Goal: Task Accomplishment & Management: Use online tool/utility

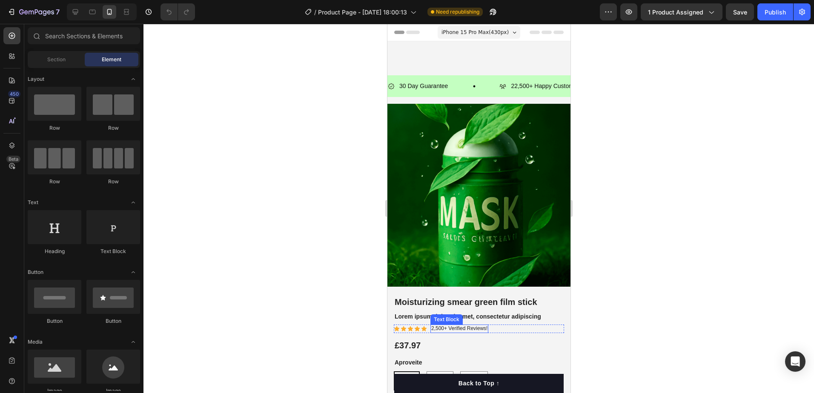
click at [474, 286] on p "2,500+ Verified Reviews!" at bounding box center [459, 329] width 56 height 7
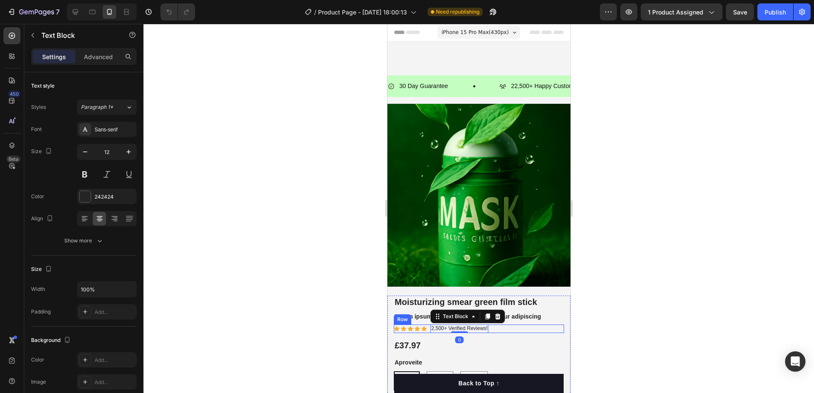
click at [511, 286] on div "Icon Icon Icon Icon Icon Icon List 2,500+ Verified Reviews! Text Block 0 Row" at bounding box center [478, 329] width 170 height 9
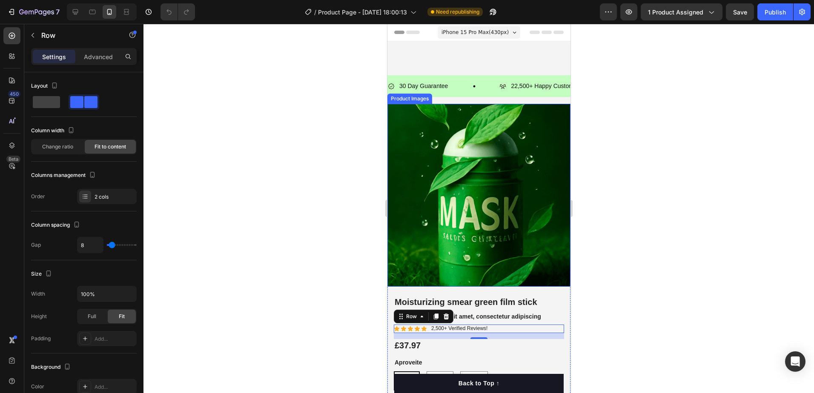
scroll to position [85, 0]
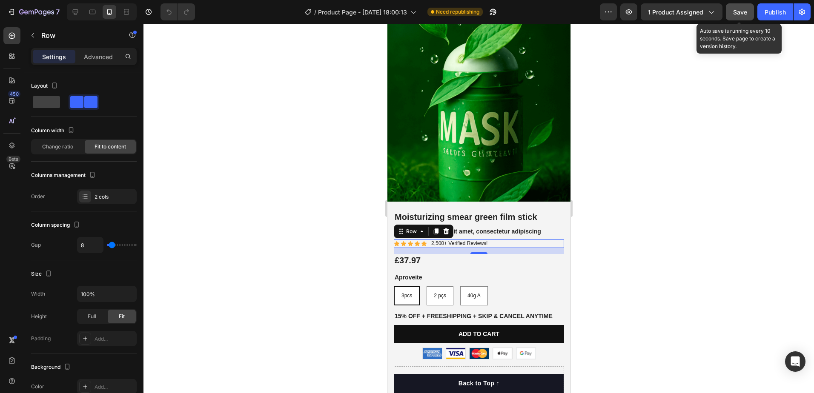
click at [544, 13] on span "Save" at bounding box center [740, 12] width 14 height 7
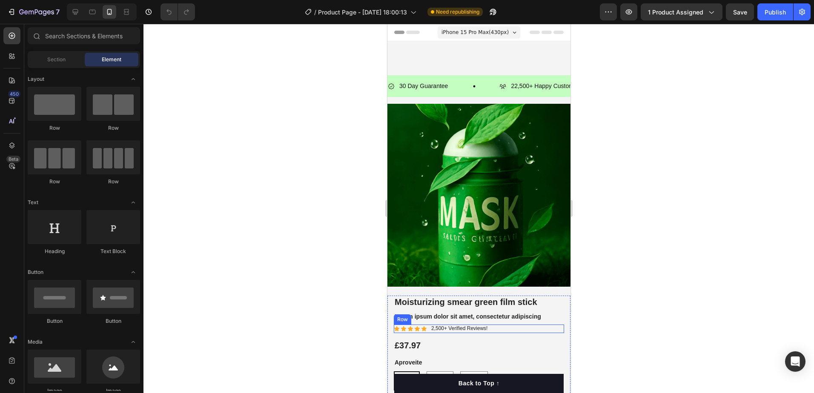
click at [501, 325] on div "Icon Icon Icon Icon Icon Icon List 2,500+ Verified Reviews! Text Block Row" at bounding box center [478, 329] width 170 height 9
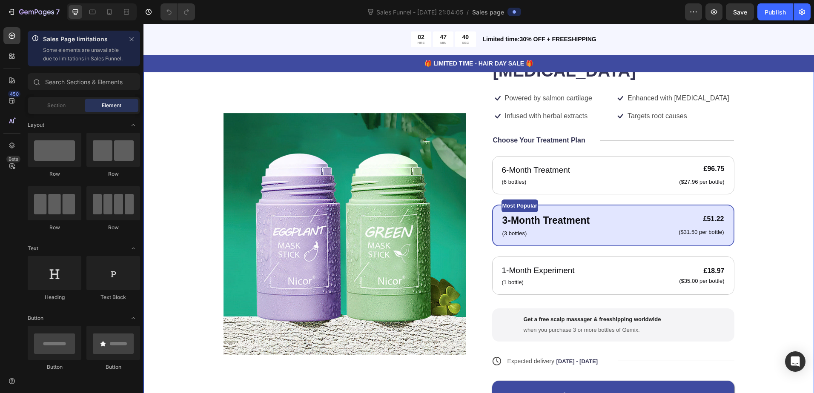
scroll to position [213, 0]
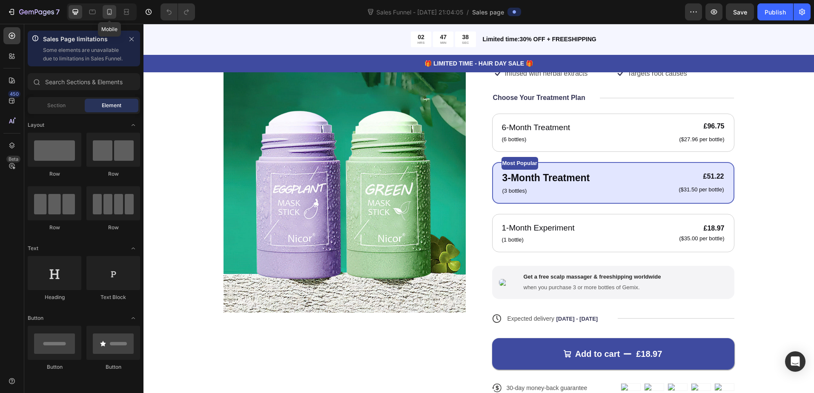
click at [109, 7] on div at bounding box center [110, 12] width 14 height 14
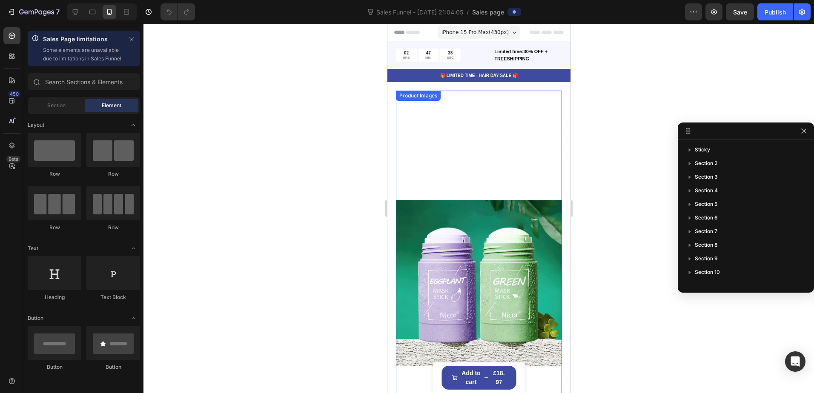
click at [530, 235] on img at bounding box center [478, 283] width 166 height 385
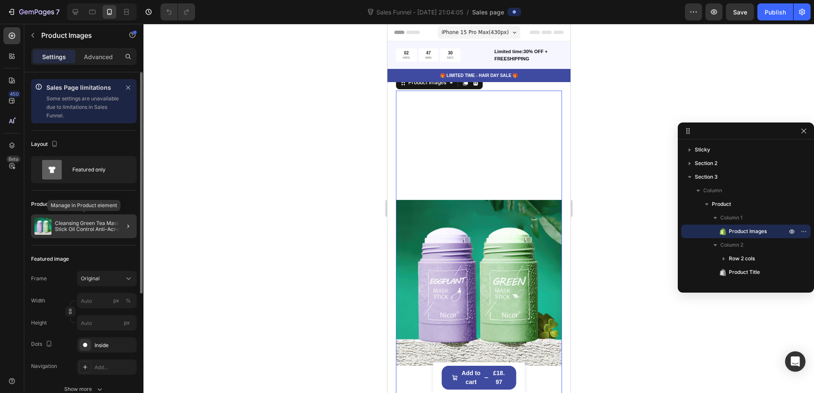
click at [107, 225] on p "Cleansing Green Tea Mask Clay Stick Oil Control Anti-Acne Whitening Seaweed Mas…" at bounding box center [94, 226] width 78 height 12
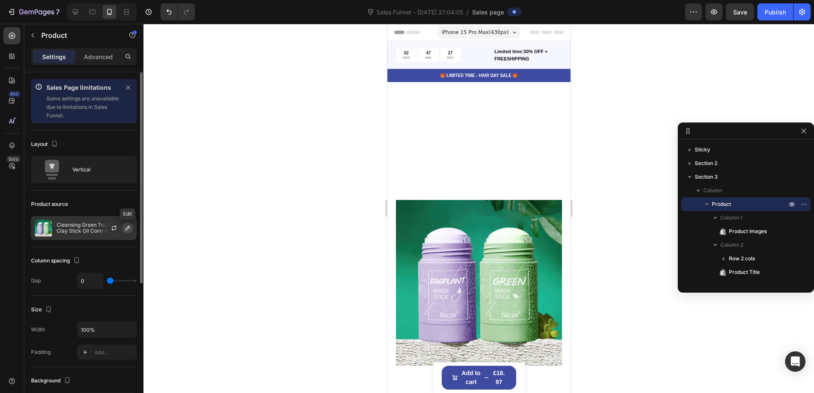
click at [127, 226] on icon "button" at bounding box center [127, 228] width 7 height 7
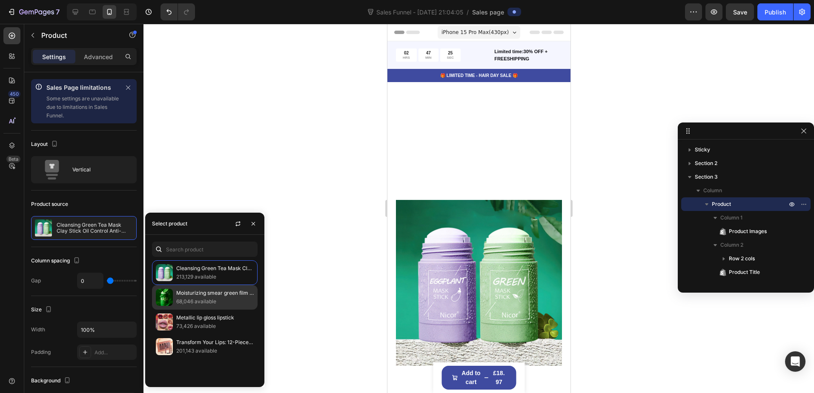
click at [195, 299] on p "68,046 available" at bounding box center [214, 302] width 77 height 9
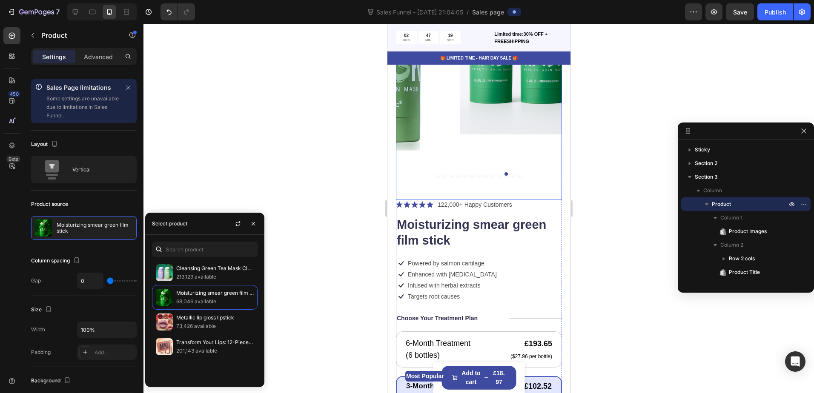
scroll to position [298, 0]
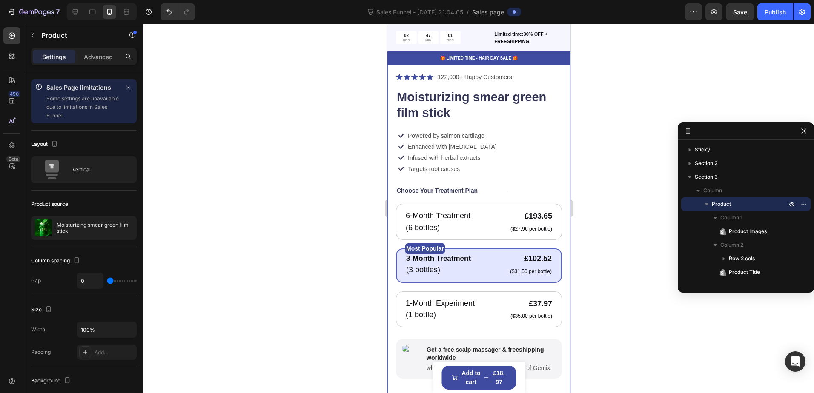
click at [284, 146] on div at bounding box center [478, 208] width 670 height 369
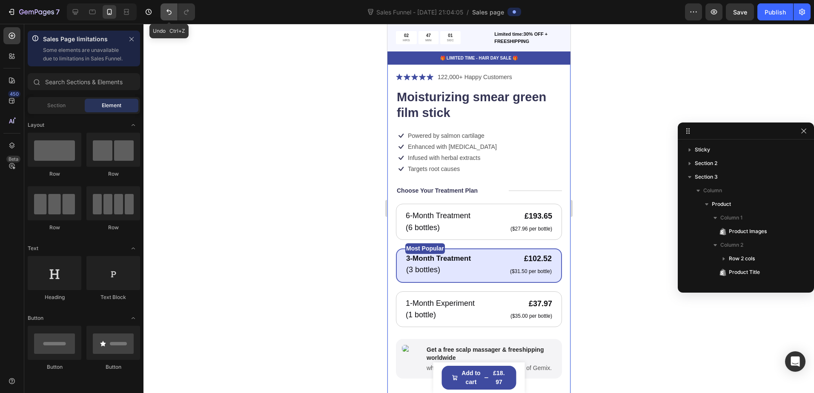
click at [169, 12] on icon "Undo/Redo" at bounding box center [169, 12] width 9 height 9
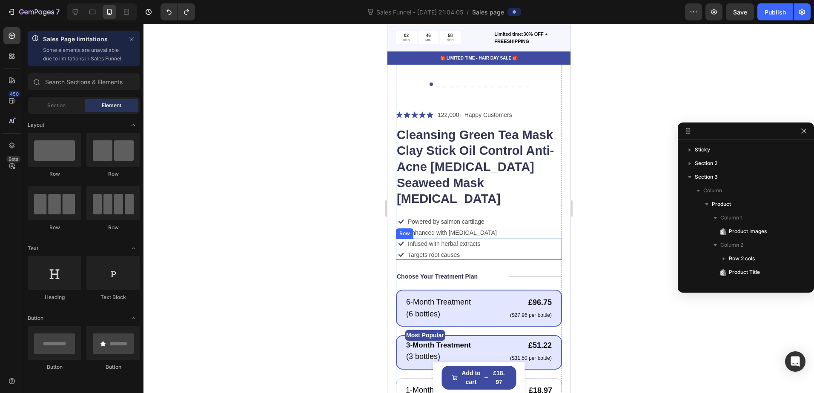
scroll to position [468, 0]
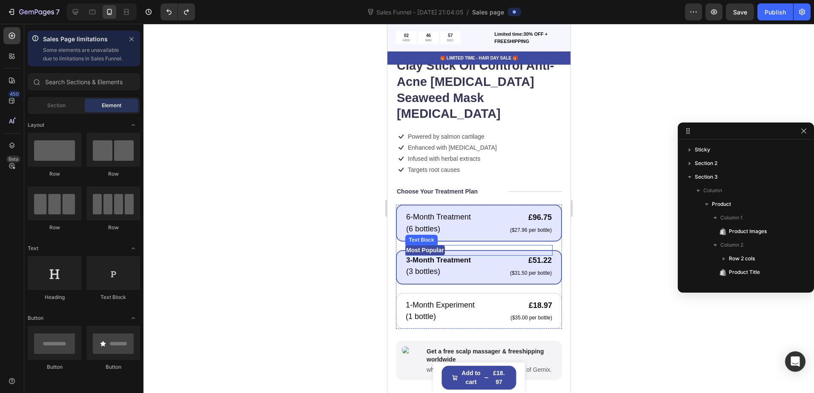
click at [472, 212] on div "6-Month Treatment Text Block (6 bottles) Text Block £96.75 Product Price Produc…" at bounding box center [478, 223] width 147 height 23
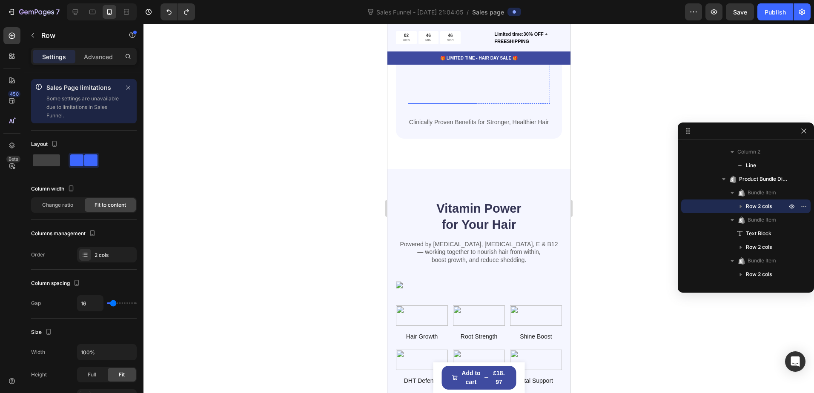
scroll to position [979, 0]
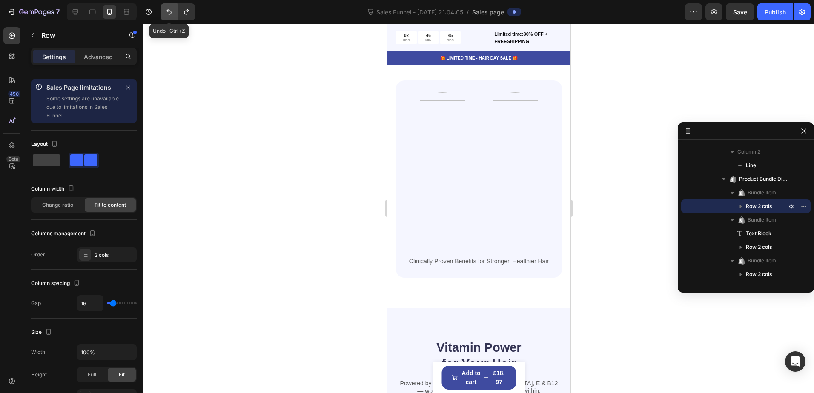
click at [168, 7] on button "Undo/Redo" at bounding box center [168, 11] width 17 height 17
click at [5, 9] on button "7" at bounding box center [33, 11] width 60 height 17
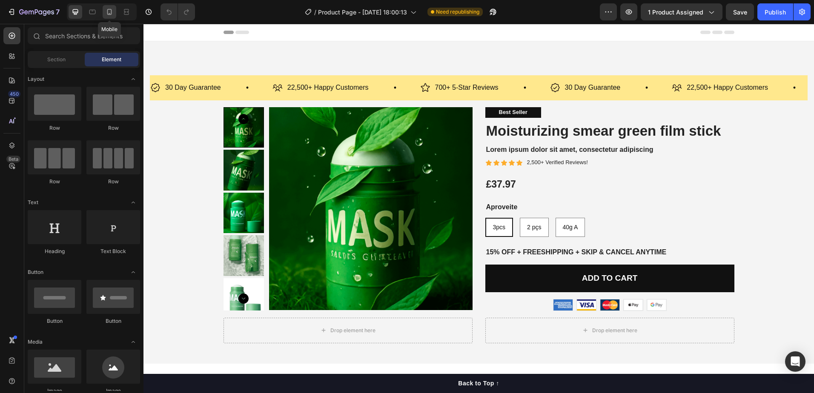
click at [113, 14] on icon at bounding box center [109, 12] width 9 height 9
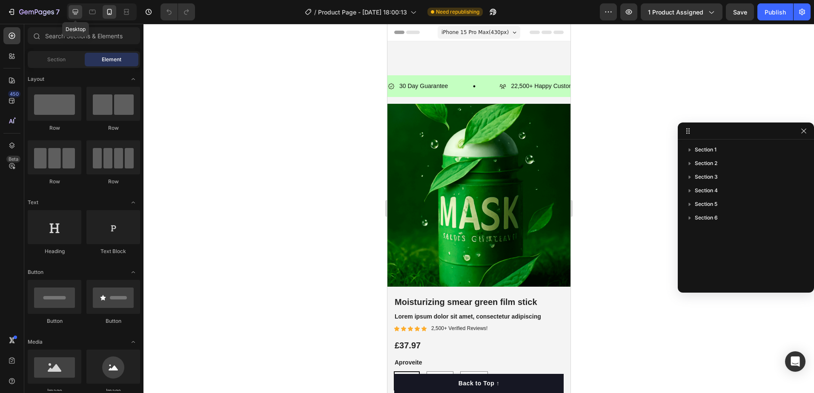
click at [79, 11] on icon at bounding box center [75, 12] width 9 height 9
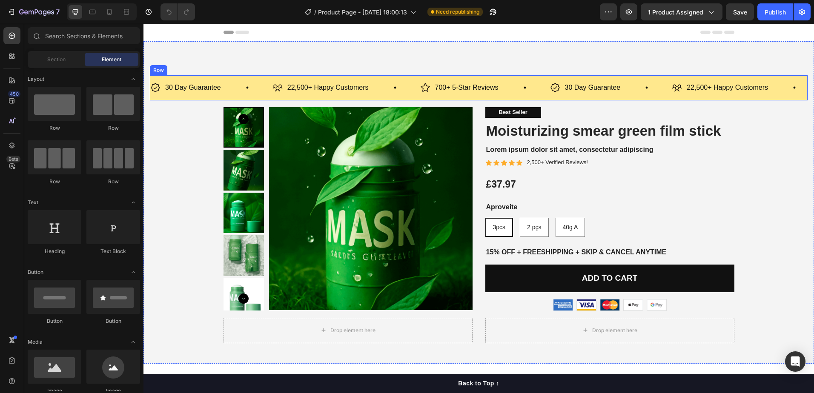
click at [389, 100] on div "30 Day Guarantee Item List 22,500+ Happy Customers Item List 700+ 5-Star Review…" at bounding box center [479, 87] width 658 height 25
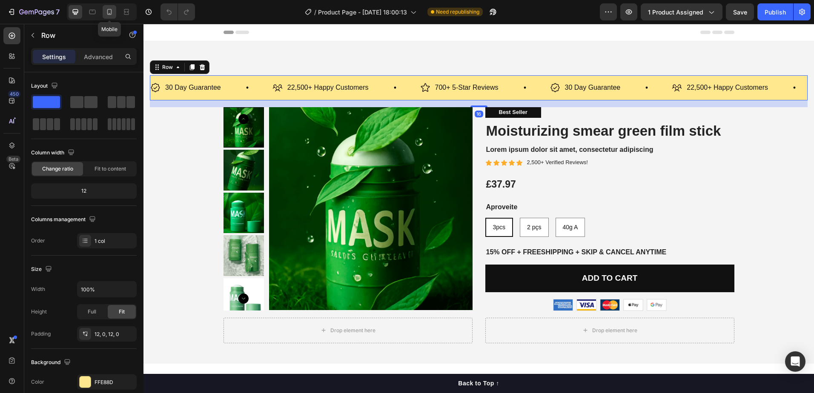
click at [110, 11] on icon at bounding box center [109, 12] width 9 height 9
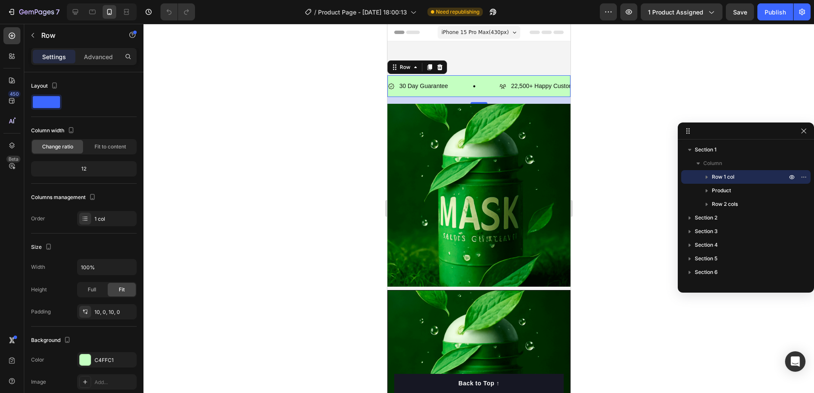
scroll to position [22, 0]
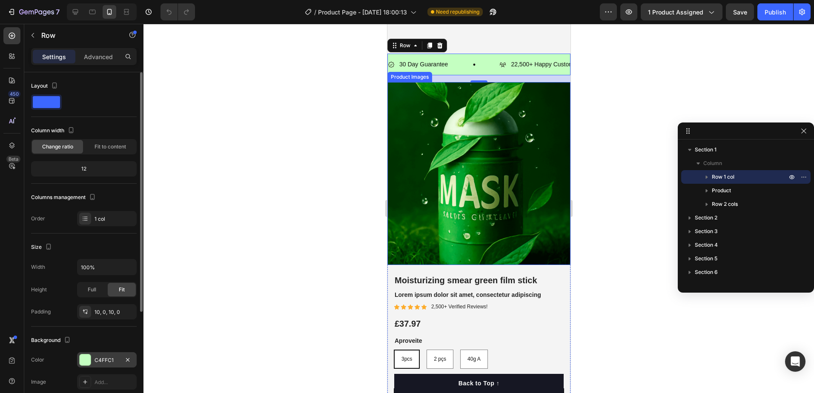
click at [109, 361] on div "C4FFC1" at bounding box center [106, 361] width 25 height 8
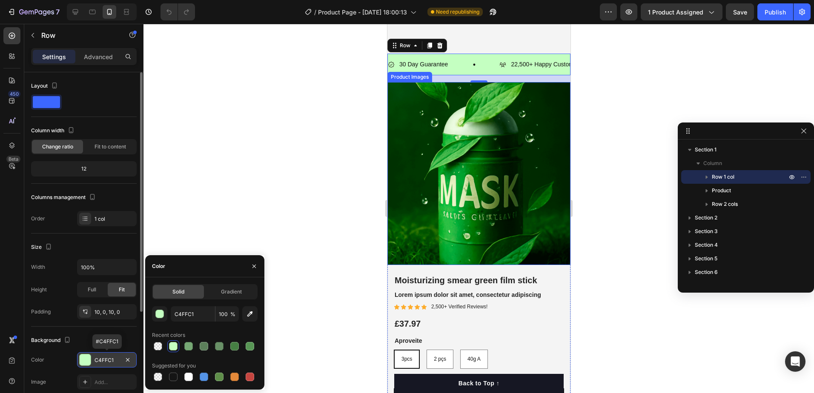
drag, startPoint x: 112, startPoint y: 359, endPoint x: 101, endPoint y: 363, distance: 12.3
click at [101, 363] on div "C4FFC1" at bounding box center [106, 361] width 25 height 8
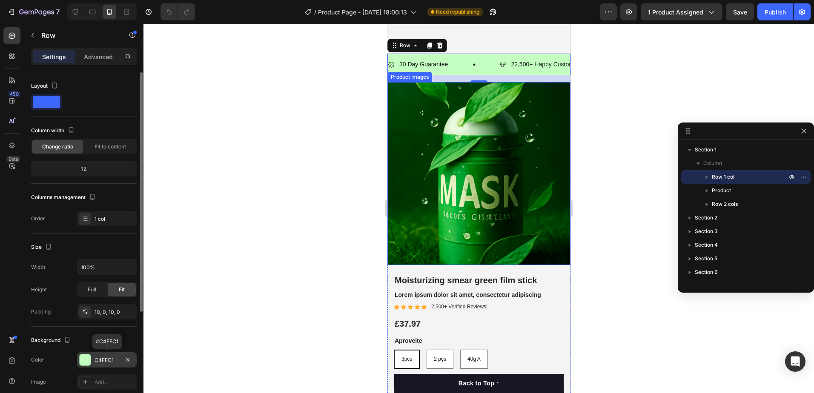
click at [102, 362] on div "C4FFC1" at bounding box center [106, 361] width 25 height 8
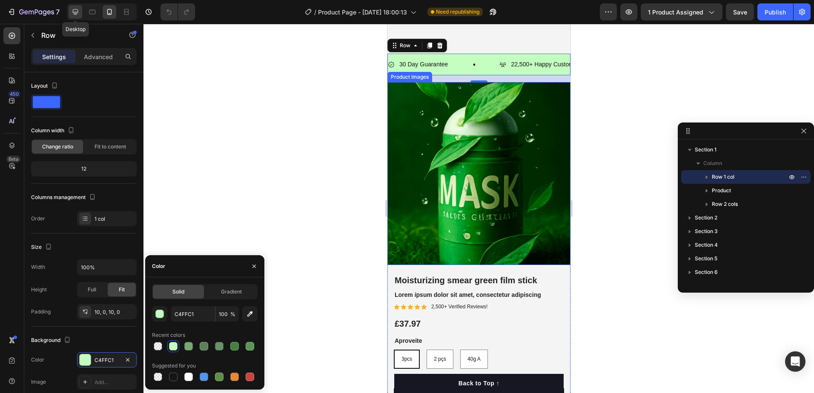
click at [77, 15] on icon at bounding box center [75, 12] width 9 height 9
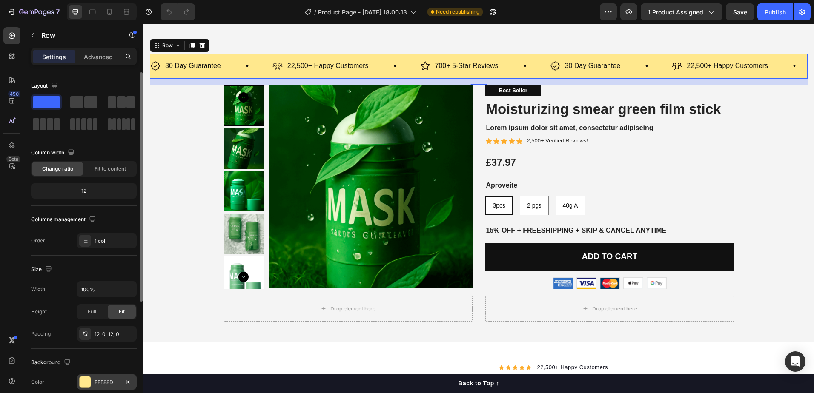
click at [88, 382] on div at bounding box center [85, 382] width 11 height 11
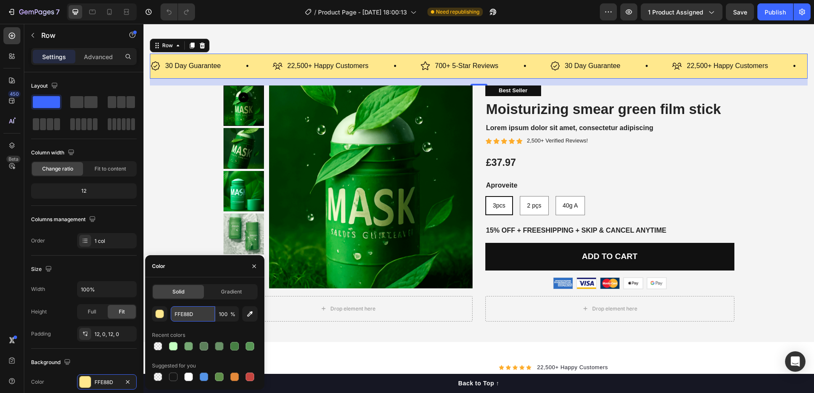
click at [199, 312] on input "FFE88D" at bounding box center [193, 313] width 44 height 15
paste input "C4FFC1"
type input "C4FFC1"
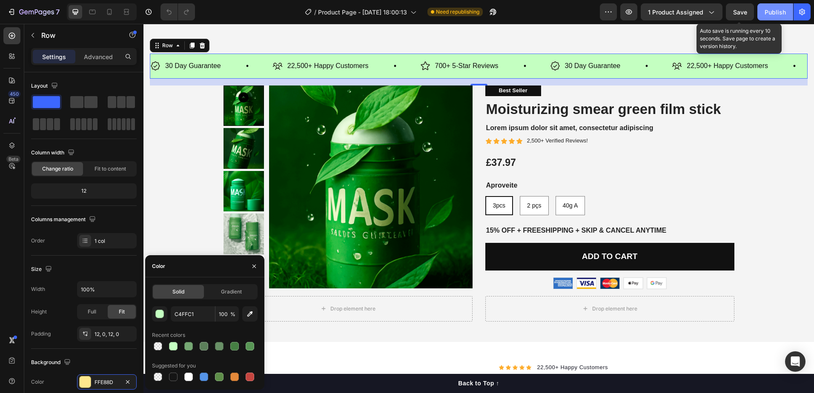
click at [746, 14] on span "Save" at bounding box center [740, 12] width 14 height 7
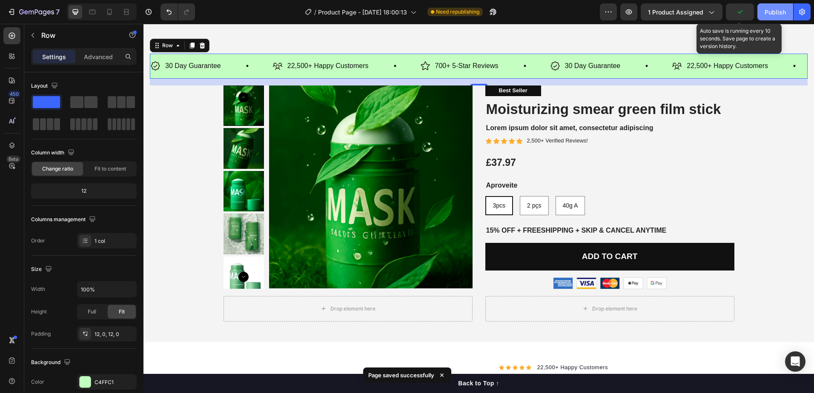
click at [779, 11] on div "Publish" at bounding box center [774, 12] width 21 height 9
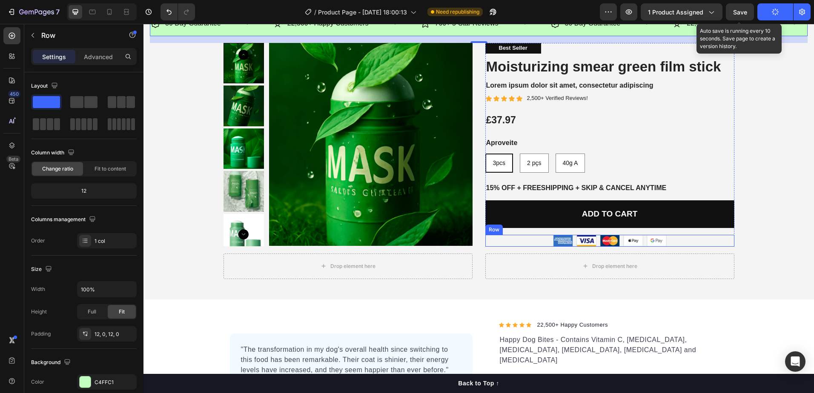
click at [672, 244] on div "Image Image Image Image Image Row" at bounding box center [609, 241] width 249 height 12
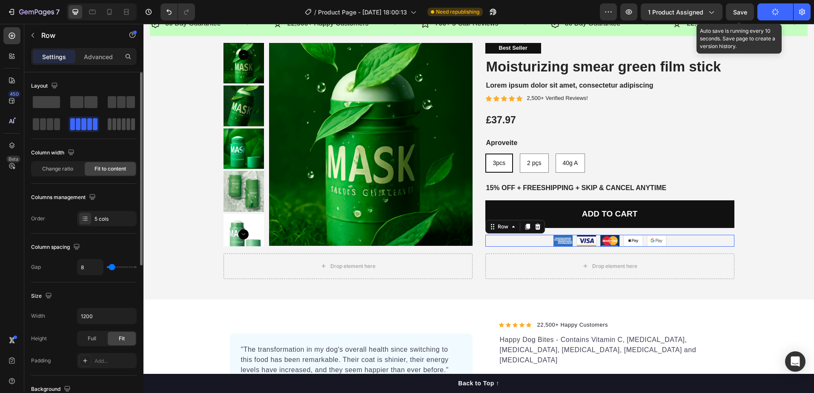
click at [126, 128] on span at bounding box center [128, 124] width 4 height 12
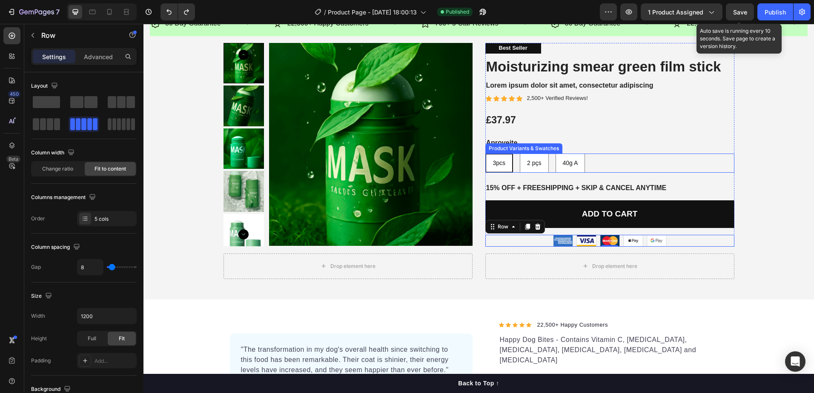
click at [500, 161] on span "3pcs" at bounding box center [499, 163] width 13 height 7
click at [485, 154] on input "3pcs 3pcs 3pcs" at bounding box center [485, 153] width 0 height 0
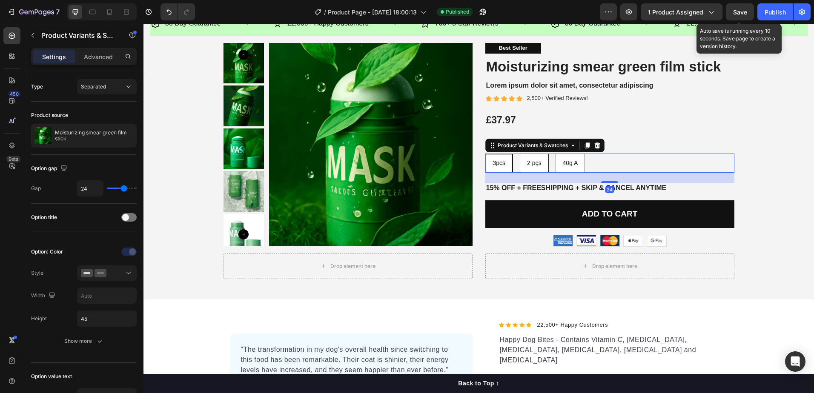
click at [532, 169] on div "2 pçs" at bounding box center [534, 163] width 28 height 17
click at [520, 154] on input "2 pçs 2 pçs 2 pçs" at bounding box center [519, 153] width 0 height 0
radio input "true"
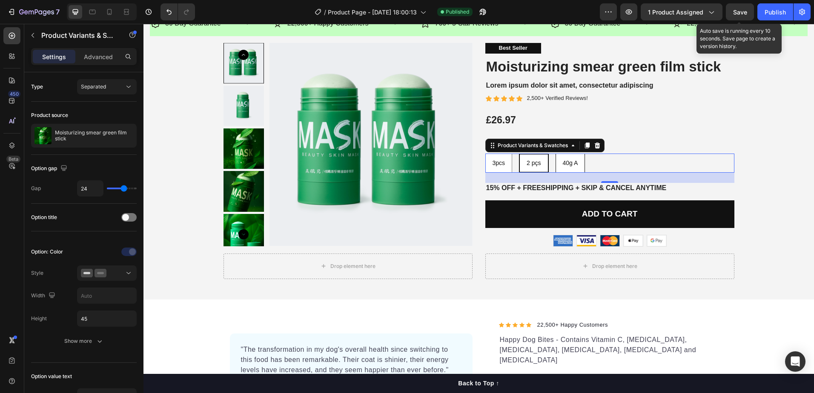
click at [556, 170] on div "40g A" at bounding box center [570, 163] width 29 height 17
click at [555, 154] on input "40g A 40g A 40g A" at bounding box center [555, 153] width 0 height 0
radio input "true"
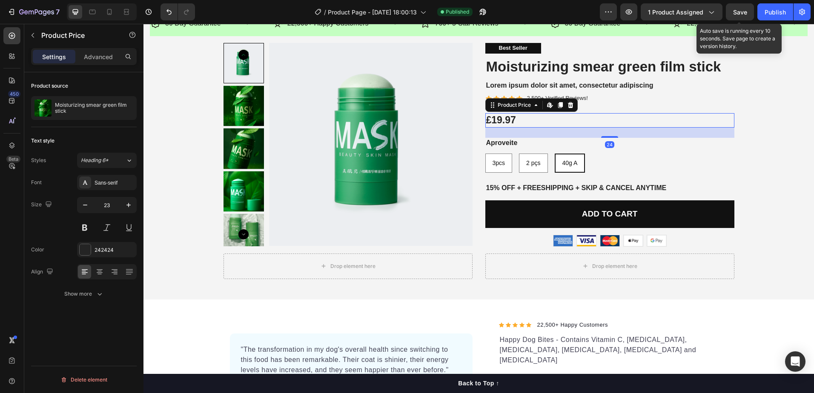
click at [529, 121] on div "£19.97" at bounding box center [609, 120] width 249 height 14
click at [515, 123] on div "£19.97" at bounding box center [609, 120] width 249 height 14
click at [547, 106] on icon at bounding box center [548, 104] width 3 height 5
click at [557, 104] on icon at bounding box center [560, 105] width 7 height 7
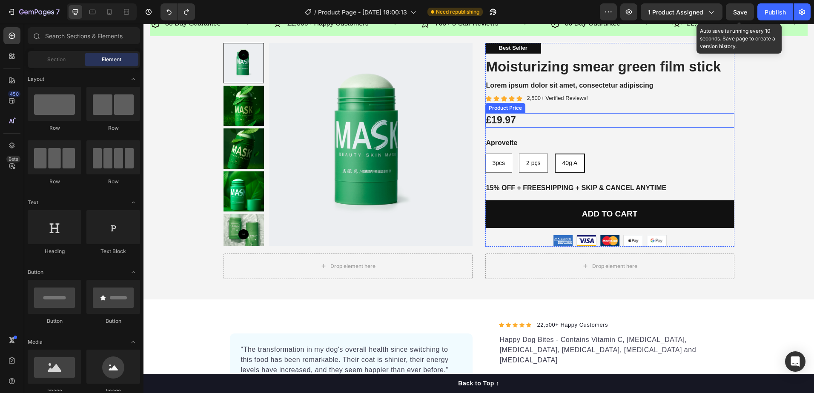
click at [541, 121] on div "£19.97" at bounding box center [609, 120] width 249 height 14
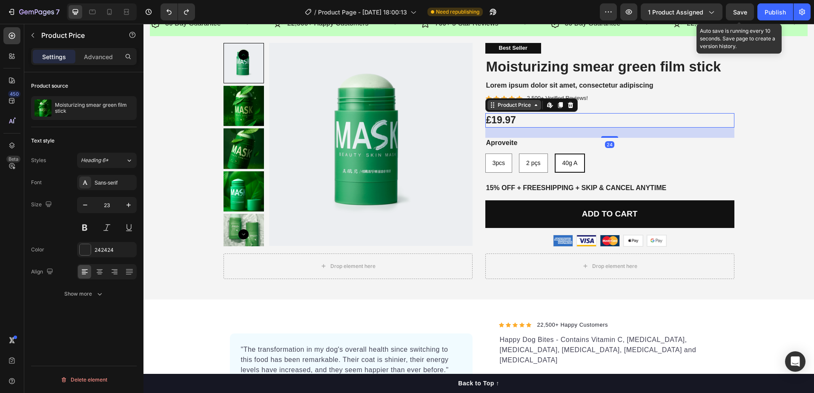
click at [499, 108] on div "Product Price" at bounding box center [514, 105] width 37 height 8
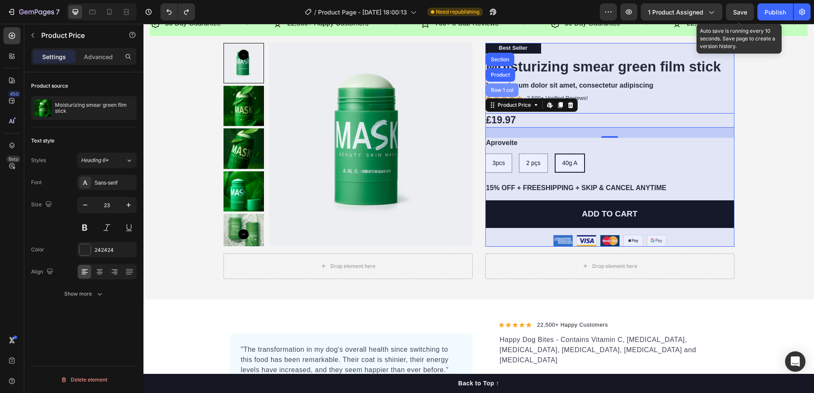
click at [502, 90] on div "Row 1 col" at bounding box center [502, 90] width 26 height 5
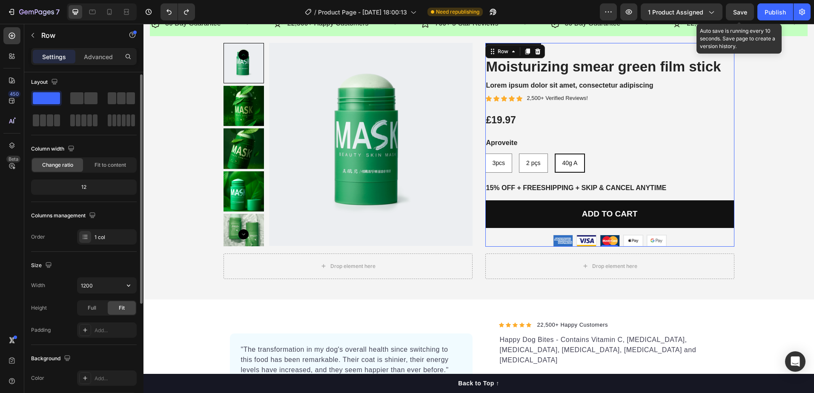
scroll to position [0, 0]
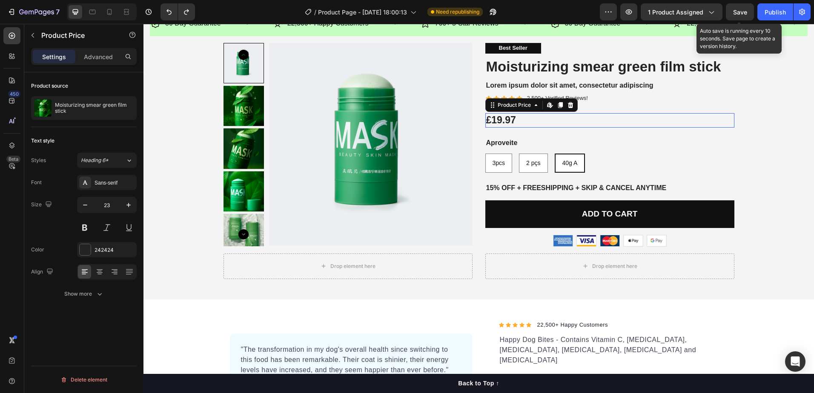
click at [597, 126] on div "£19.97" at bounding box center [609, 120] width 249 height 14
click at [6, 92] on div "450 Library Beta" at bounding box center [11, 179] width 17 height 305
click at [11, 96] on div "450" at bounding box center [14, 94] width 12 height 7
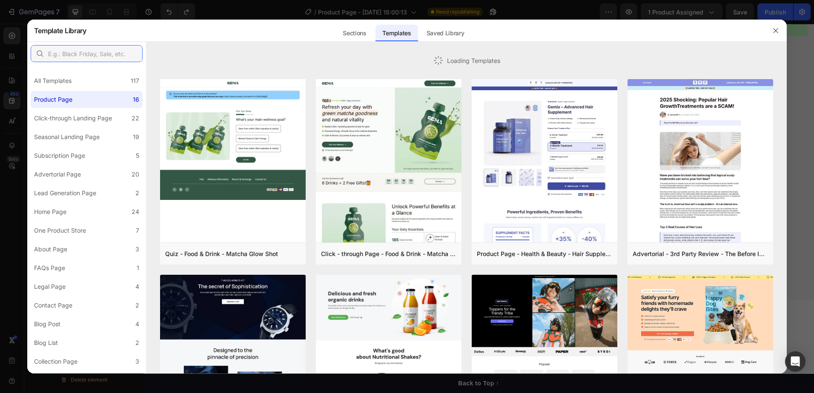
click at [100, 49] on input "text" at bounding box center [87, 53] width 112 height 17
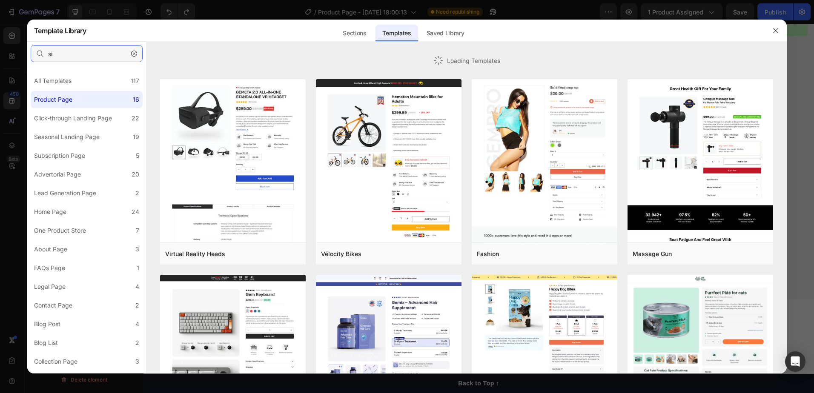
type input "s"
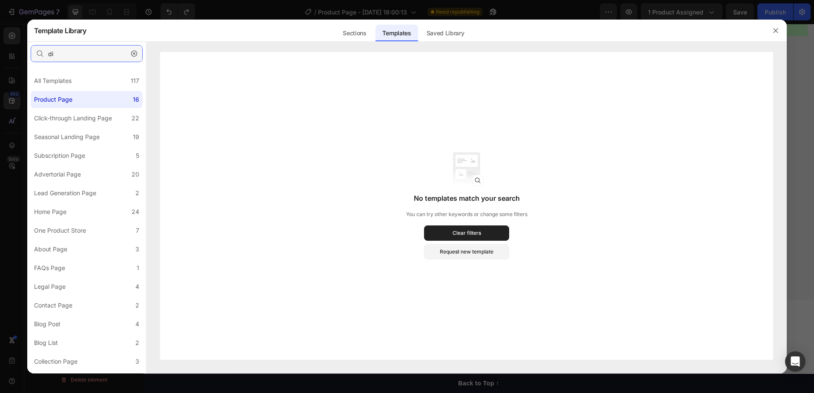
type input "d"
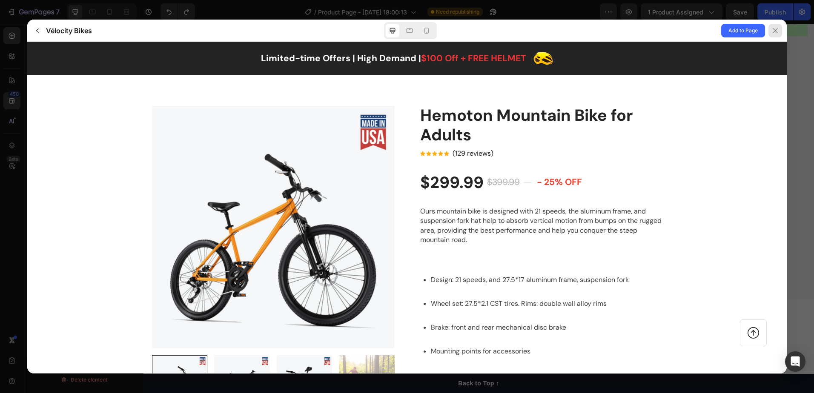
click at [770, 34] on div at bounding box center [775, 31] width 14 height 14
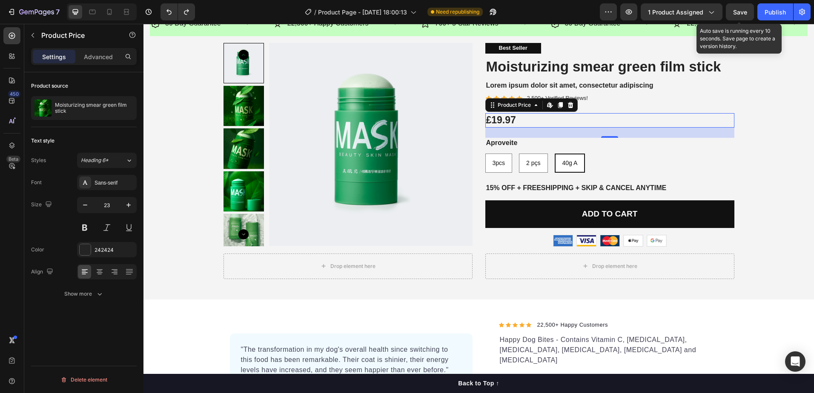
click at [101, 47] on div "Product Price" at bounding box center [72, 36] width 97 height 24
click at [92, 59] on p "Advanced" at bounding box center [98, 56] width 29 height 9
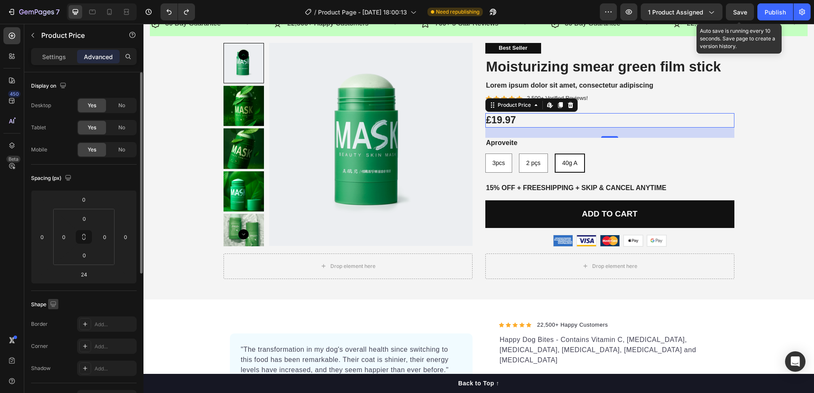
scroll to position [128, 0]
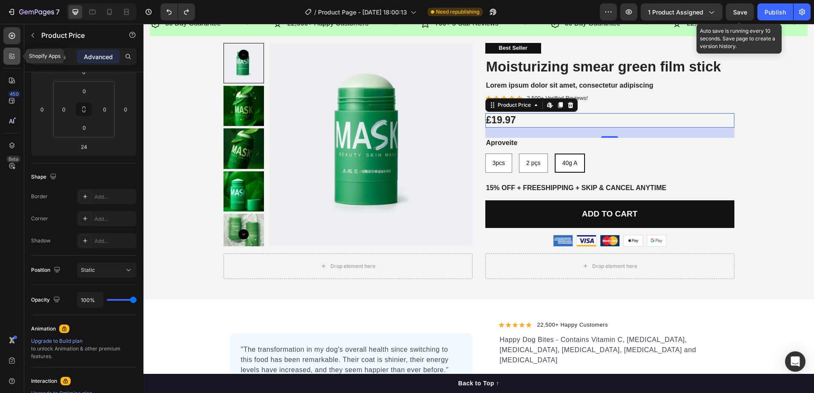
click at [11, 60] on icon at bounding box center [12, 56] width 9 height 9
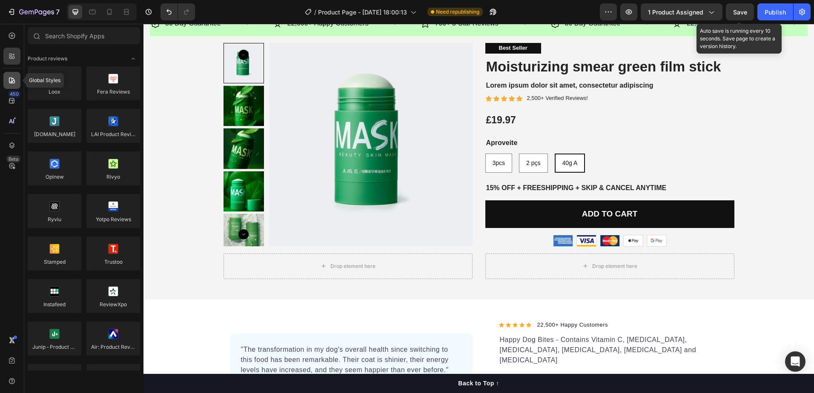
click at [14, 84] on icon at bounding box center [12, 80] width 9 height 9
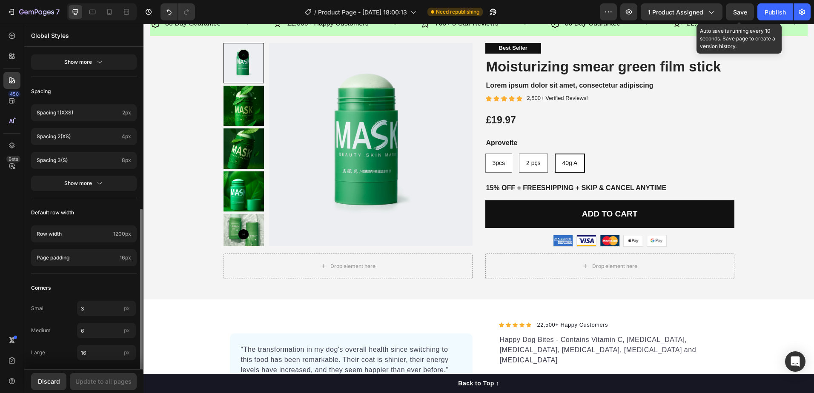
scroll to position [303, 0]
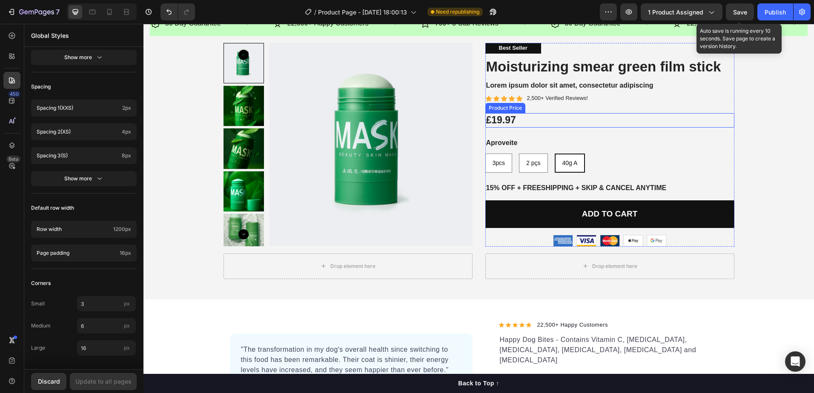
click at [546, 124] on div "£19.97" at bounding box center [609, 120] width 249 height 14
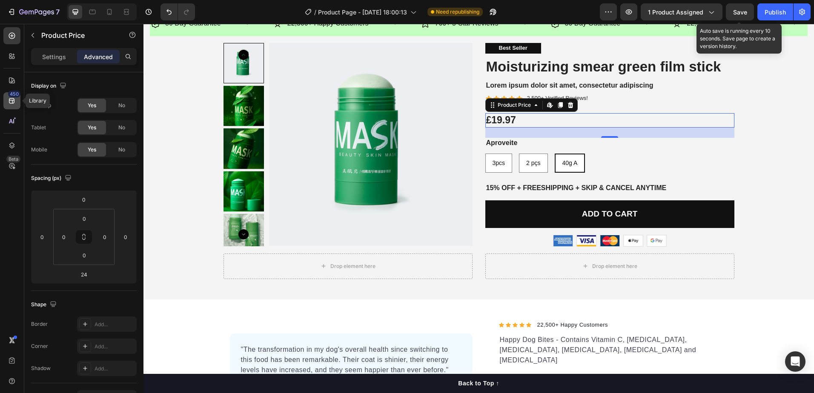
click at [11, 106] on div "450" at bounding box center [11, 100] width 17 height 17
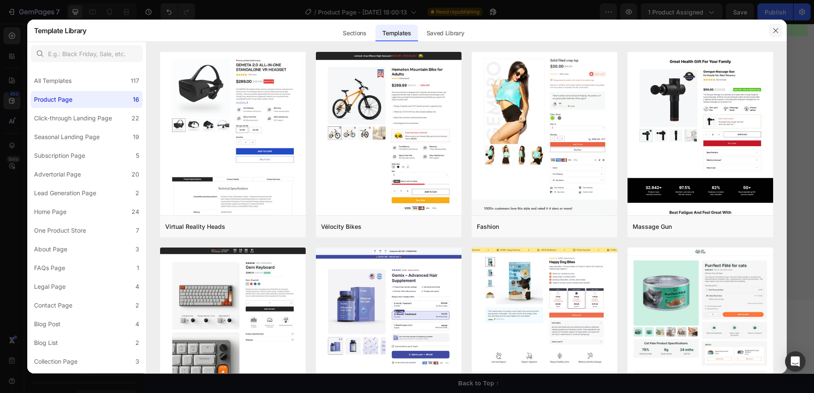
click at [776, 33] on icon "button" at bounding box center [775, 30] width 7 height 7
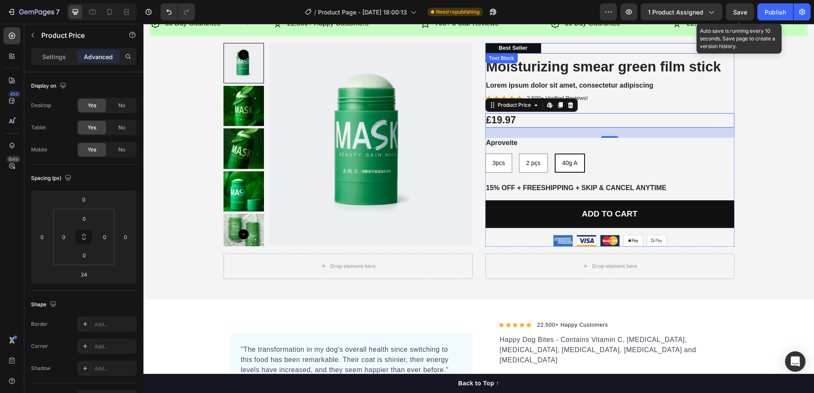
click at [530, 50] on div "Best Seller" at bounding box center [513, 48] width 56 height 11
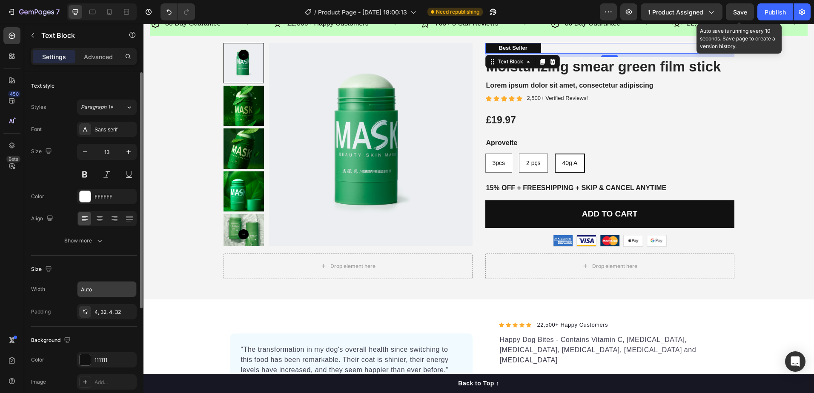
scroll to position [43, 0]
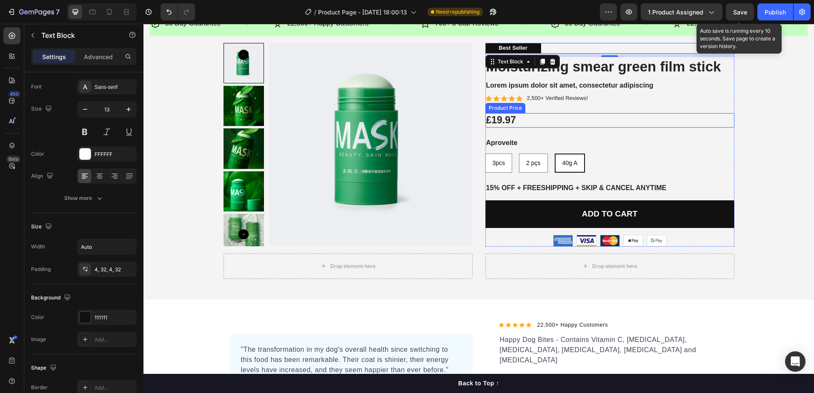
click at [525, 126] on div "£19.97" at bounding box center [609, 120] width 249 height 14
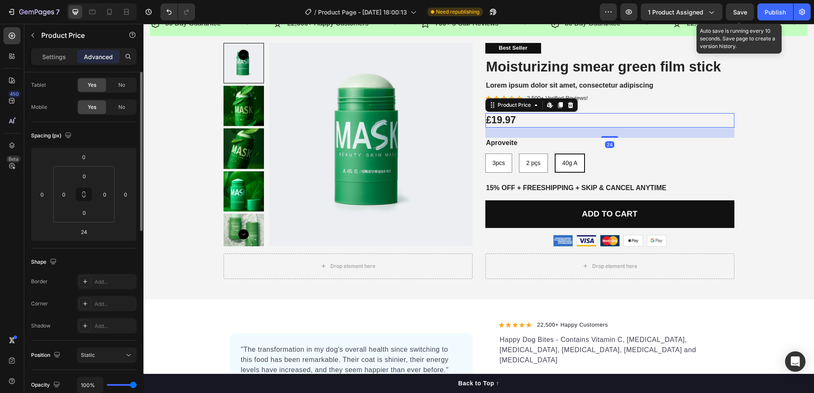
scroll to position [0, 0]
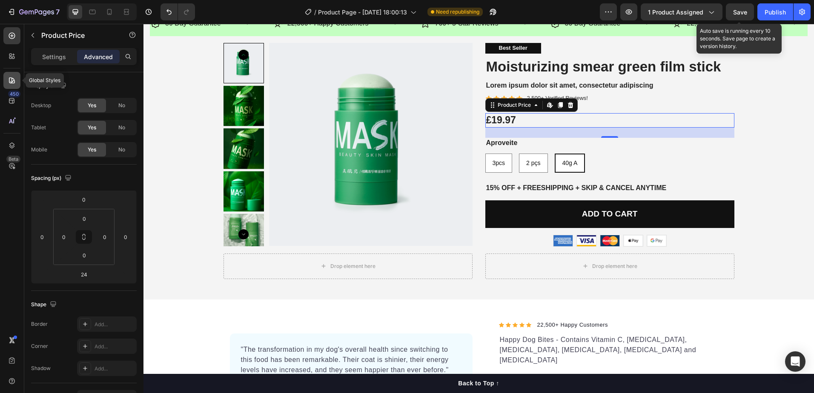
click at [14, 74] on div at bounding box center [11, 80] width 17 height 17
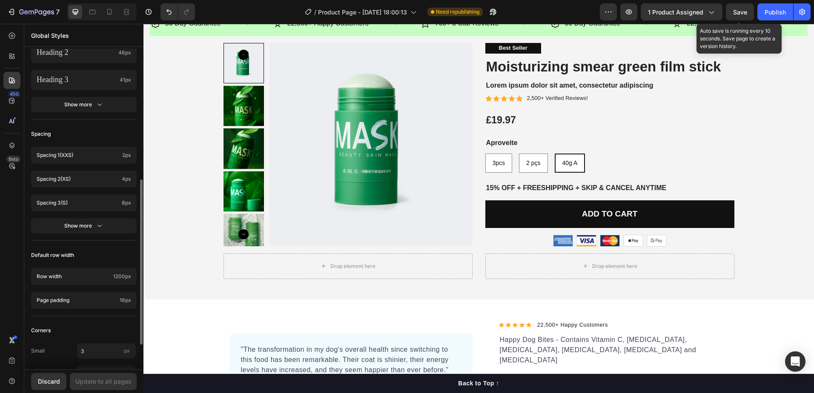
scroll to position [303, 0]
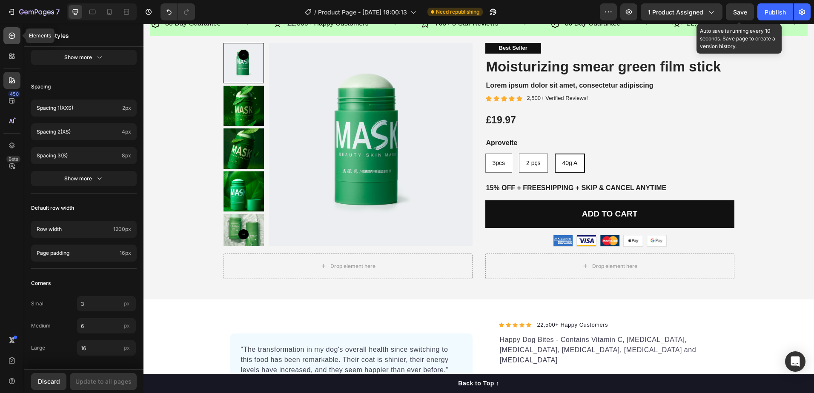
click at [10, 35] on icon at bounding box center [12, 35] width 9 height 9
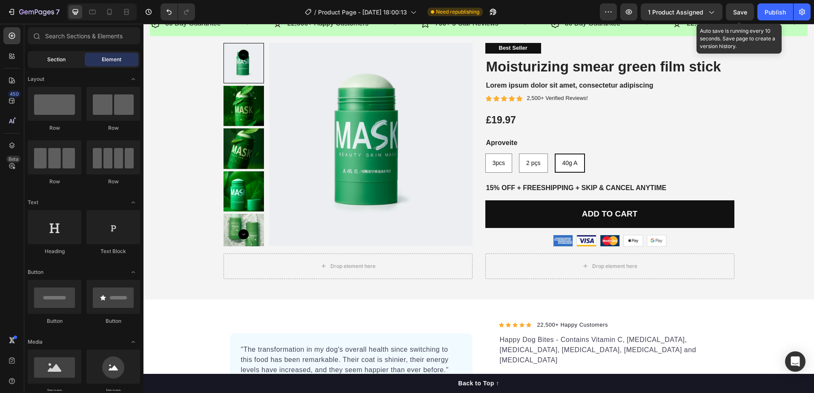
click at [53, 59] on span "Section" at bounding box center [56, 60] width 18 height 8
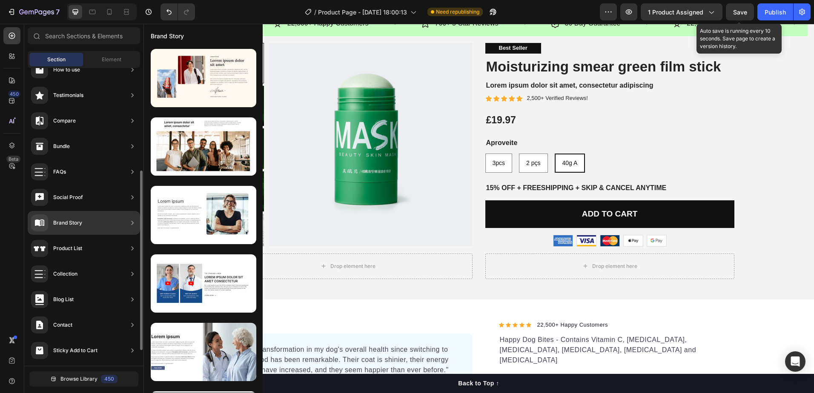
scroll to position [196, 0]
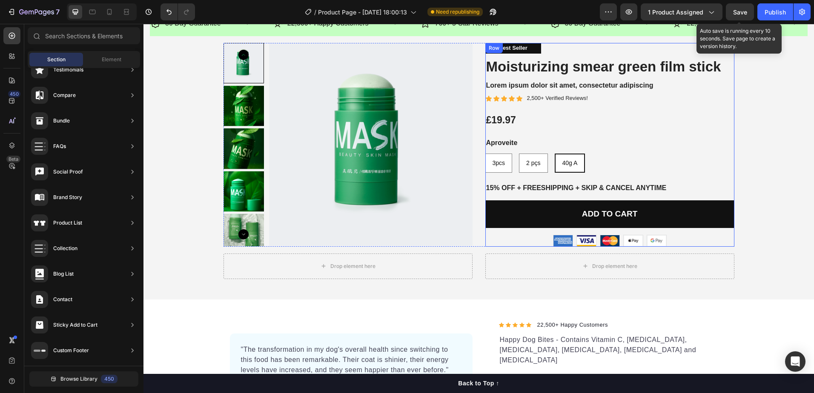
drag, startPoint x: 180, startPoint y: 345, endPoint x: 531, endPoint y: 129, distance: 412.7
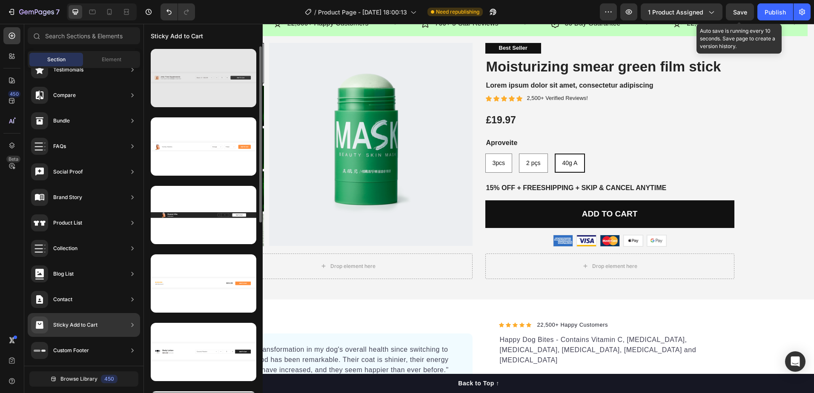
click at [212, 82] on div at bounding box center [204, 78] width 106 height 58
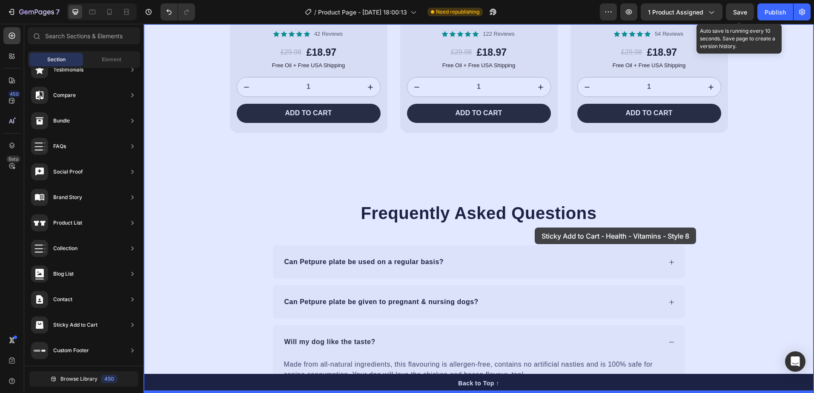
scroll to position [824, 0]
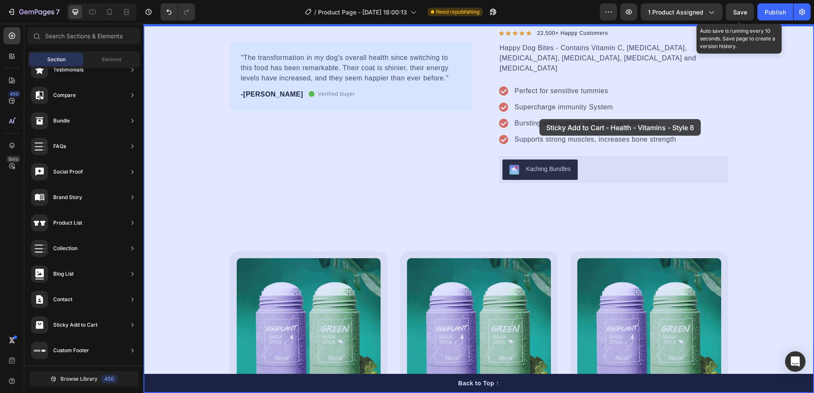
drag, startPoint x: 332, startPoint y: 121, endPoint x: 541, endPoint y: 117, distance: 208.2
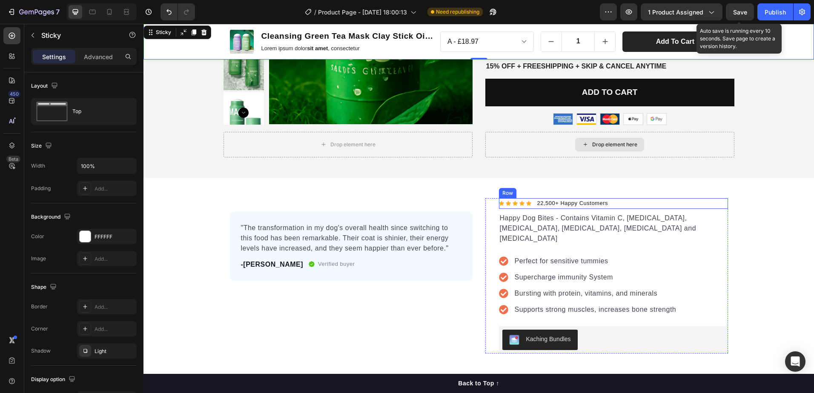
scroll to position [264, 0]
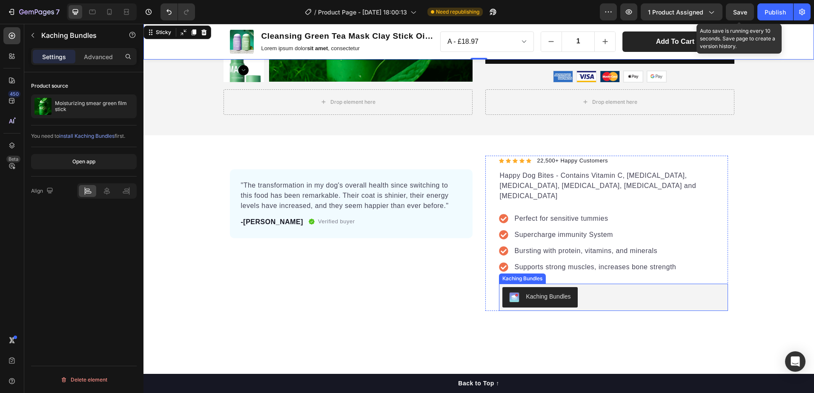
click at [660, 292] on div "Kaching Bundles" at bounding box center [613, 297] width 222 height 20
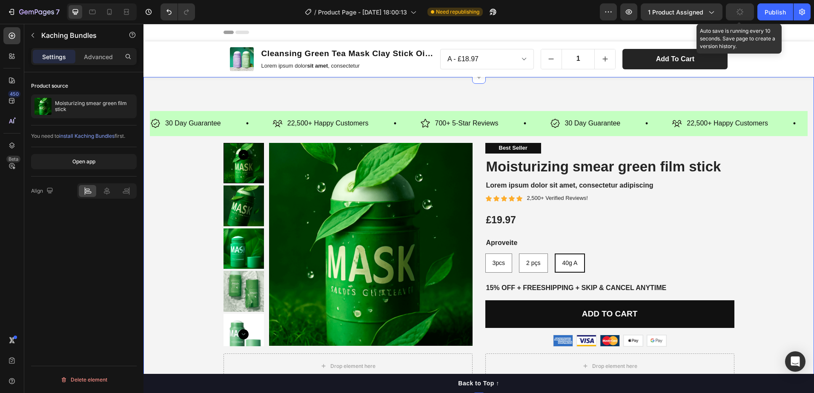
scroll to position [85, 0]
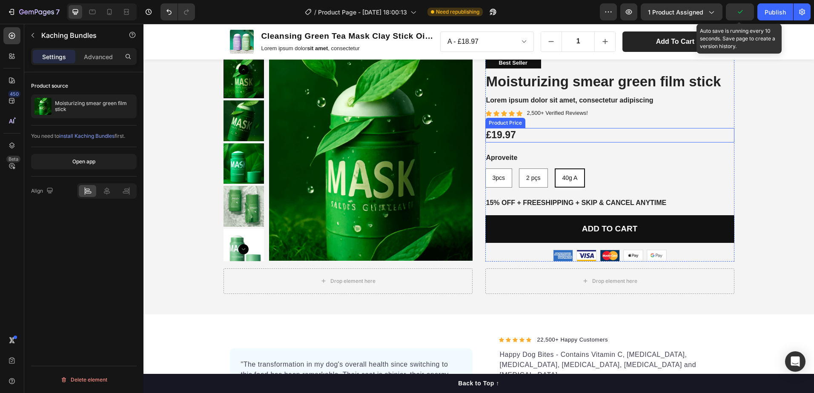
click at [564, 137] on div "£19.97" at bounding box center [609, 135] width 249 height 14
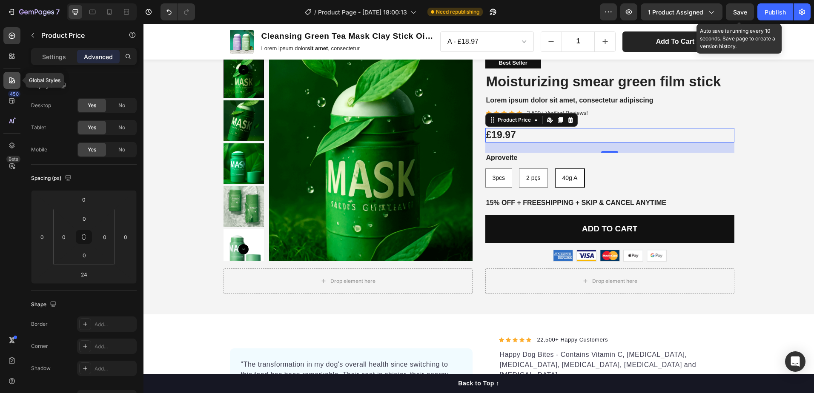
click at [12, 75] on div at bounding box center [11, 80] width 17 height 17
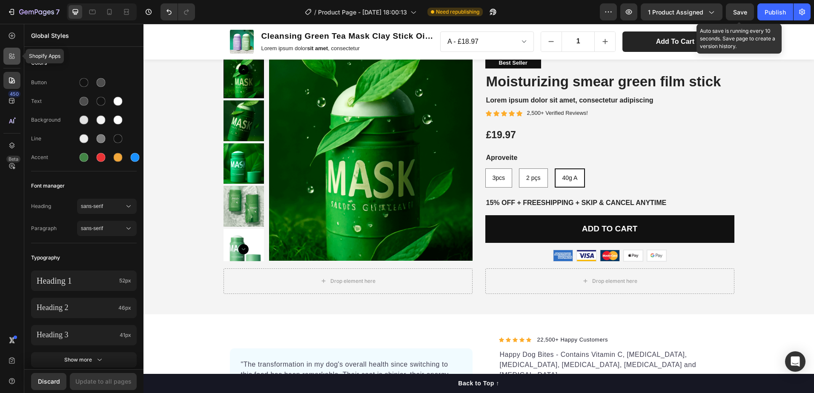
click at [10, 59] on icon at bounding box center [10, 58] width 3 height 3
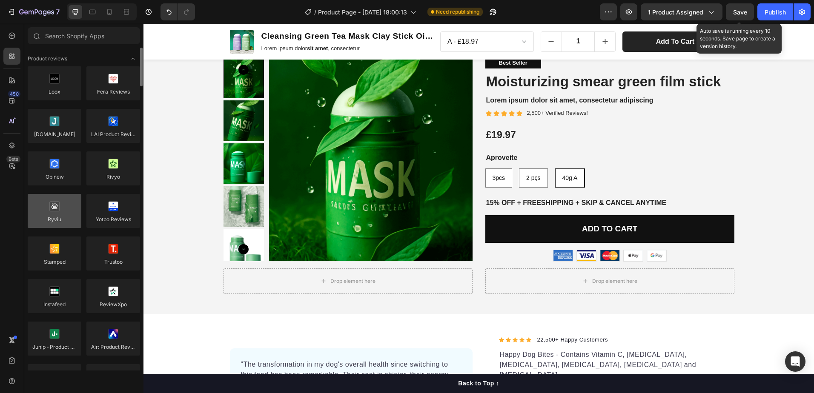
scroll to position [43, 0]
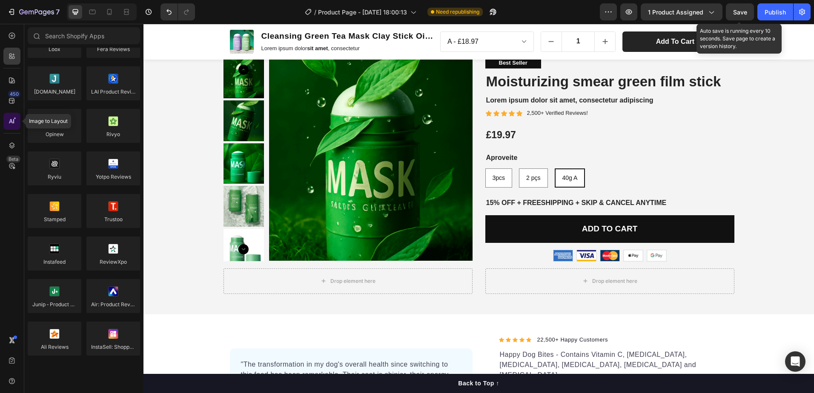
click at [10, 126] on div at bounding box center [11, 121] width 17 height 17
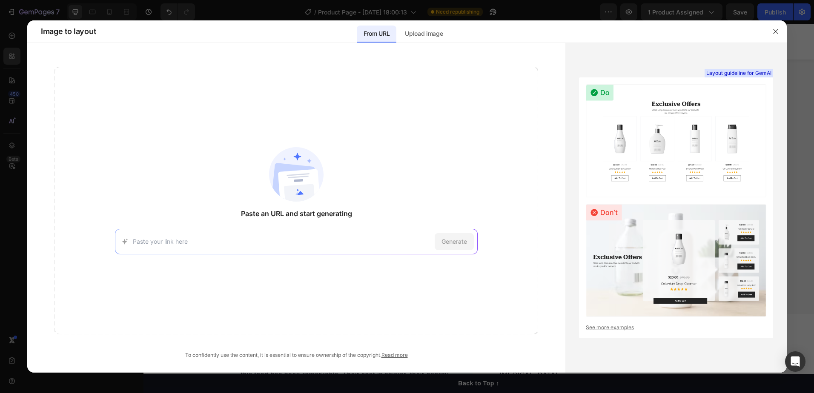
click at [262, 245] on input at bounding box center [282, 241] width 298 height 9
type input "dicont"
click at [773, 28] on icon "button" at bounding box center [775, 31] width 7 height 7
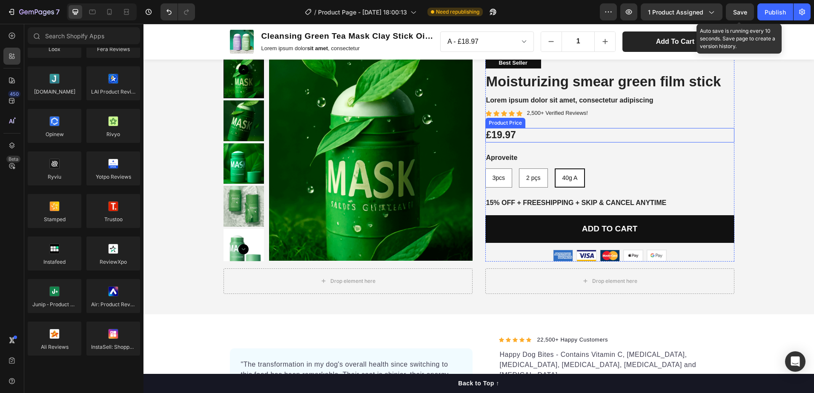
click at [555, 134] on div "£19.97" at bounding box center [609, 135] width 249 height 14
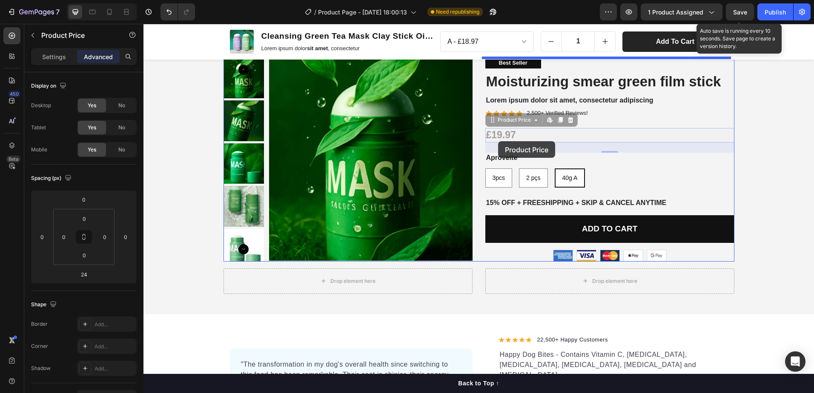
drag, startPoint x: 489, startPoint y: 121, endPoint x: 498, endPoint y: 141, distance: 22.1
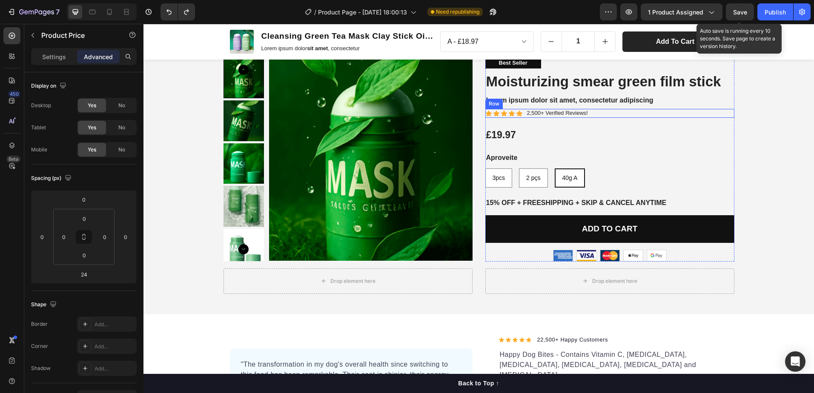
click at [591, 114] on div "Icon Icon Icon Icon Icon Icon List 2,500+ Verified Reviews! Text Block Row" at bounding box center [609, 113] width 249 height 9
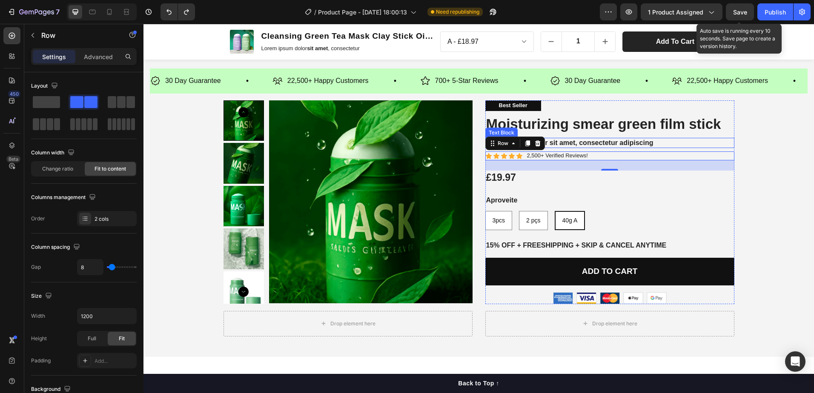
click at [655, 141] on p "Lorem ipsum dolor sit amet, consectetur adipiscing" at bounding box center [609, 143] width 247 height 9
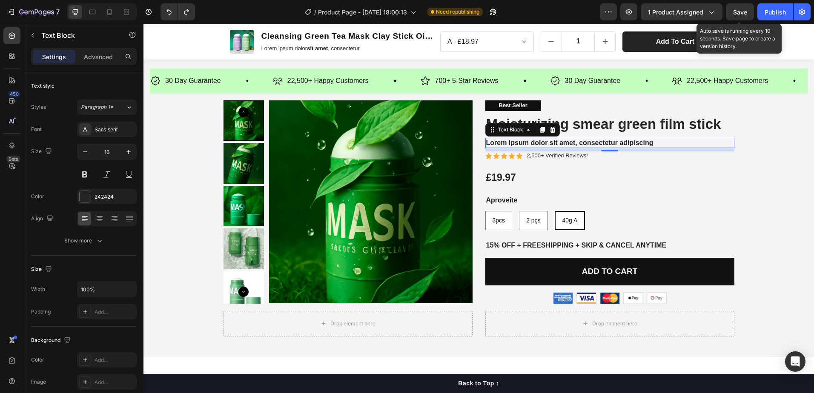
click at [605, 158] on div "8" at bounding box center [609, 158] width 9 height 7
click at [599, 154] on div "Icon Icon Icon Icon Icon Icon List 2,500+ Verified Reviews! Text Block Row" at bounding box center [609, 156] width 249 height 9
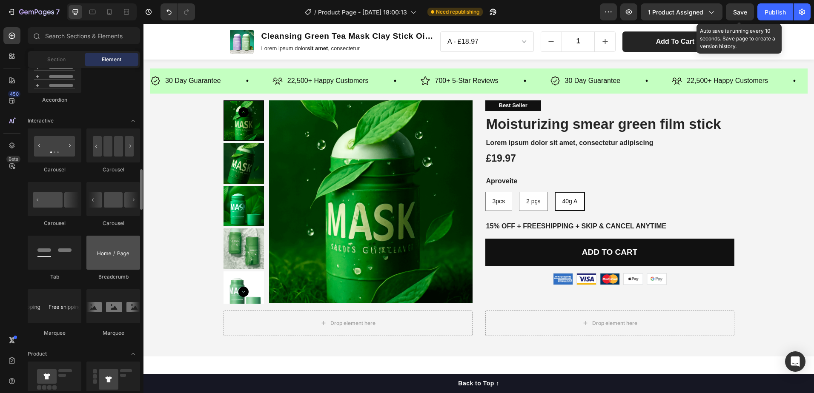
scroll to position [851, 0]
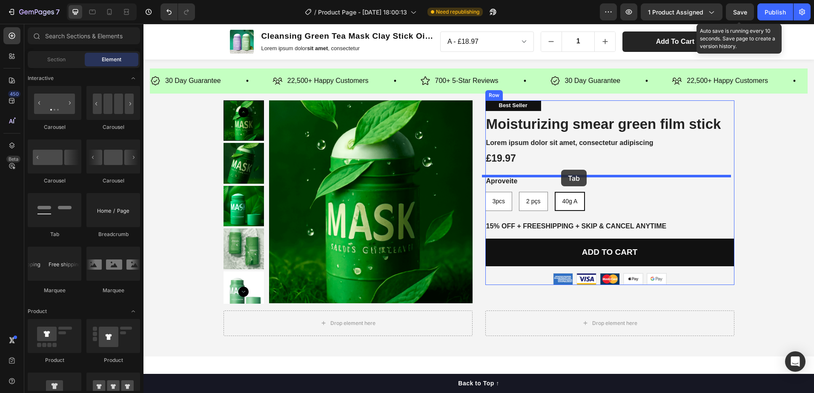
drag, startPoint x: 203, startPoint y: 249, endPoint x: 561, endPoint y: 170, distance: 367.0
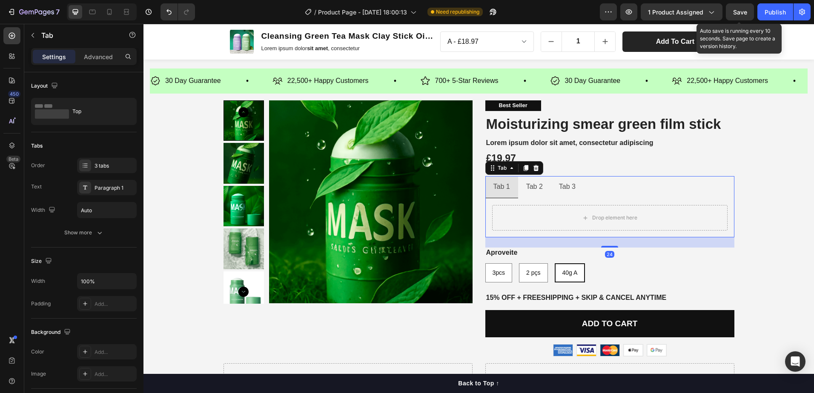
click at [525, 186] on div "Tab 2" at bounding box center [534, 187] width 19 height 15
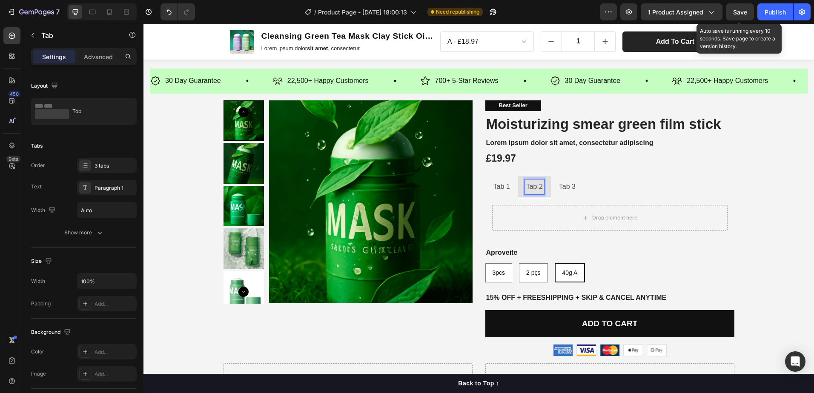
drag, startPoint x: 557, startPoint y: 181, endPoint x: 565, endPoint y: 183, distance: 8.0
click at [559, 182] on p "Tab 3" at bounding box center [567, 187] width 17 height 12
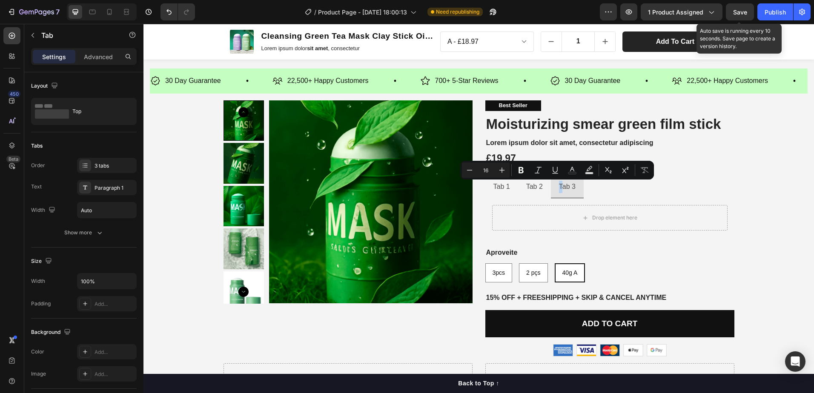
click at [621, 183] on ul "Tab 1 Tab 2 Tab 3" at bounding box center [609, 187] width 249 height 22
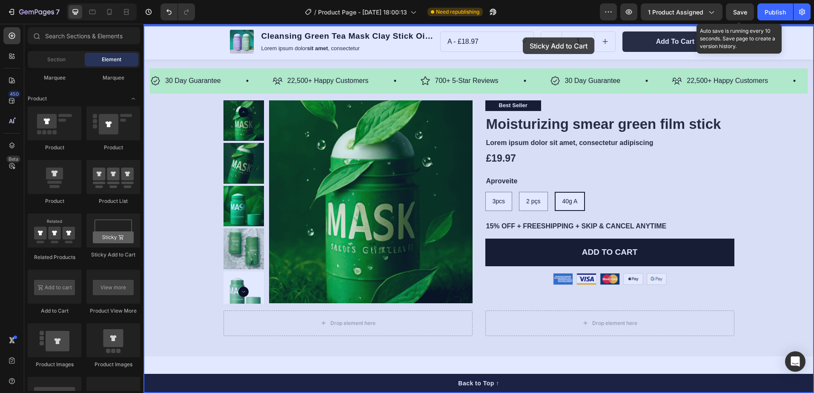
scroll to position [0, 0]
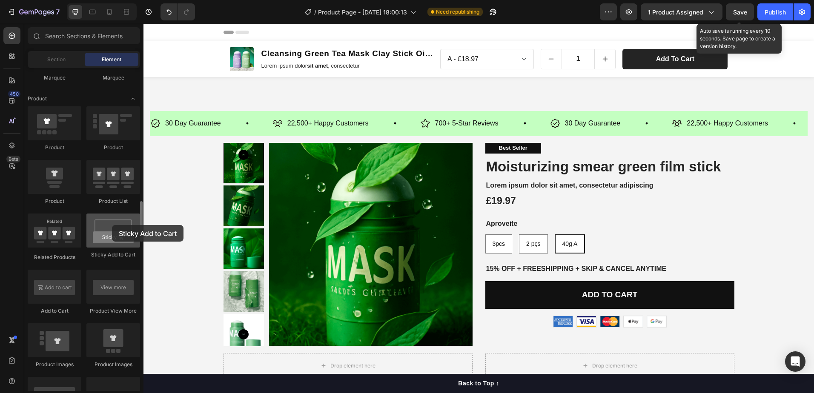
drag, startPoint x: 102, startPoint y: 221, endPoint x: 112, endPoint y: 225, distance: 10.9
click at [112, 225] on div at bounding box center [113, 231] width 54 height 34
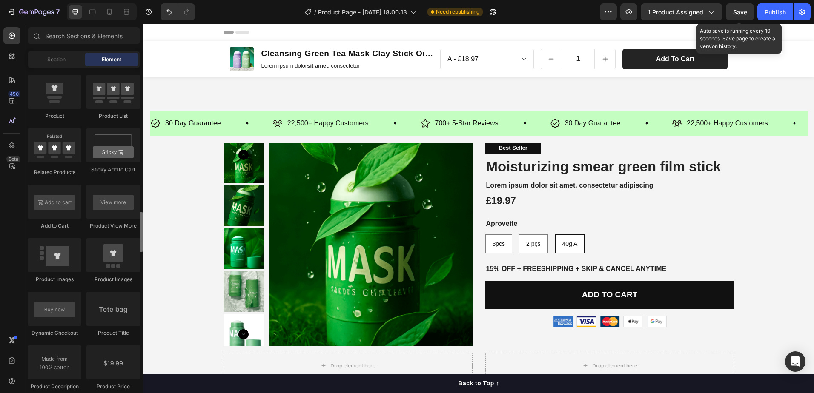
scroll to position [1192, 0]
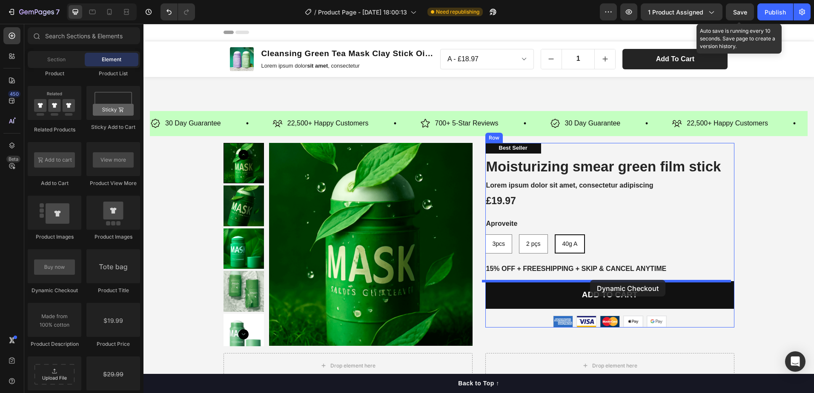
drag, startPoint x: 185, startPoint y: 303, endPoint x: 590, endPoint y: 280, distance: 405.8
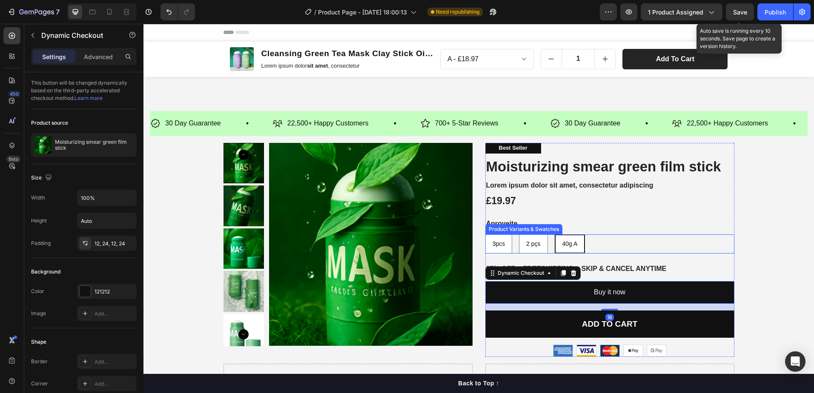
scroll to position [43, 0]
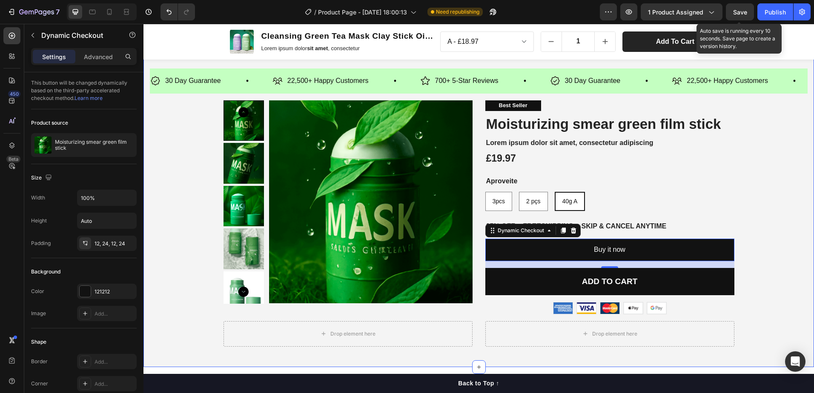
click at [780, 290] on div "30 Day Guarantee Item List 22,500+ Happy Customers Item List 700+ 5-Star Review…" at bounding box center [479, 208] width 658 height 278
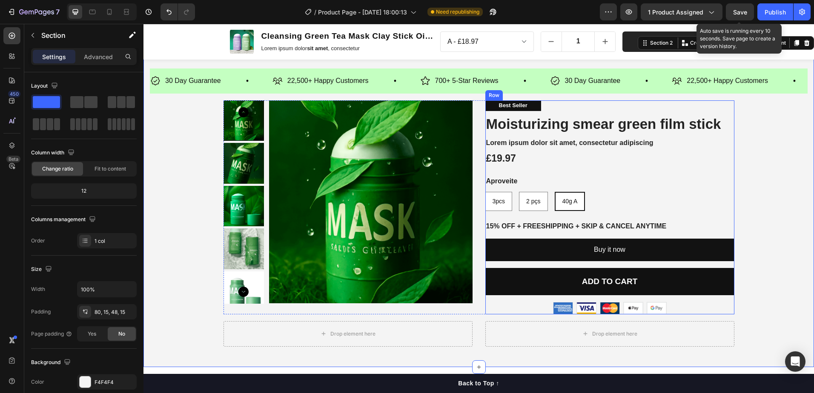
click at [706, 215] on div "Best Seller Text Block Moisturizing smear green film stick Product Title Lorem …" at bounding box center [609, 207] width 249 height 214
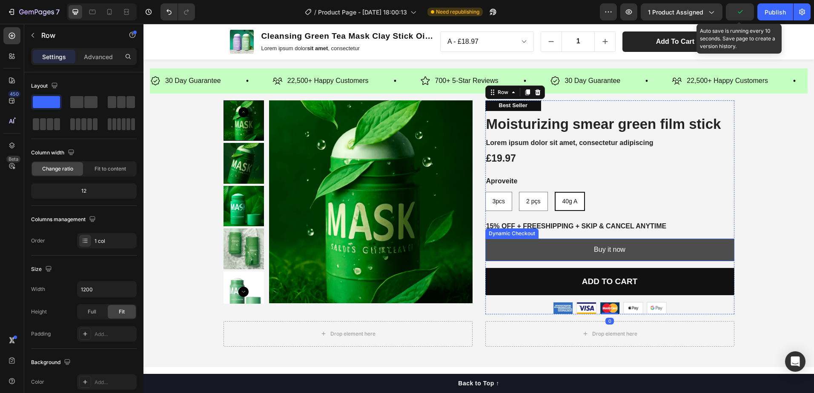
click at [555, 250] on button "Buy it now" at bounding box center [609, 250] width 249 height 23
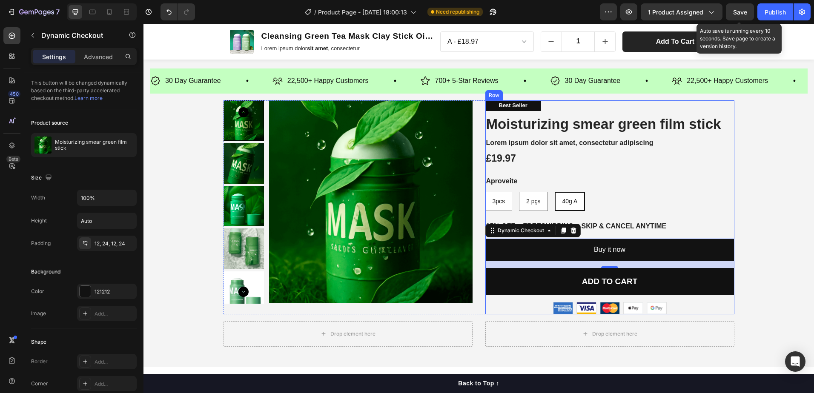
click at [710, 203] on div "3pcs 3pcs 3pcs 2 pçs 2 pçs 2 pçs 40g A 40g A 40g A" at bounding box center [609, 201] width 249 height 19
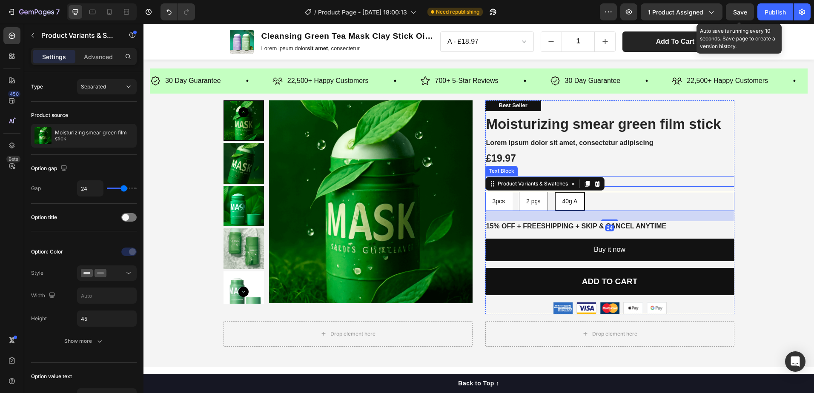
click at [704, 168] on div "Best Seller Text Block Moisturizing smear green film stick Product Title Lorem …" at bounding box center [609, 207] width 249 height 214
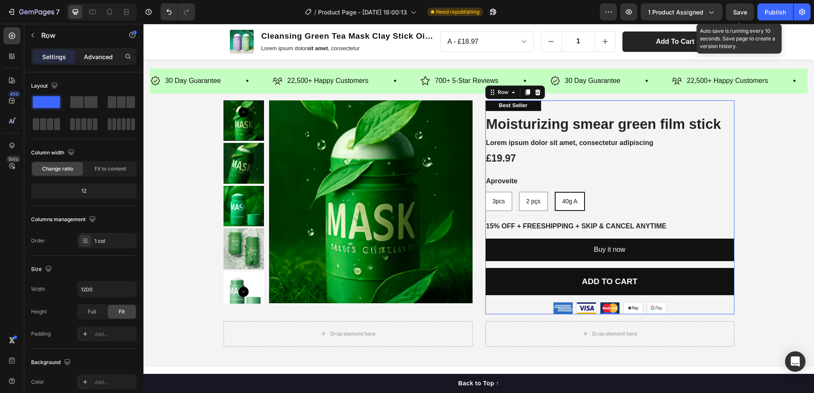
click at [98, 54] on p "Advanced" at bounding box center [98, 56] width 29 height 9
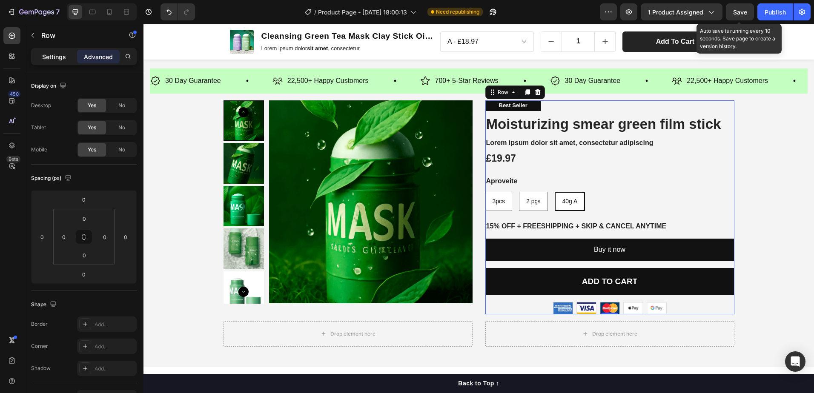
click at [68, 52] on div "Settings" at bounding box center [54, 57] width 43 height 14
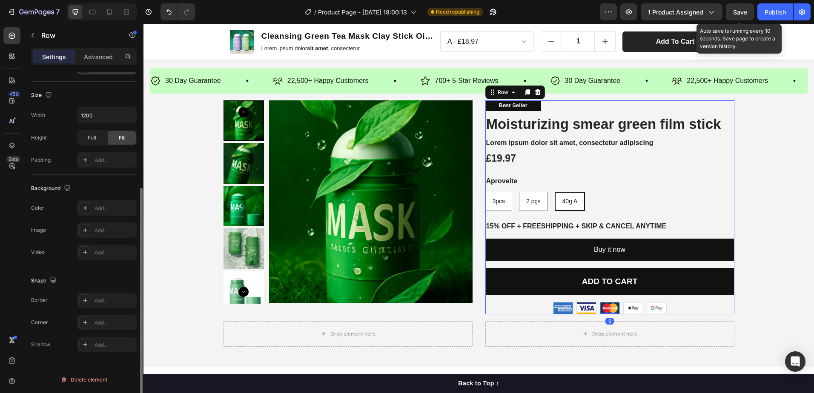
scroll to position [0, 0]
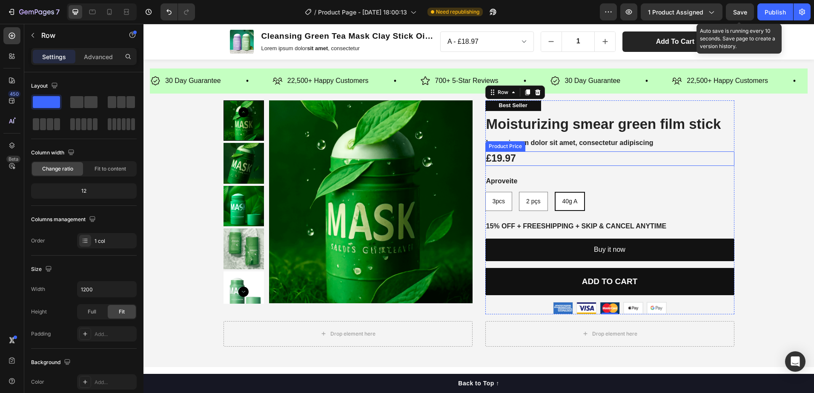
click at [526, 158] on div "£19.97" at bounding box center [609, 159] width 249 height 14
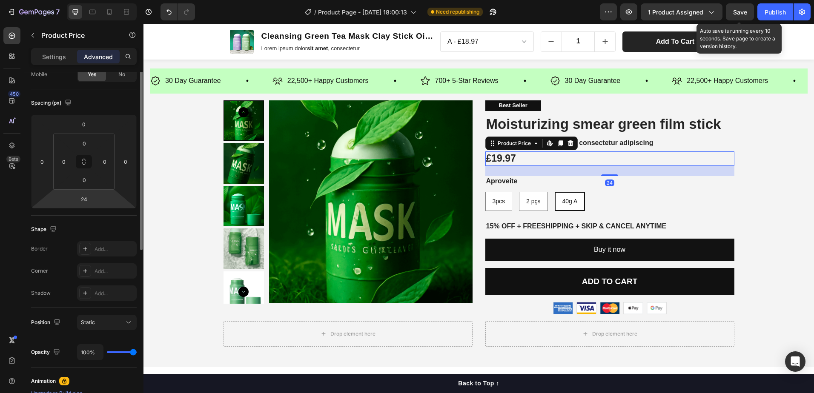
scroll to position [33, 0]
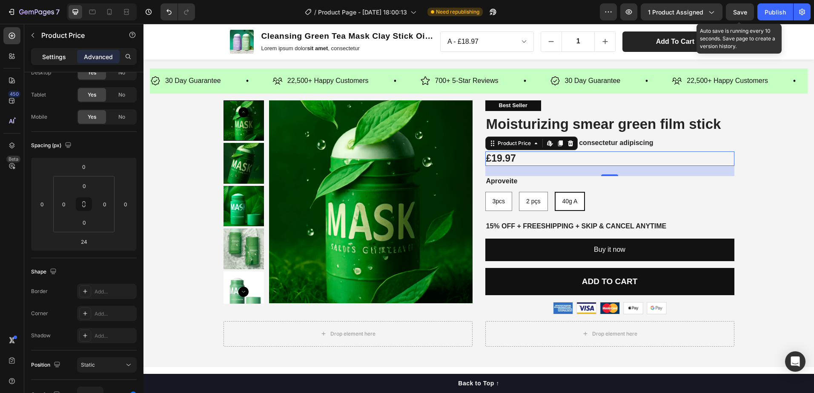
click at [66, 57] on div "Settings" at bounding box center [54, 57] width 43 height 14
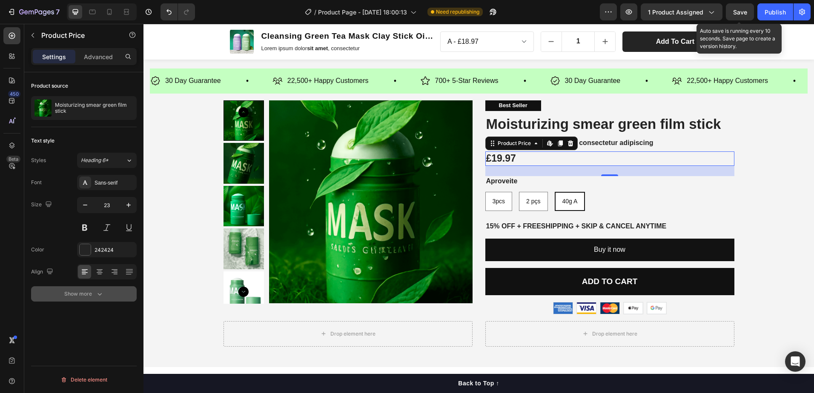
click at [94, 292] on div "Show more" at bounding box center [84, 294] width 40 height 9
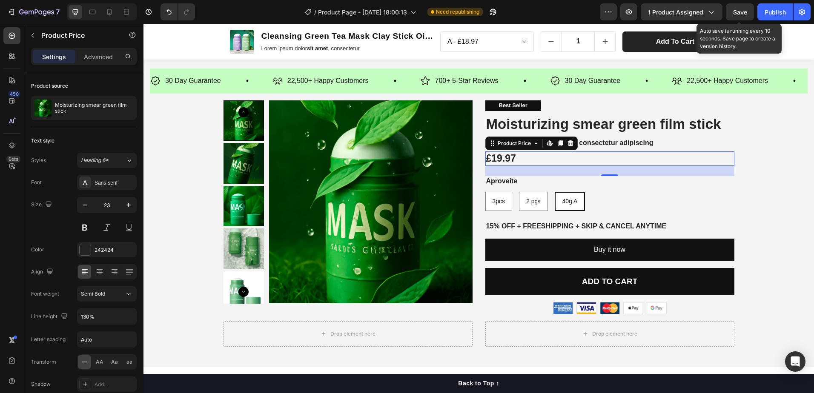
scroll to position [62, 0]
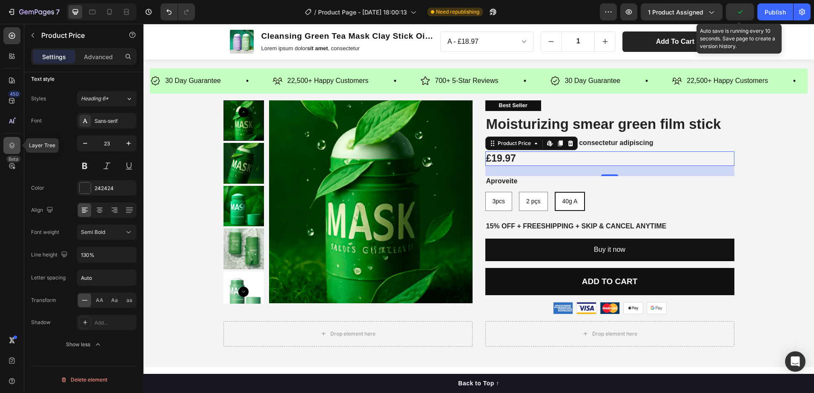
click at [13, 144] on icon at bounding box center [12, 146] width 6 height 6
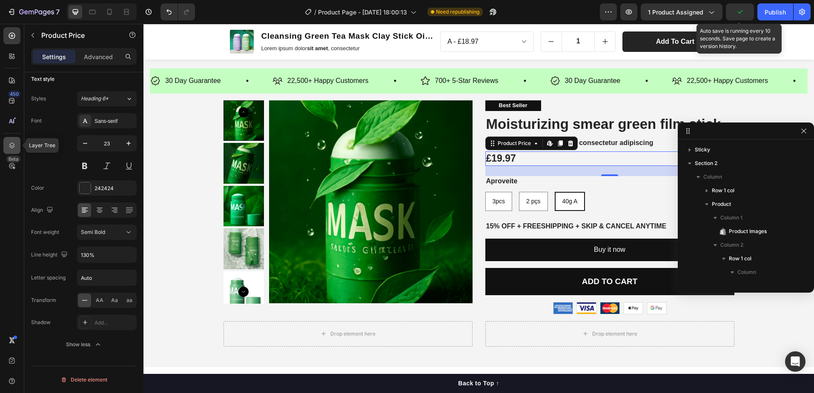
scroll to position [120, 0]
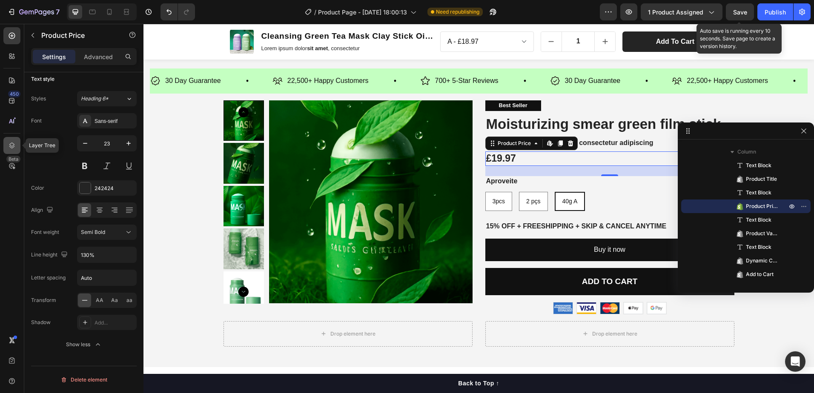
click at [14, 147] on icon at bounding box center [12, 146] width 6 height 6
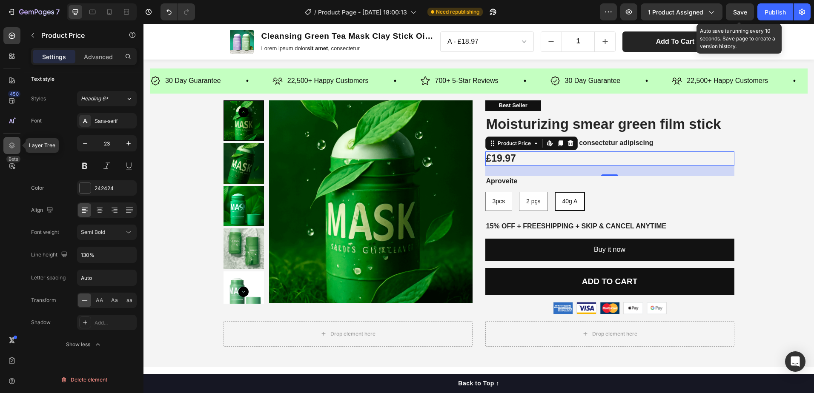
click at [14, 147] on icon at bounding box center [12, 146] width 6 height 6
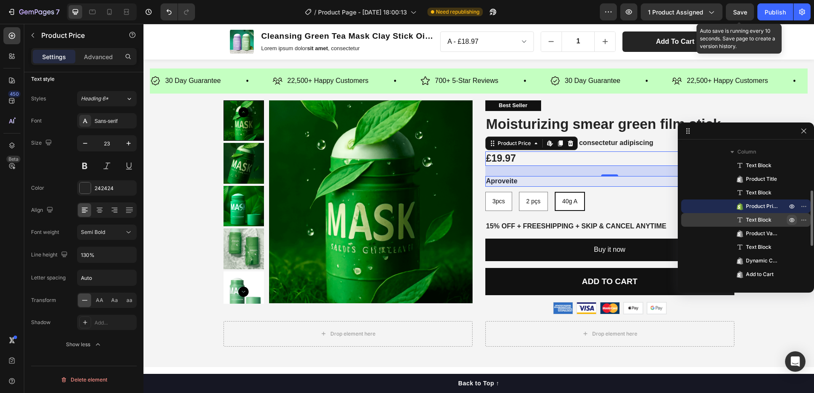
click at [790, 219] on icon "button" at bounding box center [791, 220] width 7 height 7
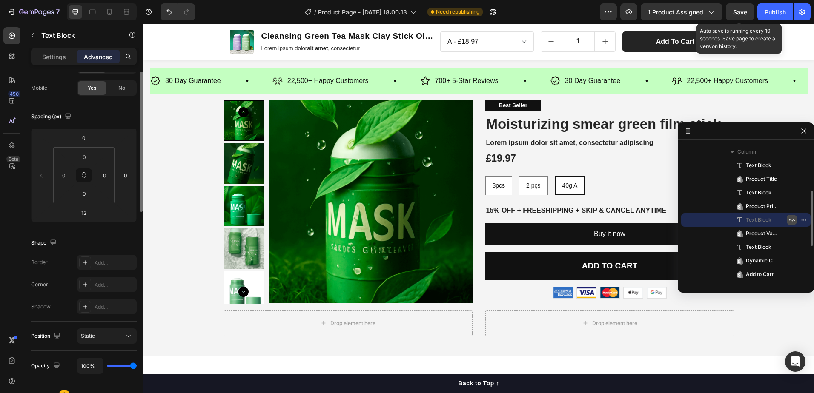
scroll to position [0, 0]
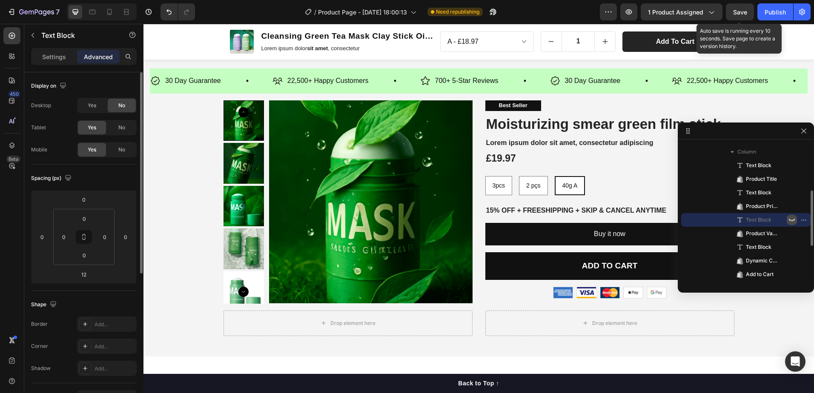
click at [790, 219] on icon "button" at bounding box center [791, 220] width 7 height 7
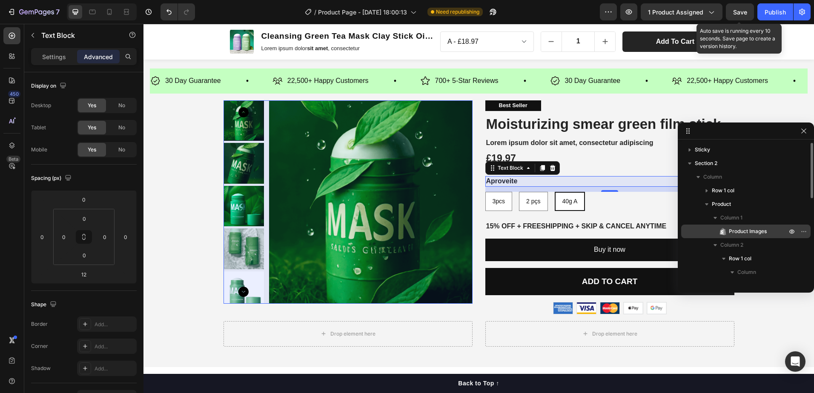
scroll to position [43, 0]
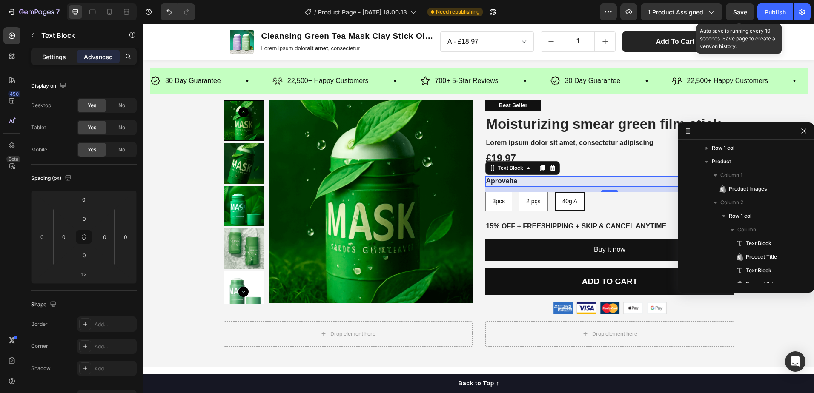
click at [59, 56] on p "Settings" at bounding box center [54, 56] width 24 height 9
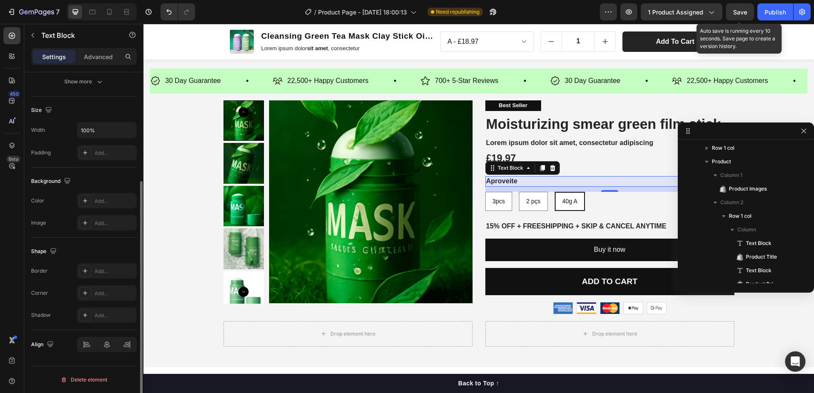
scroll to position [0, 0]
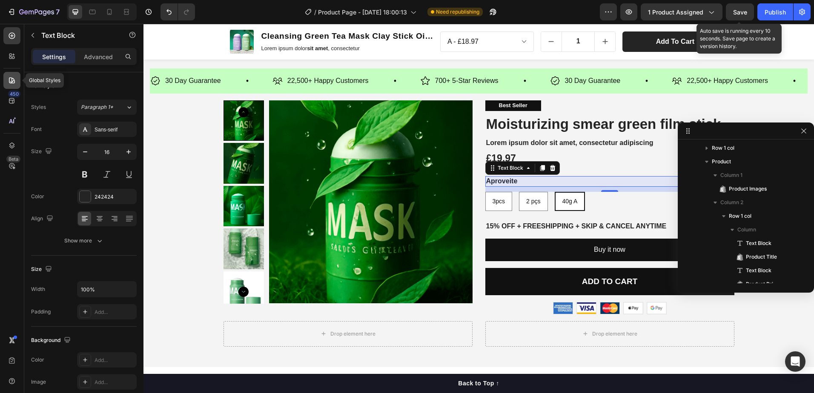
click at [8, 77] on icon at bounding box center [12, 80] width 9 height 9
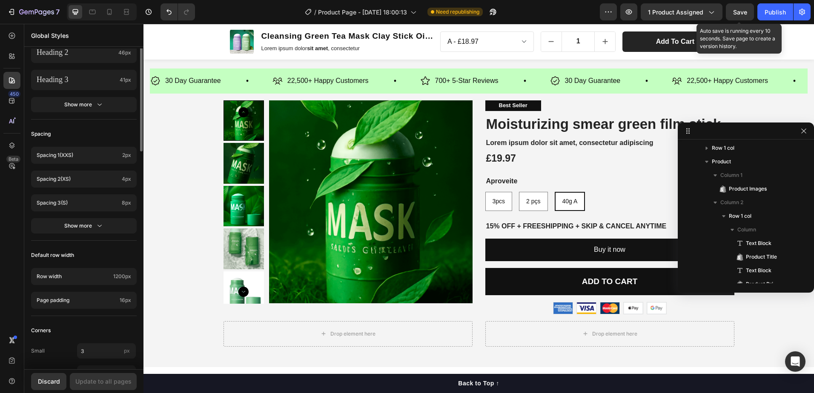
scroll to position [298, 0]
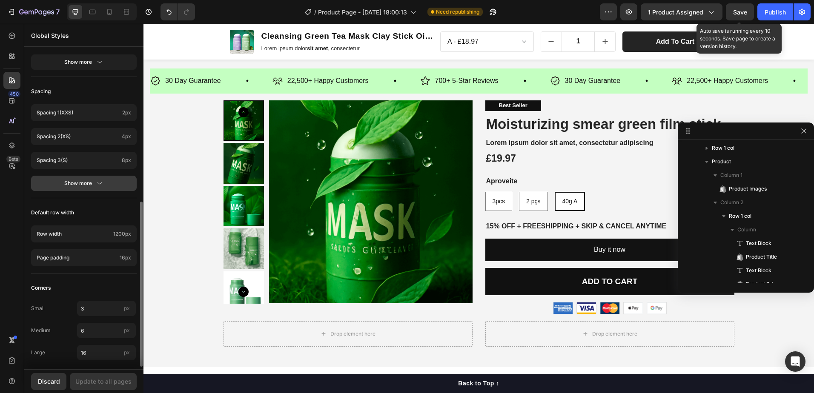
click at [99, 183] on icon "button" at bounding box center [99, 183] width 9 height 9
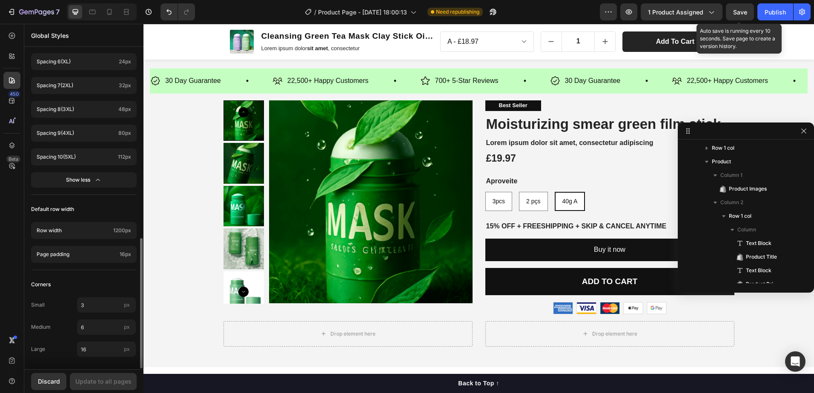
scroll to position [469, 0]
click at [14, 38] on icon at bounding box center [12, 36] width 6 height 6
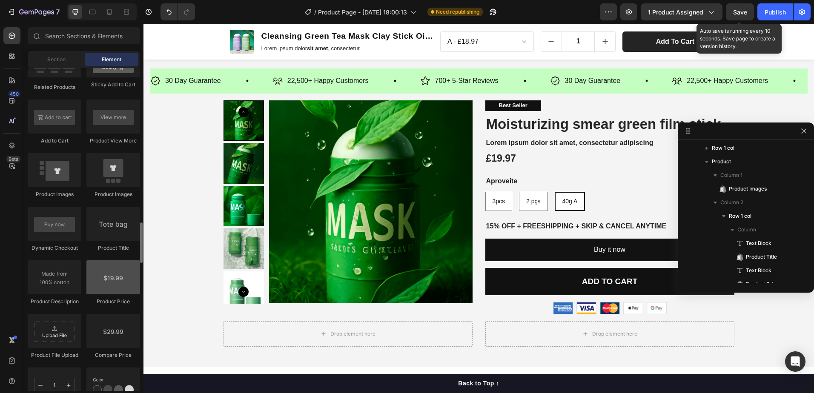
scroll to position [1277, 0]
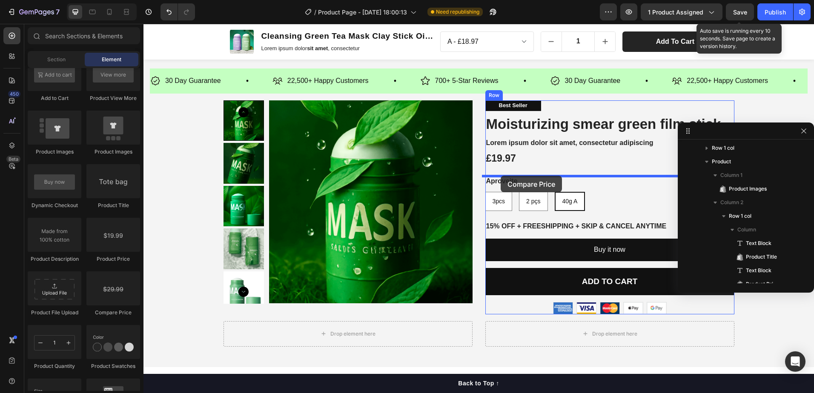
drag, startPoint x: 249, startPoint y: 317, endPoint x: 501, endPoint y: 176, distance: 288.9
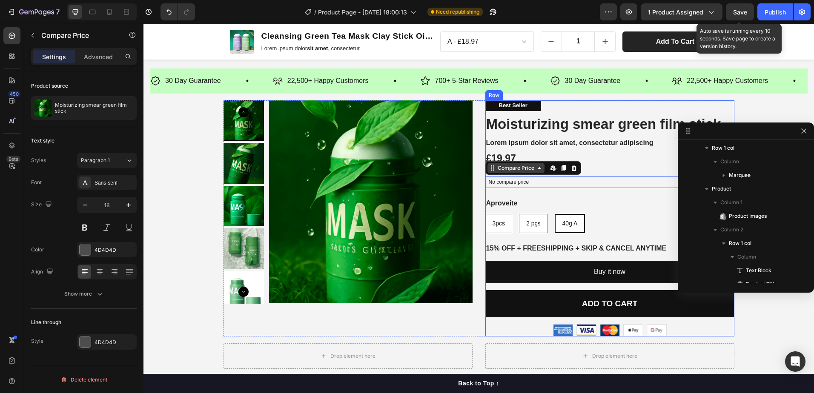
scroll to position [161, 0]
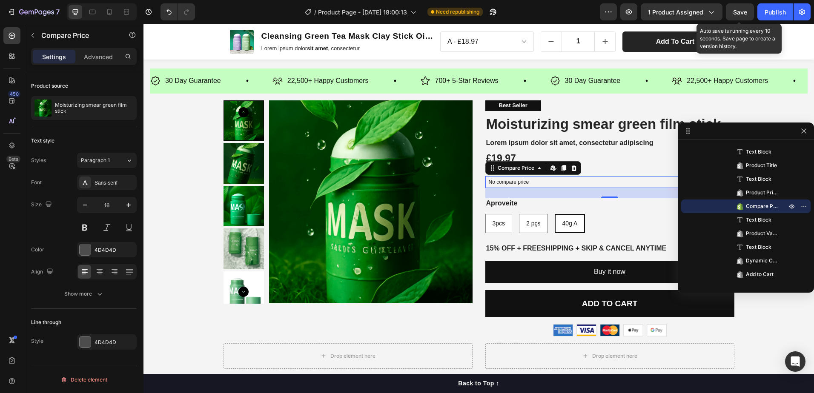
click at [533, 180] on p "No compare price" at bounding box center [610, 182] width 242 height 5
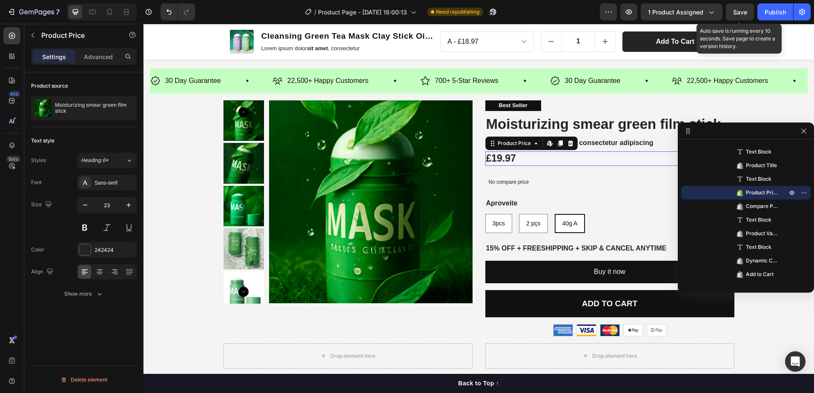
click at [609, 161] on div "£19.97" at bounding box center [609, 159] width 249 height 14
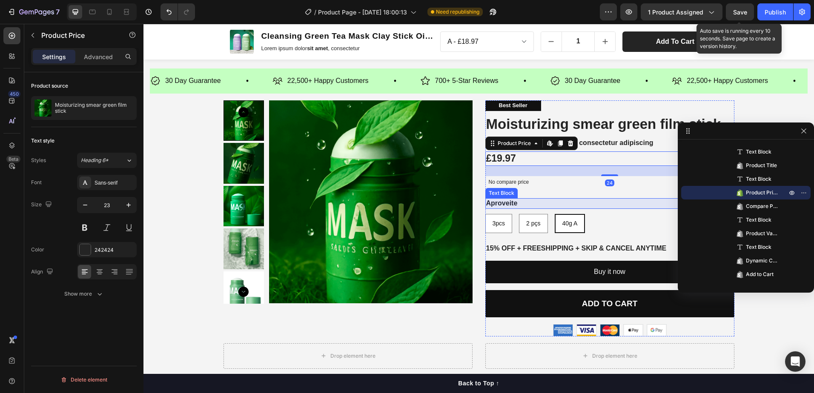
click at [612, 200] on p "Aproveite" at bounding box center [609, 203] width 247 height 9
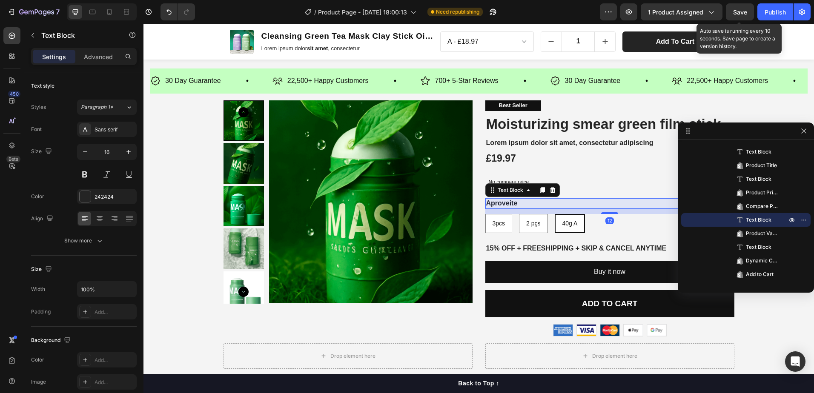
click at [547, 180] on p "No compare price" at bounding box center [610, 182] width 242 height 5
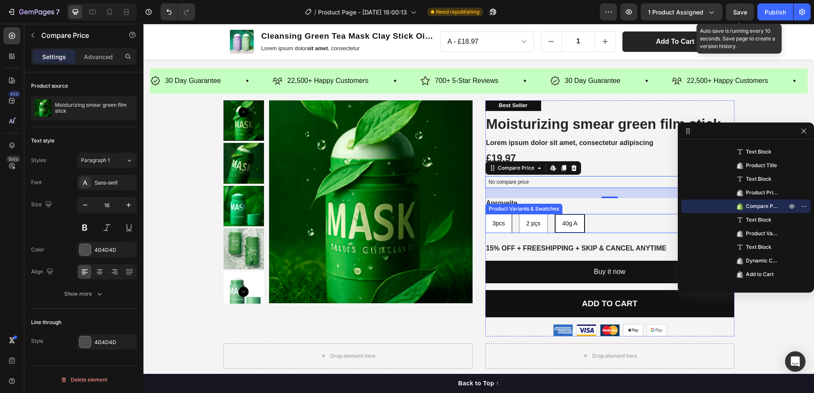
click at [492, 226] on span "3pcs" at bounding box center [498, 223] width 13 height 7
click at [485, 214] on input "3pcs 3pcs 3pcs" at bounding box center [485, 214] width 0 height 0
radio input "true"
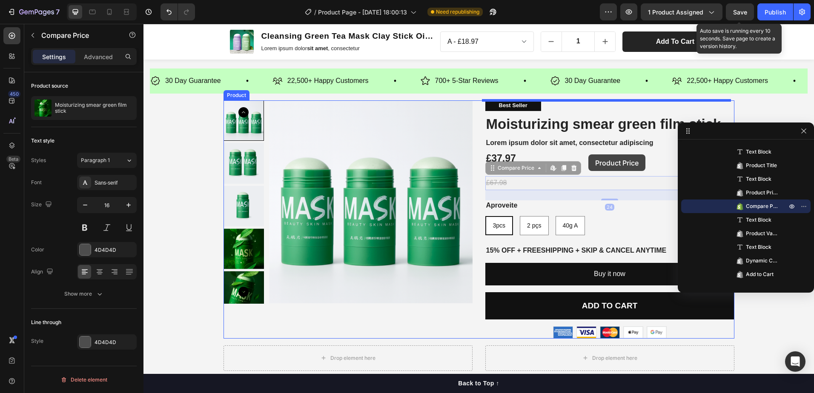
drag, startPoint x: 524, startPoint y: 180, endPoint x: 588, endPoint y: 155, distance: 68.9
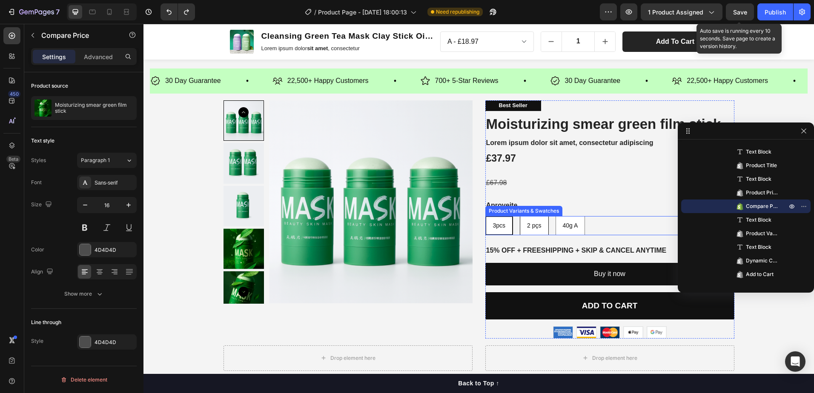
click at [534, 220] on div "2 pçs" at bounding box center [534, 225] width 28 height 17
click at [520, 216] on input "2 pçs 2 pçs 2 pçs" at bounding box center [519, 216] width 0 height 0
radio input "true"
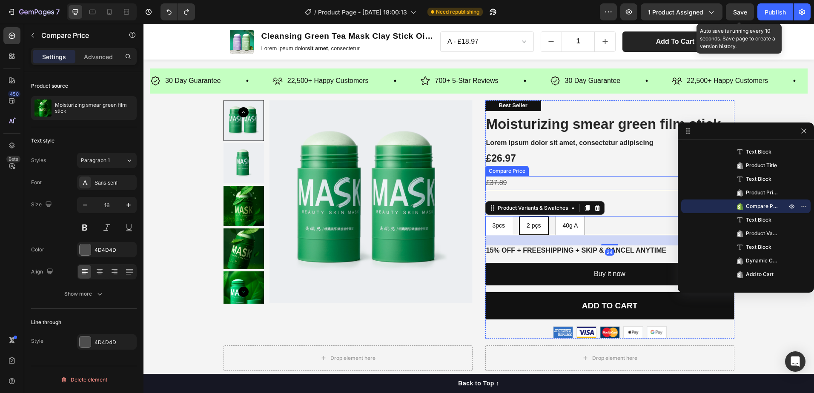
click at [514, 184] on div "£37.89" at bounding box center [609, 183] width 249 height 14
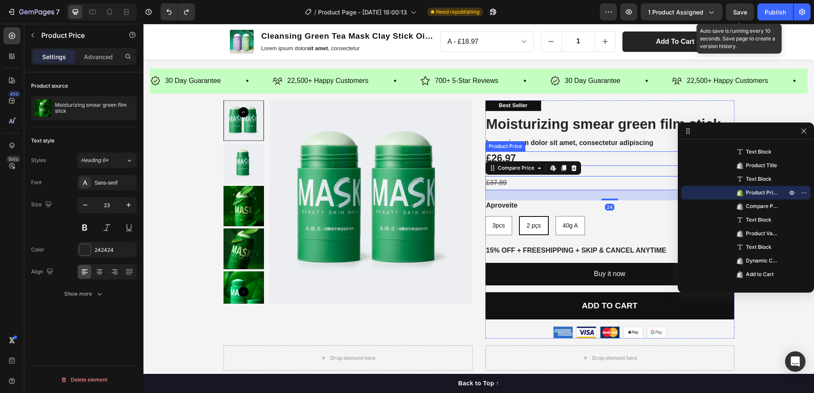
click at [534, 155] on div "£26.97" at bounding box center [609, 159] width 249 height 14
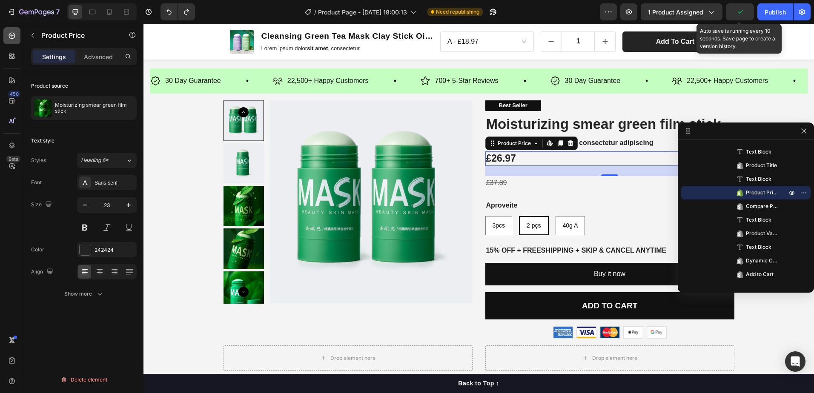
click at [12, 37] on icon at bounding box center [12, 35] width 9 height 9
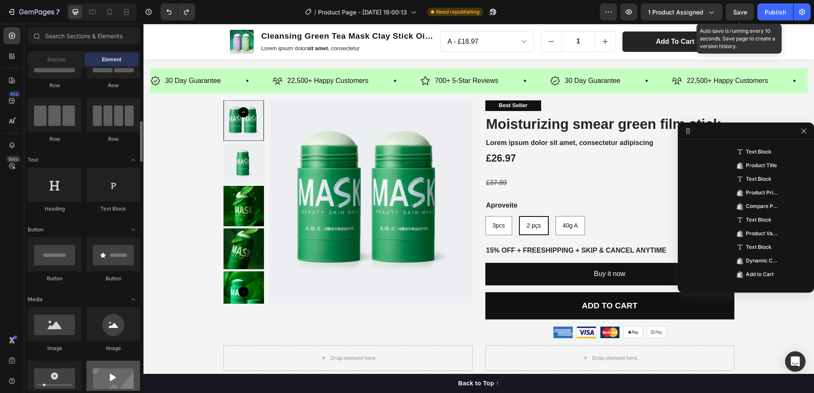
scroll to position [0, 0]
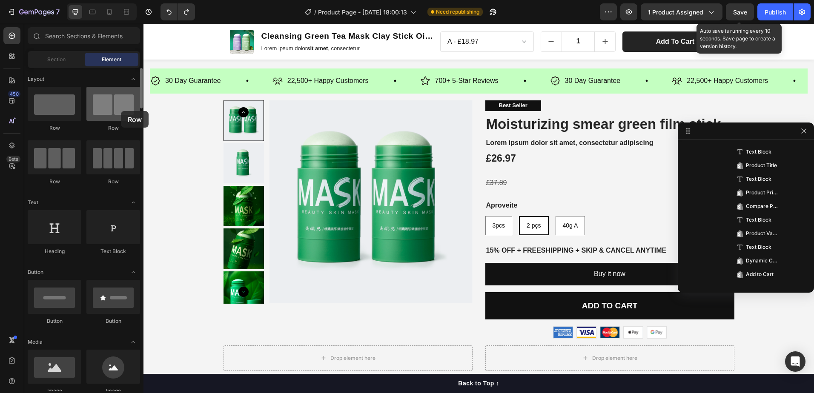
drag, startPoint x: 112, startPoint y: 109, endPoint x: 121, endPoint y: 111, distance: 9.6
click at [121, 111] on div at bounding box center [113, 104] width 54 height 34
click at [545, 162] on div "£26.97" at bounding box center [609, 159] width 249 height 14
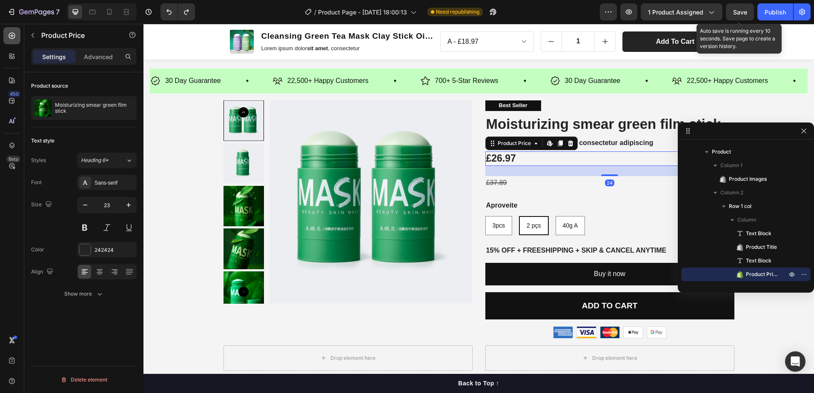
click at [12, 37] on icon at bounding box center [12, 35] width 9 height 9
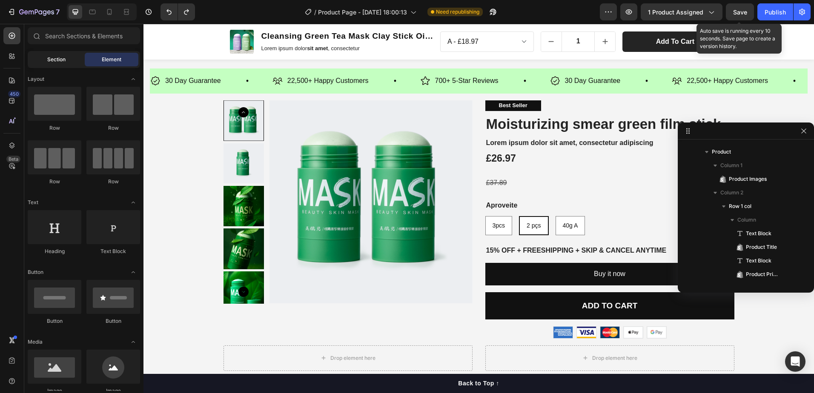
click at [74, 59] on div "Section" at bounding box center [56, 60] width 54 height 14
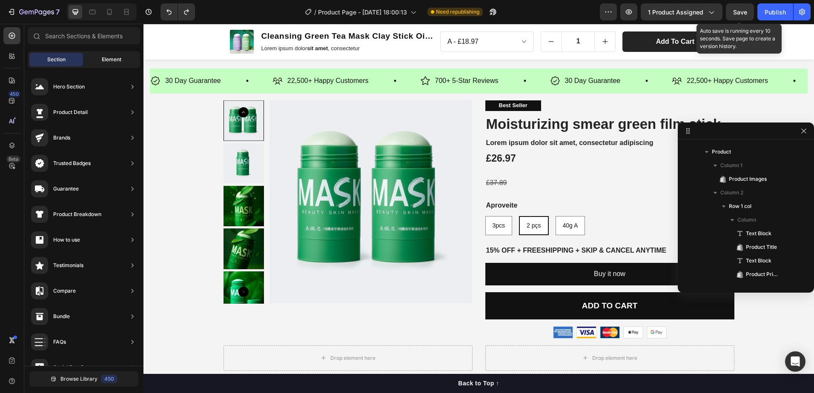
click at [103, 58] on span "Element" at bounding box center [112, 60] width 20 height 8
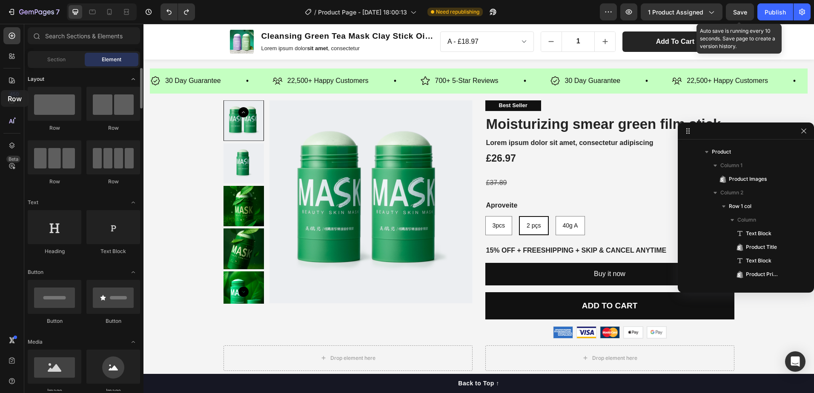
drag, startPoint x: 83, startPoint y: 127, endPoint x: 102, endPoint y: 80, distance: 51.5
click at [522, 161] on div "£26.97" at bounding box center [609, 159] width 249 height 14
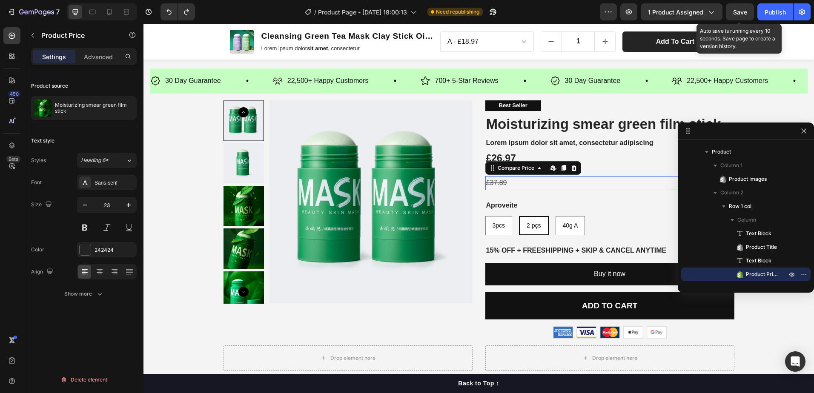
scroll to position [243, 0]
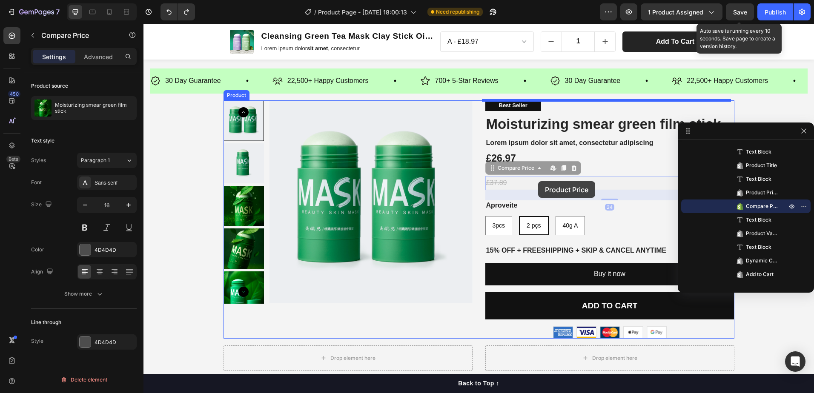
drag, startPoint x: 510, startPoint y: 184, endPoint x: 538, endPoint y: 181, distance: 28.2
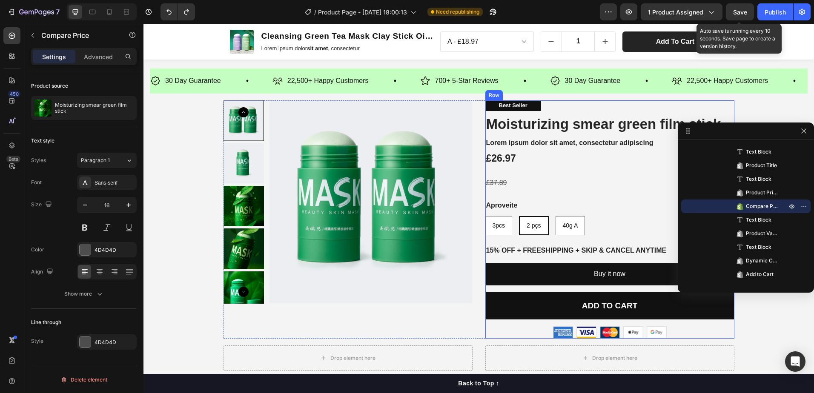
click at [547, 157] on div "£26.97" at bounding box center [609, 159] width 249 height 14
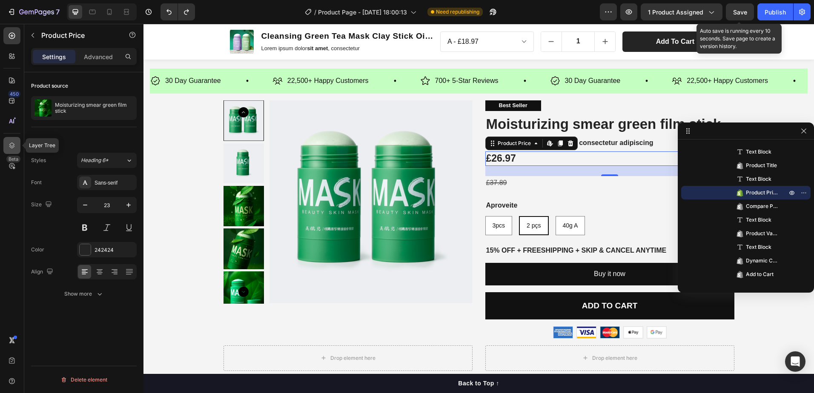
click at [15, 147] on icon at bounding box center [12, 145] width 9 height 9
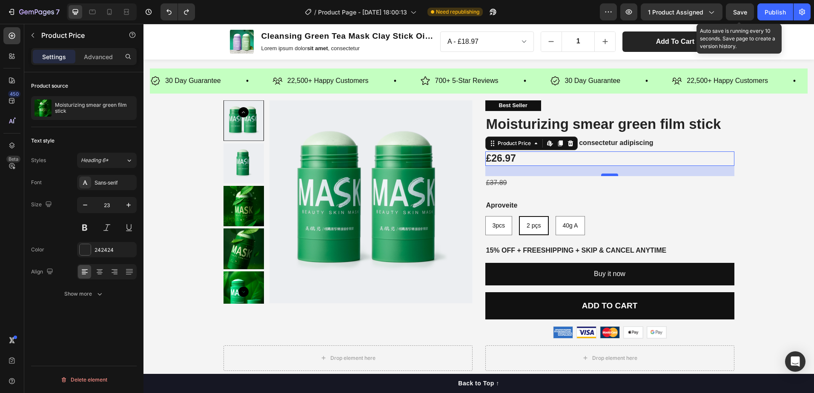
click at [608, 175] on div at bounding box center [609, 175] width 17 height 3
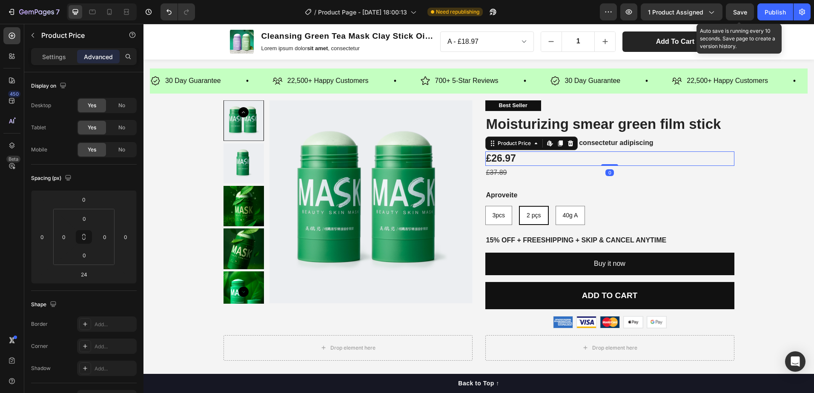
drag, startPoint x: 608, startPoint y: 175, endPoint x: 621, endPoint y: 152, distance: 26.5
click at [621, 152] on div "£26.97 Product Price Edit content in Shopify 0 Product Price Edit content in Sh…" at bounding box center [609, 159] width 249 height 14
type input "0"
click at [628, 149] on div "Best Seller Text Block Moisturizing smear green film stick Product Title Lorem …" at bounding box center [609, 214] width 249 height 228
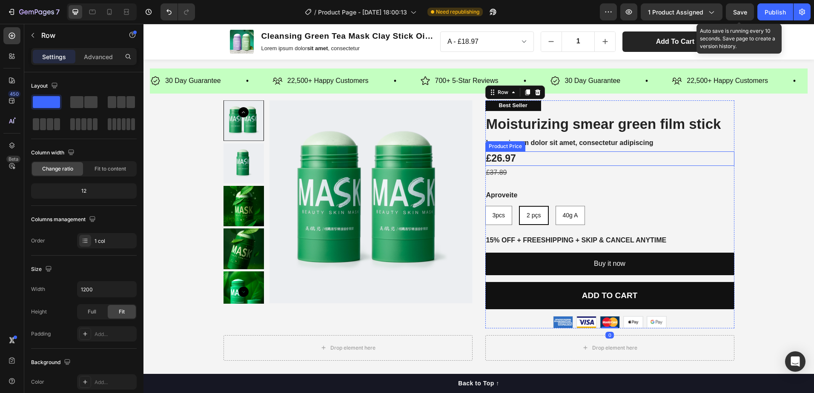
click at [631, 158] on div "£26.97" at bounding box center [609, 159] width 249 height 14
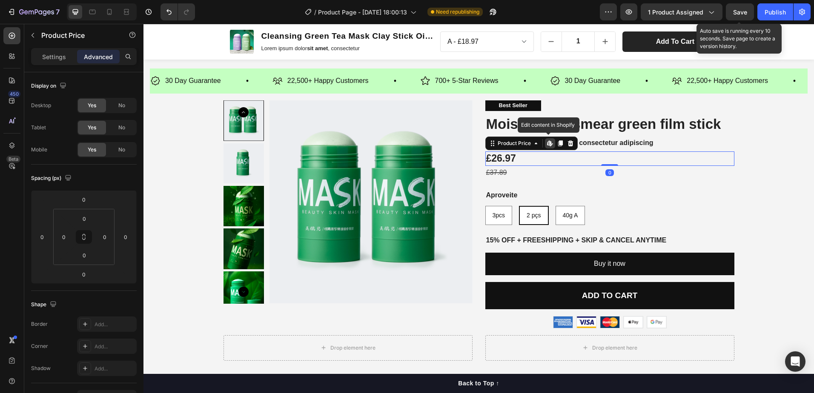
click at [547, 145] on icon at bounding box center [548, 142] width 3 height 5
click at [503, 149] on div "Product Price Edit content in Shopify" at bounding box center [531, 144] width 92 height 14
click at [515, 145] on div "Product Price" at bounding box center [514, 144] width 37 height 8
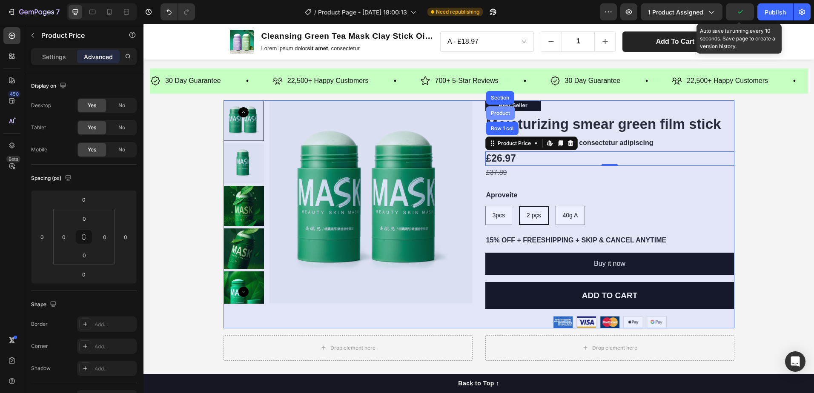
click at [495, 112] on div "Product" at bounding box center [500, 113] width 23 height 5
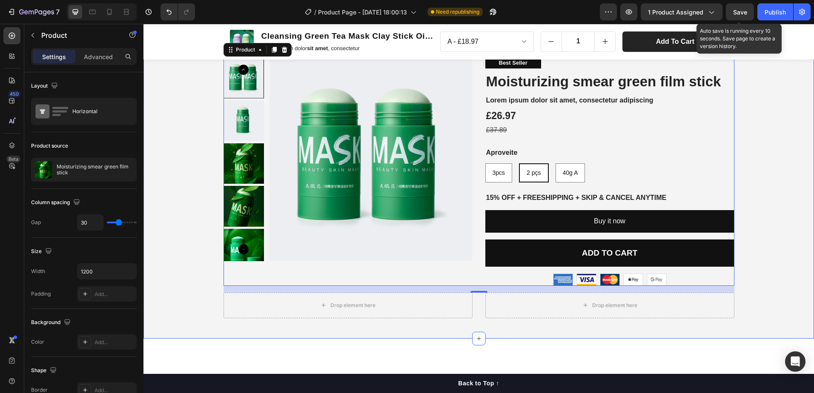
scroll to position [0, 0]
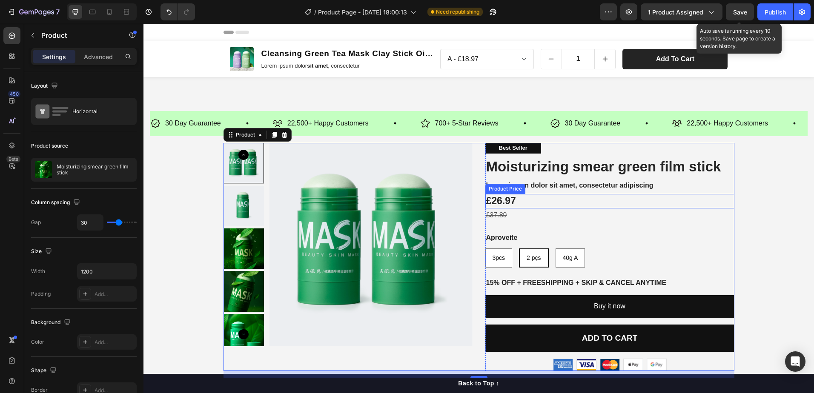
click at [517, 202] on div "£26.97" at bounding box center [609, 201] width 249 height 14
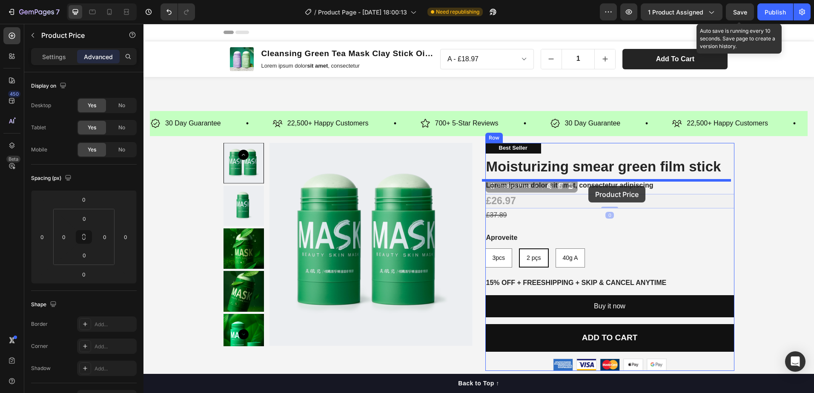
drag, startPoint x: 501, startPoint y: 186, endPoint x: 590, endPoint y: 189, distance: 89.0
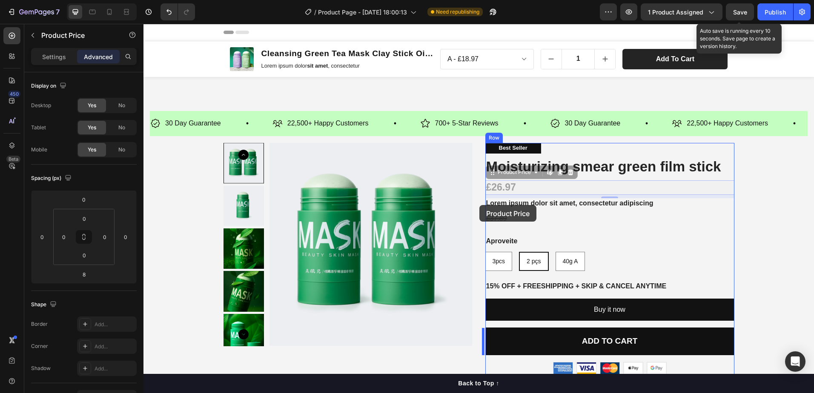
drag, startPoint x: 486, startPoint y: 172, endPoint x: 479, endPoint y: 205, distance: 34.3
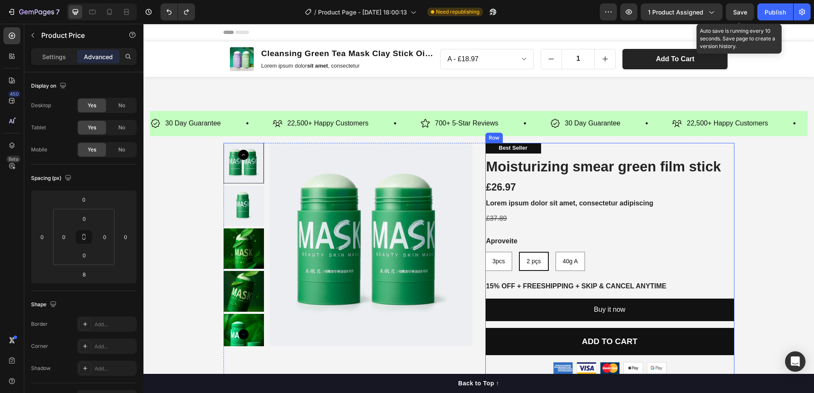
type input "0"
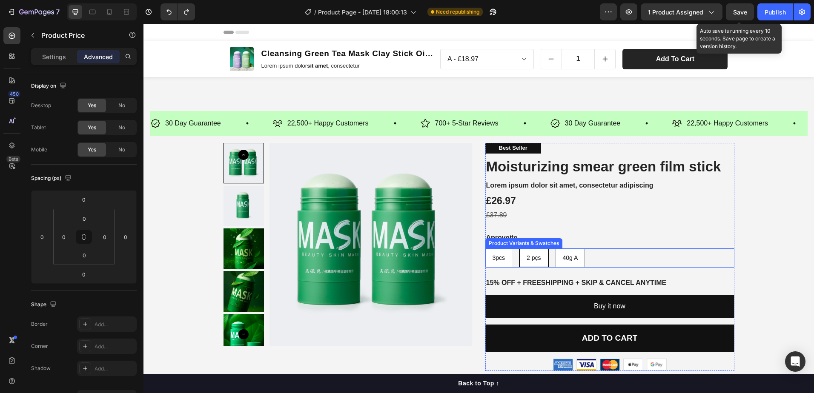
click at [527, 255] on span "2 pçs" at bounding box center [534, 258] width 14 height 7
click at [519, 249] on input "2 pçs 2 pçs 2 pçs" at bounding box center [518, 248] width 0 height 0
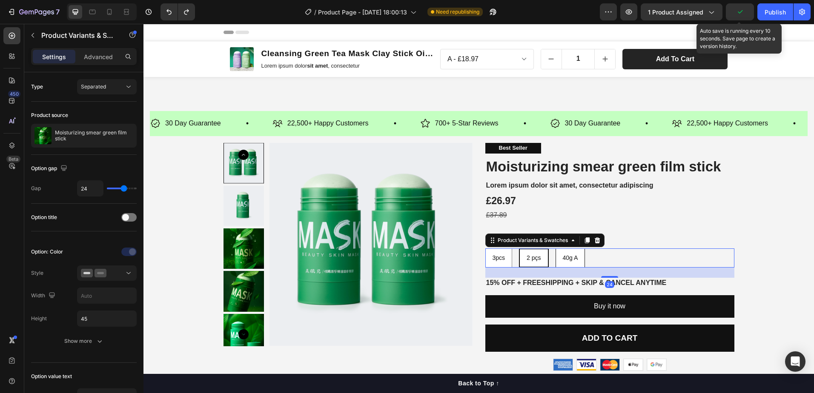
click at [563, 257] on span "40g A" at bounding box center [570, 258] width 15 height 7
click at [555, 249] on input "40g A 40g A 40g A" at bounding box center [555, 248] width 0 height 0
radio input "true"
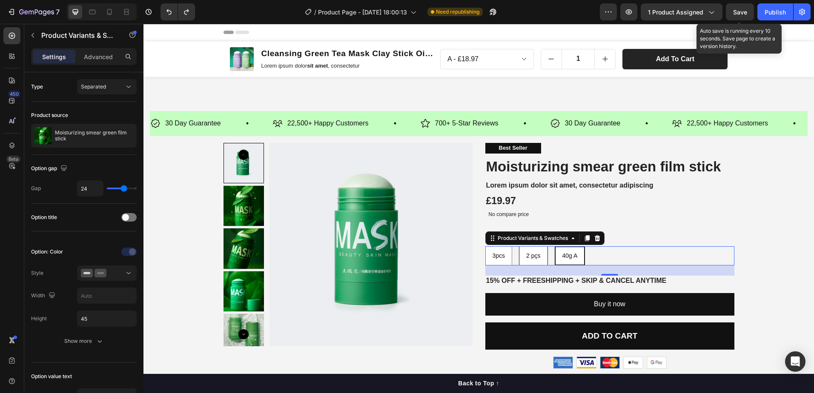
click at [529, 252] on div "2 pçs" at bounding box center [533, 255] width 28 height 17
click at [519, 246] on input "2 pçs 2 pçs 2 pçs" at bounding box center [518, 246] width 0 height 0
radio input "true"
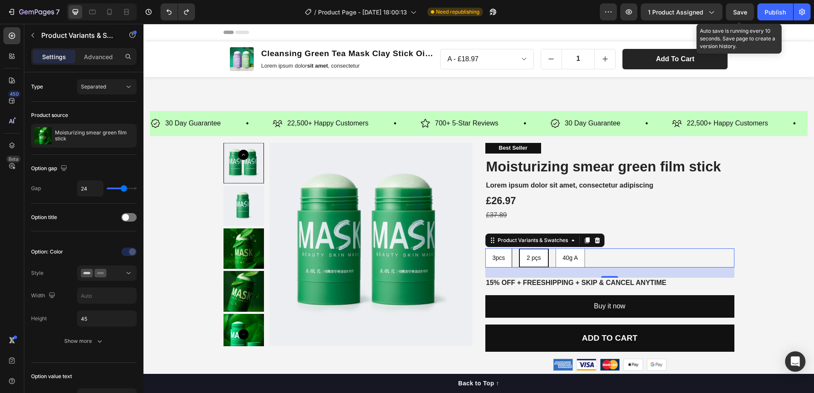
click at [496, 259] on span "3pcs" at bounding box center [498, 258] width 13 height 7
click at [485, 249] on input "3pcs 3pcs 3pcs" at bounding box center [485, 248] width 0 height 0
radio input "true"
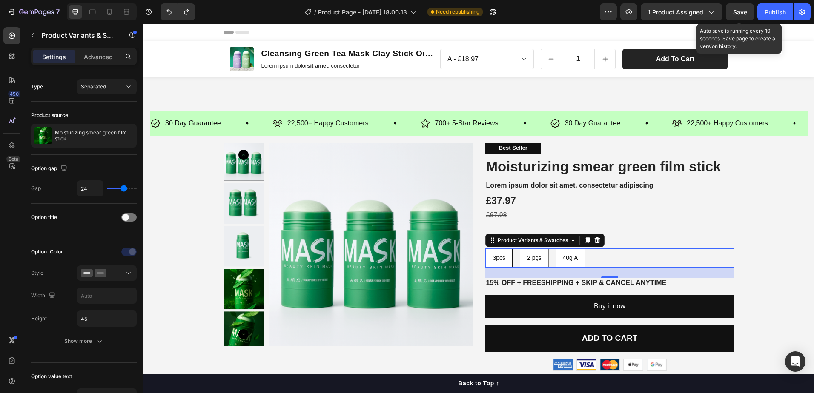
click at [570, 259] on span "40g A" at bounding box center [570, 258] width 15 height 7
click at [555, 249] on input "40g A 40g A 40g A" at bounding box center [555, 248] width 0 height 0
radio input "true"
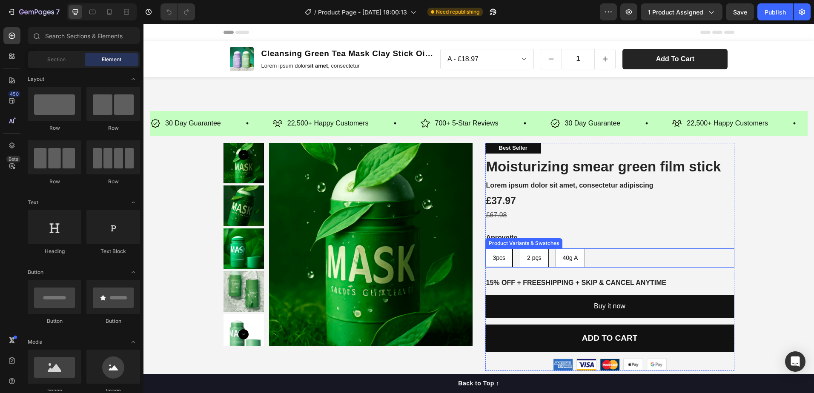
click at [527, 257] on span "2 pçs" at bounding box center [534, 258] width 14 height 7
click at [520, 249] on input "2 pçs 2 pçs 2 pçs" at bounding box center [519, 248] width 0 height 0
radio input "true"
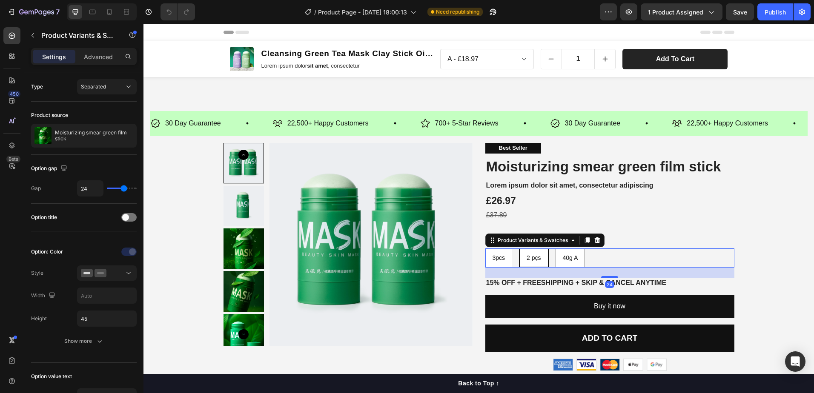
click at [499, 258] on span "3pcs" at bounding box center [498, 258] width 13 height 7
click at [485, 249] on input "3pcs 3pcs 3pcs" at bounding box center [485, 248] width 0 height 0
radio input "true"
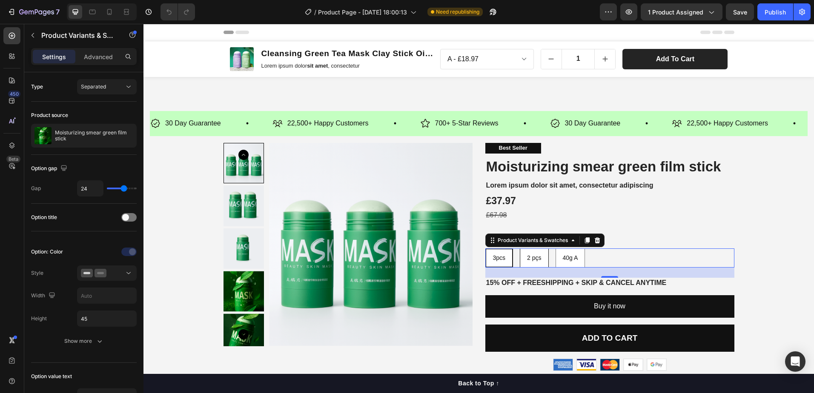
click at [536, 260] on span "2 pçs" at bounding box center [534, 258] width 14 height 7
click at [520, 249] on input "2 pçs 2 pçs 2 pçs" at bounding box center [519, 248] width 0 height 0
radio input "true"
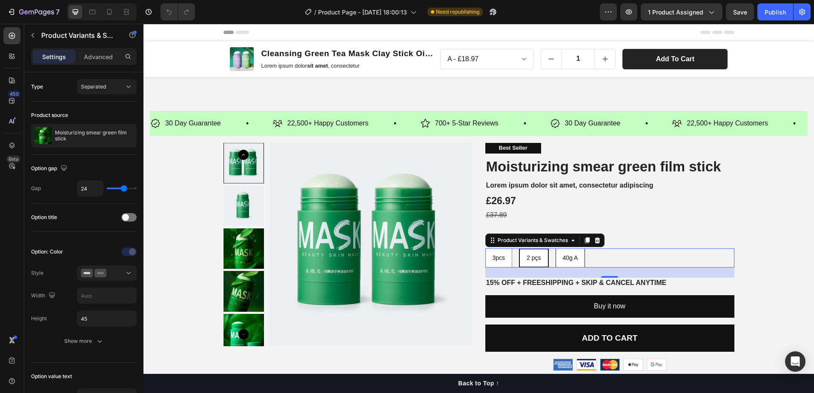
click at [563, 256] on span "40g A" at bounding box center [570, 258] width 15 height 7
click at [555, 249] on input "40g A 40g A 40g A" at bounding box center [555, 248] width 0 height 0
radio input "true"
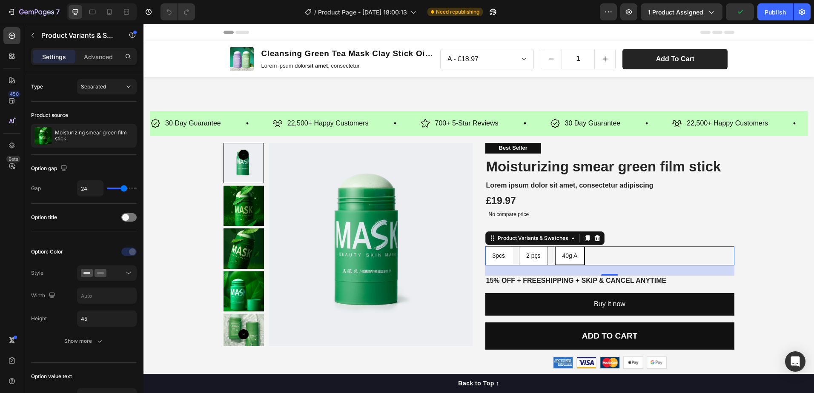
click at [495, 254] on span "3pcs" at bounding box center [498, 255] width 13 height 7
click at [485, 246] on input "3pcs 3pcs 3pcs" at bounding box center [485, 246] width 0 height 0
radio input "true"
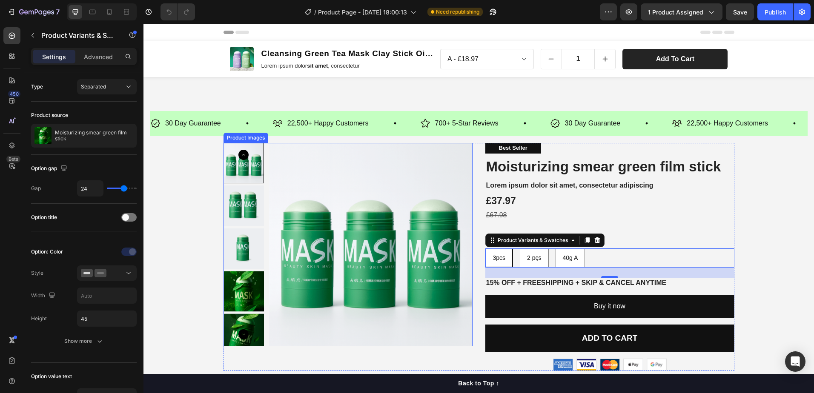
click at [412, 256] on img at bounding box center [370, 244] width 203 height 203
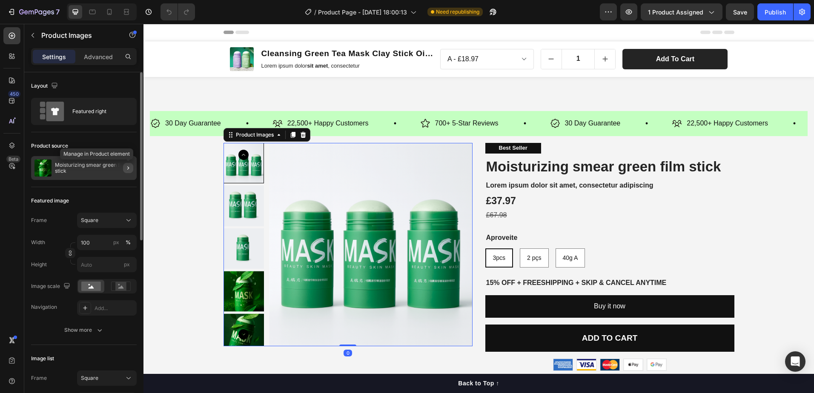
click at [129, 168] on icon "button" at bounding box center [128, 168] width 7 height 7
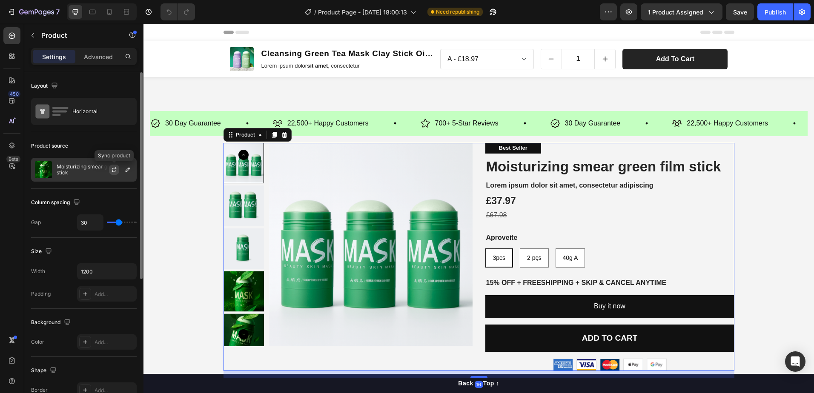
click at [113, 172] on icon "button" at bounding box center [114, 171] width 5 height 3
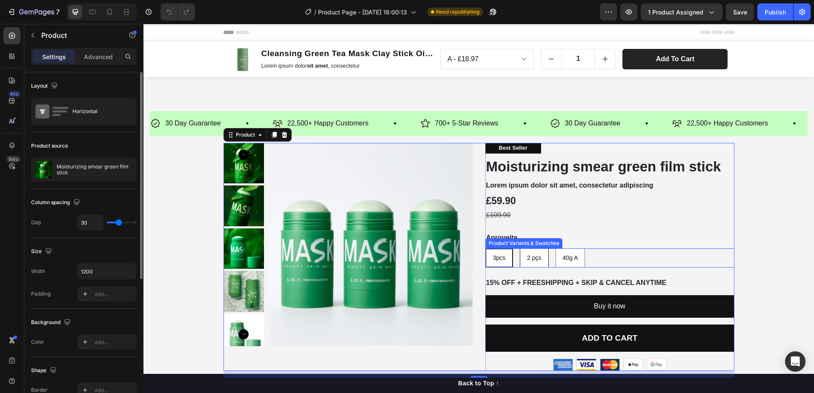
click at [535, 263] on div "2 pçs" at bounding box center [534, 257] width 28 height 17
click at [520, 249] on input "2 pçs 2 pçs 2 pçs" at bounding box center [519, 248] width 0 height 0
radio input "true"
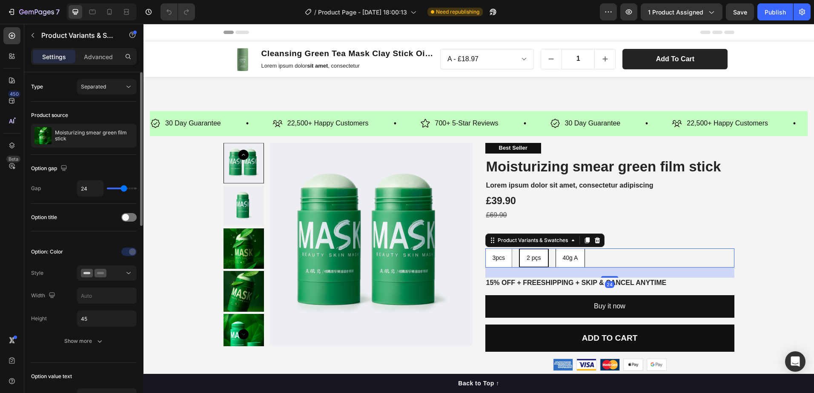
click at [560, 263] on div "40g A" at bounding box center [570, 257] width 29 height 17
click at [555, 249] on input "40g A 40g A 40g A" at bounding box center [555, 248] width 0 height 0
radio input "true"
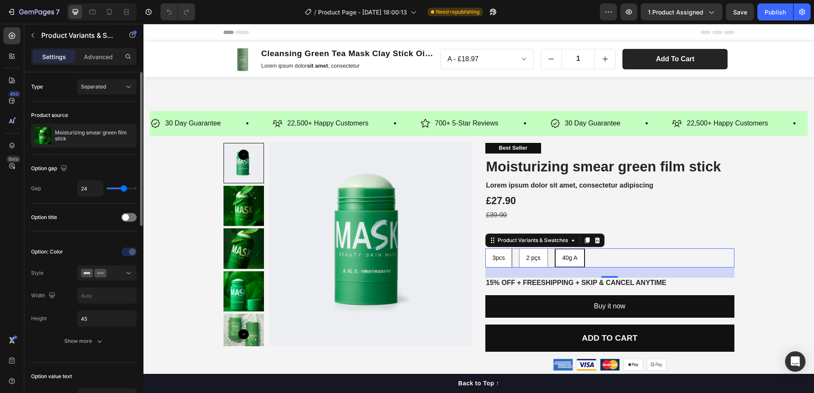
click at [500, 261] on span "3pcs" at bounding box center [498, 258] width 13 height 7
click at [485, 249] on input "3pcs 3pcs 3pcs" at bounding box center [485, 248] width 0 height 0
radio input "true"
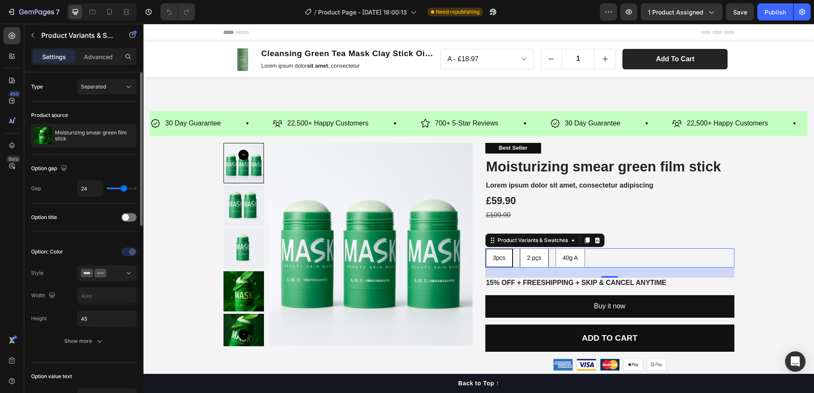
click at [532, 262] on div "2 pçs" at bounding box center [534, 257] width 28 height 17
click at [520, 249] on input "2 pçs 2 pçs 2 pçs" at bounding box center [519, 248] width 0 height 0
radio input "true"
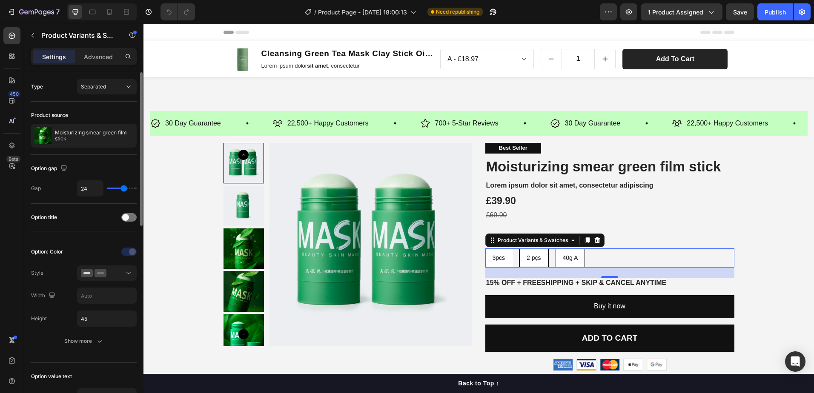
click at [578, 261] on div "40g A" at bounding box center [570, 257] width 29 height 17
click at [555, 249] on input "40g A 40g A 40g A" at bounding box center [555, 248] width 0 height 0
radio input "true"
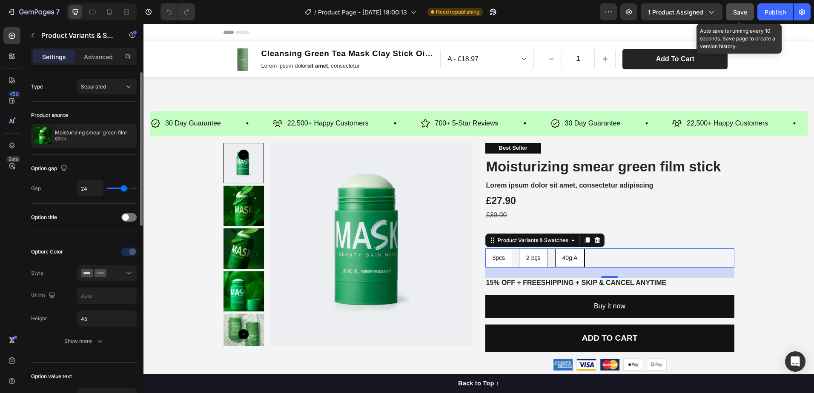
click at [751, 11] on button "Save" at bounding box center [740, 11] width 28 height 17
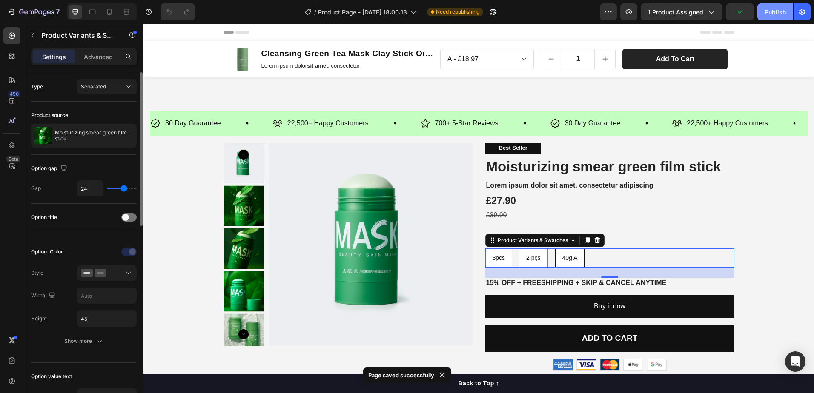
click at [767, 12] on div "Publish" at bounding box center [774, 12] width 21 height 9
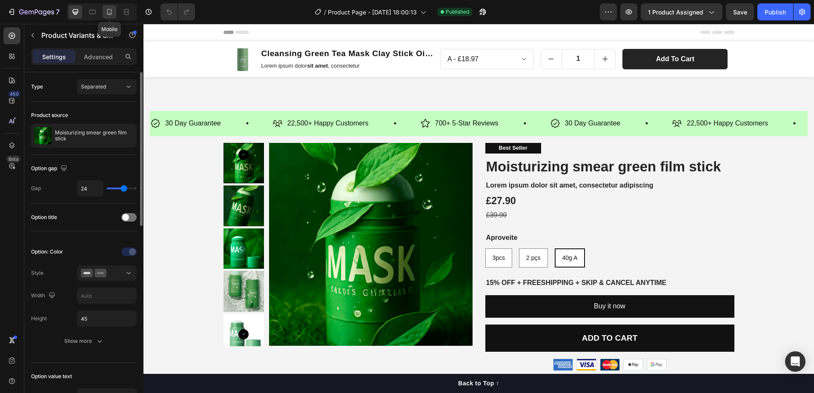
click at [109, 12] on icon at bounding box center [109, 12] width 9 height 9
type input "12"
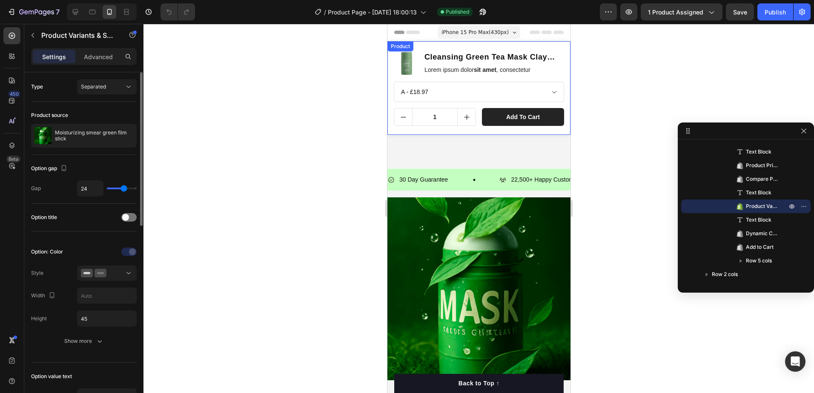
click at [557, 53] on div "Product Images Cleansing Green Tea Mask Clay Stick Oil Control Anti-Acne Whiten…" at bounding box center [478, 88] width 183 height 94
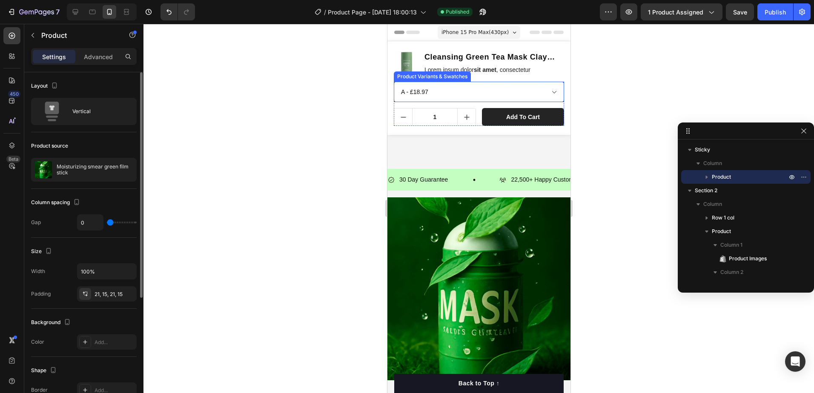
click at [548, 92] on select "A - £18.97 A 2pcs - £29.90 A 3PC - £47.90 B - £18.97 B 2pcs - £32.89 B 3PC - £4…" at bounding box center [478, 92] width 170 height 20
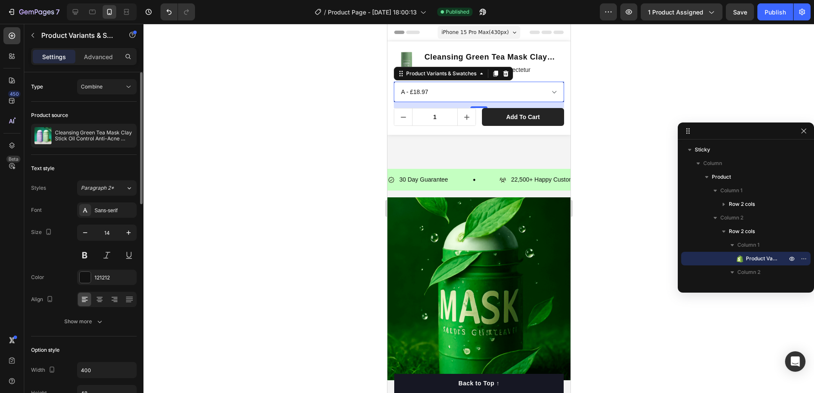
click at [546, 91] on select "A - £18.97 A 2pcs - £29.90 A 3PC - £47.90 B - £18.97 B 2pcs - £32.89 B 3PC - £4…" at bounding box center [478, 92] width 170 height 20
click at [793, 257] on icon "button" at bounding box center [791, 258] width 7 height 7
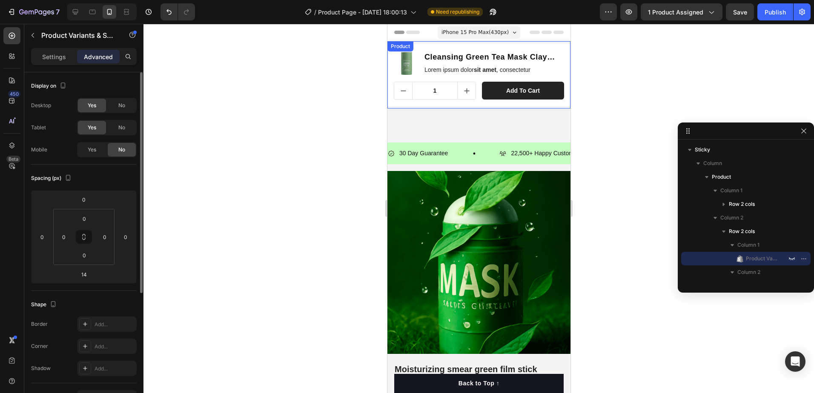
click at [561, 52] on div "Product Images Cleansing Green Tea Mask Clay Stick Oil Control Anti-Acne Whiten…" at bounding box center [478, 74] width 183 height 67
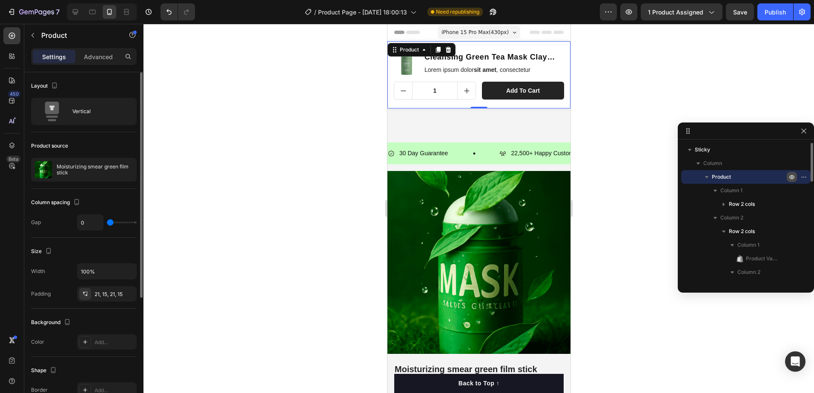
click at [805, 177] on icon "button" at bounding box center [805, 177] width 1 height 1
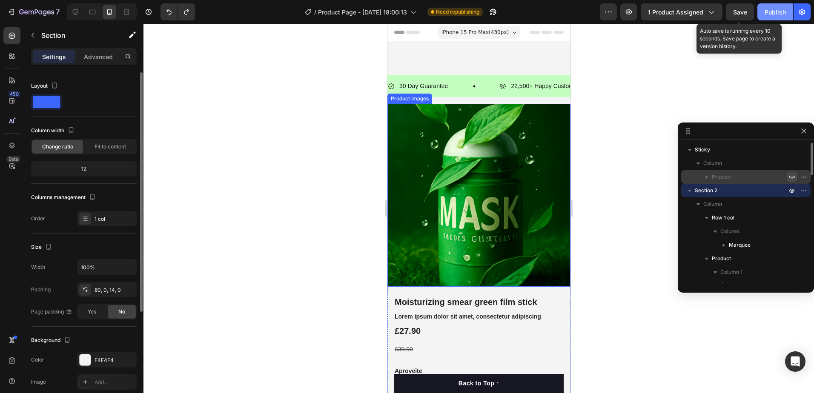
drag, startPoint x: 744, startPoint y: 14, endPoint x: 762, endPoint y: 15, distance: 18.3
click at [744, 14] on span "Save" at bounding box center [740, 12] width 14 height 7
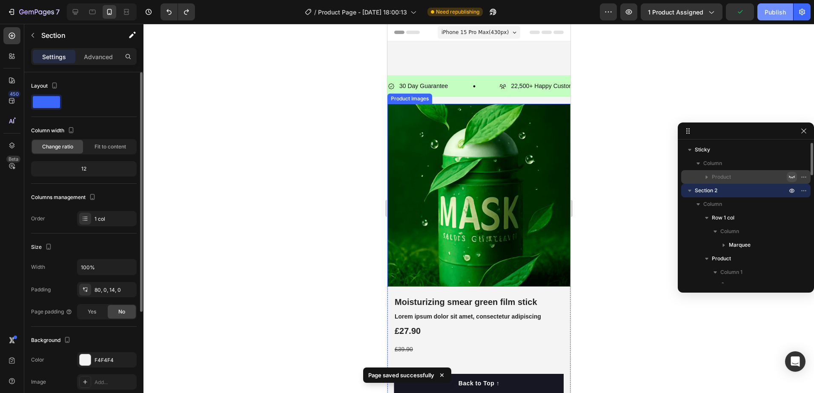
click at [766, 13] on div "Publish" at bounding box center [774, 12] width 21 height 9
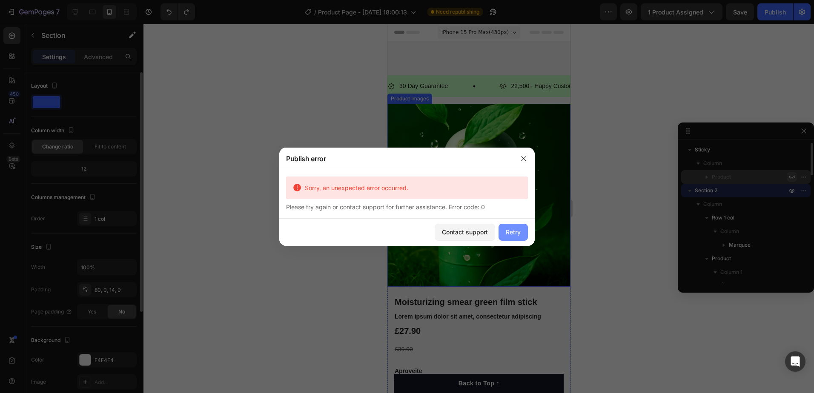
click at [516, 231] on div "Retry" at bounding box center [513, 232] width 15 height 9
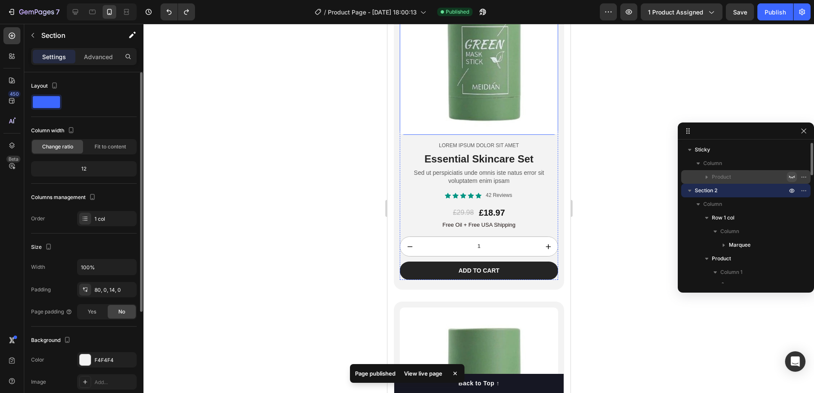
scroll to position [128, 0]
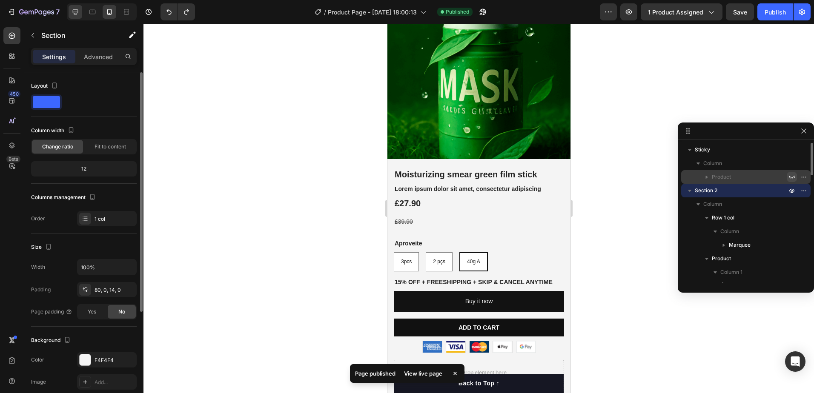
click at [80, 7] on div at bounding box center [76, 12] width 14 height 14
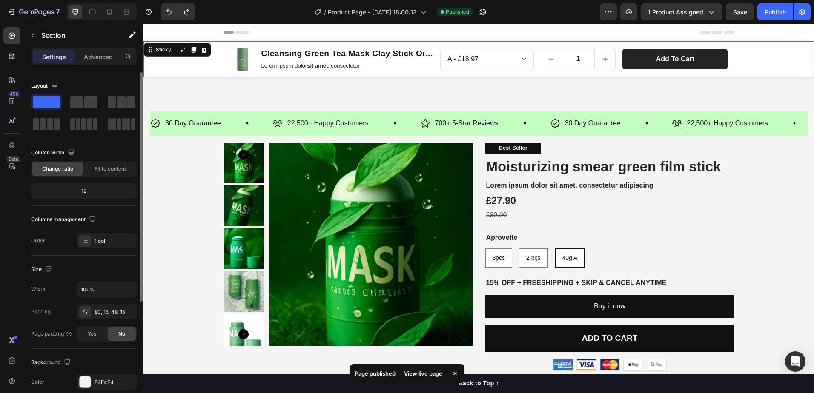
click at [777, 61] on div "Product Images Cleansing Green Tea Mask Clay Stick Oil Control Anti-Acne Whiten…" at bounding box center [478, 59] width 670 height 36
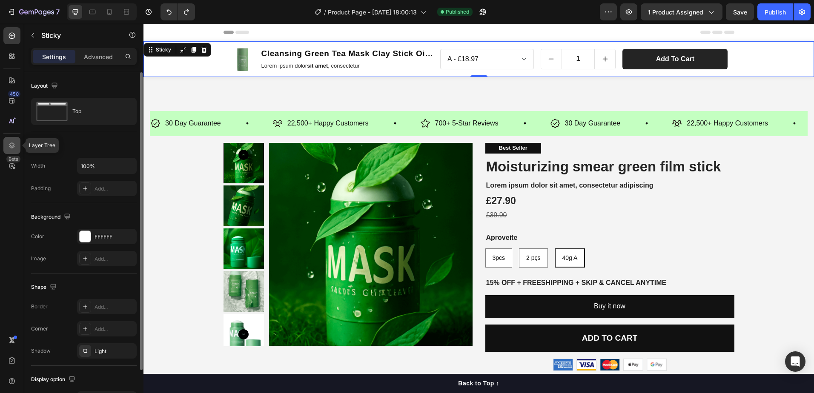
click at [10, 147] on icon at bounding box center [12, 146] width 6 height 6
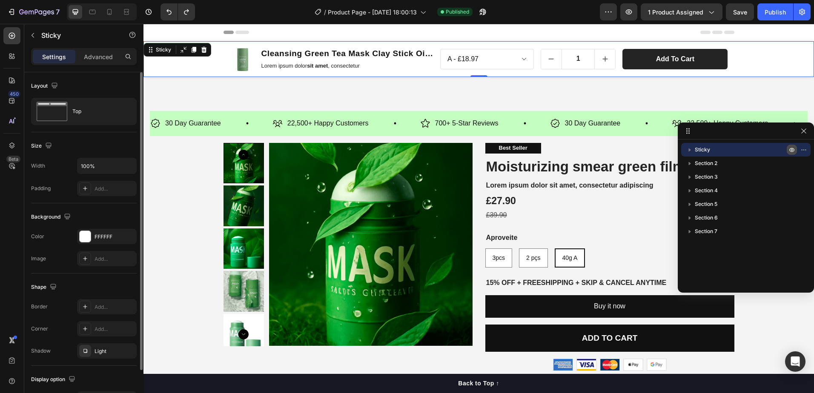
click at [805, 149] on icon "button" at bounding box center [805, 149] width 1 height 1
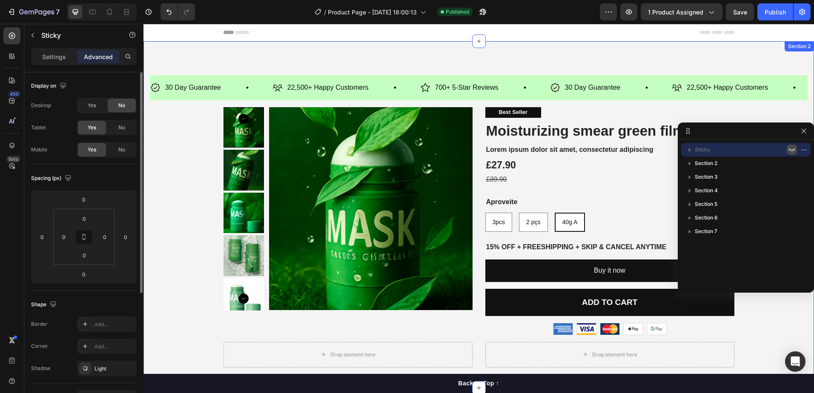
click at [343, 62] on div "30 Day Guarantee Item List 22,500+ Happy Customers Item List 700+ 5-Star Review…" at bounding box center [478, 214] width 670 height 347
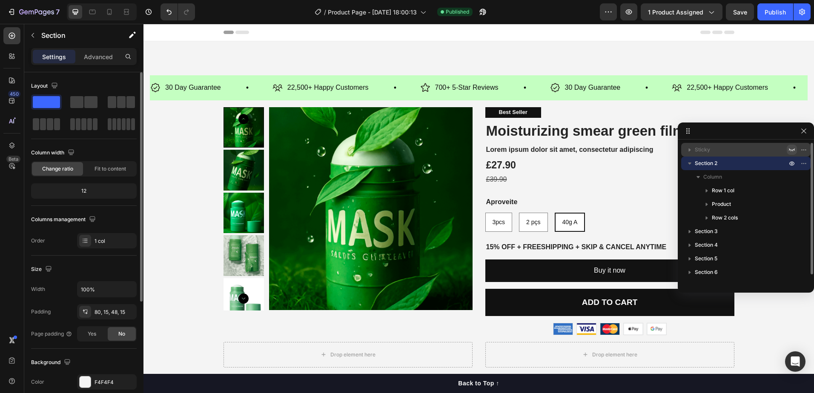
click at [237, 32] on icon at bounding box center [242, 32] width 14 height 3
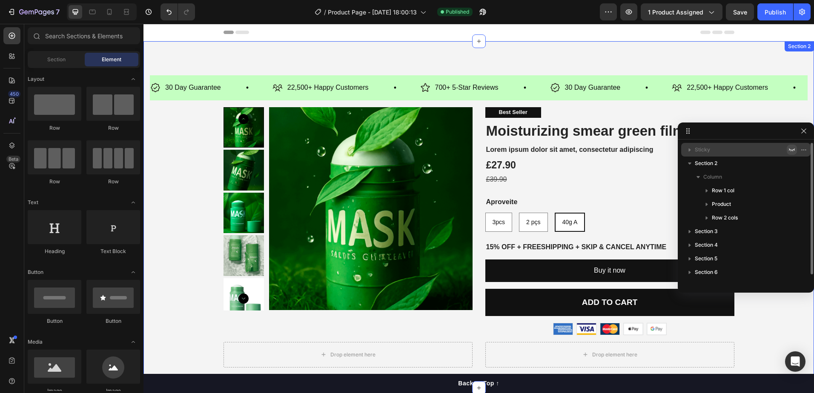
click at [619, 71] on div "30 Day Guarantee Item List 22,500+ Happy Customers Item List 700+ 5-Star Review…" at bounding box center [478, 214] width 670 height 347
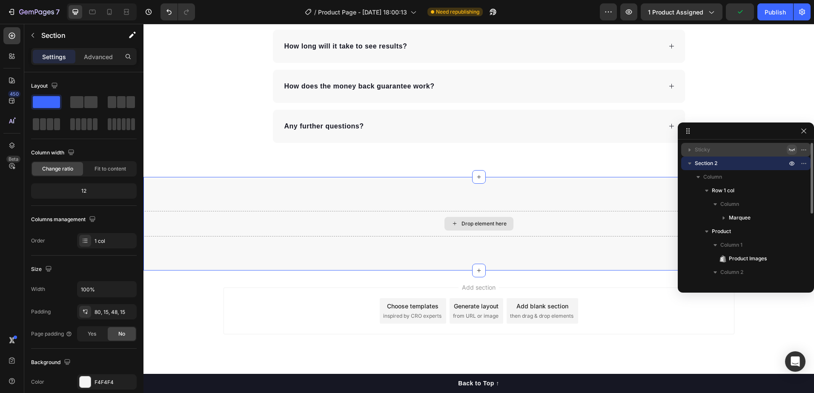
scroll to position [1157, 0]
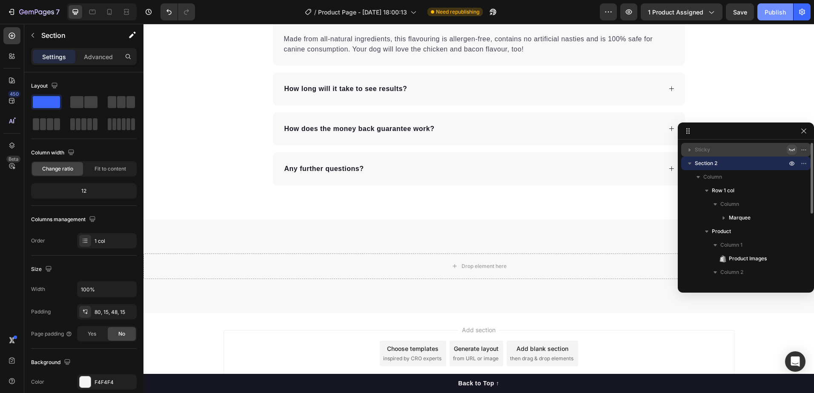
click at [780, 10] on div "Publish" at bounding box center [774, 12] width 21 height 9
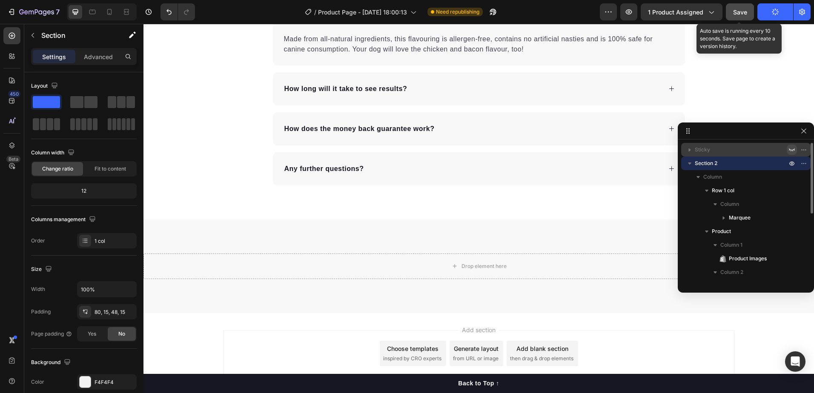
click at [746, 11] on span "Save" at bounding box center [740, 12] width 14 height 7
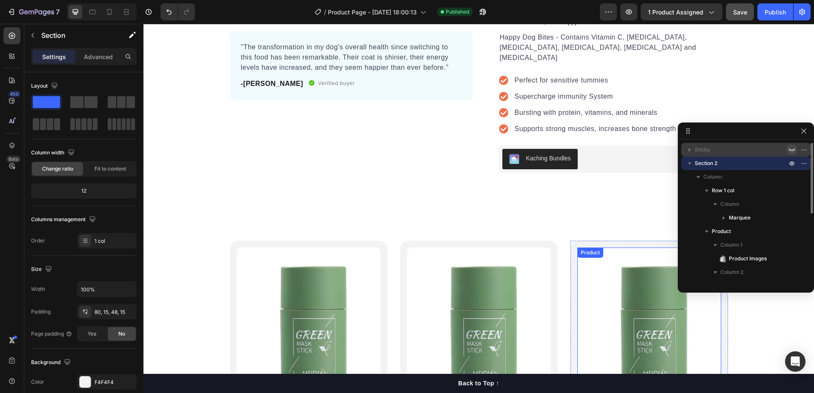
scroll to position [0, 0]
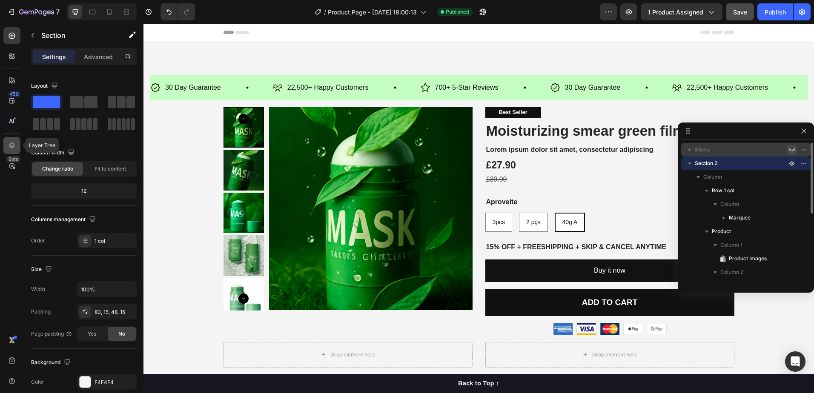
click at [15, 147] on icon at bounding box center [12, 145] width 9 height 9
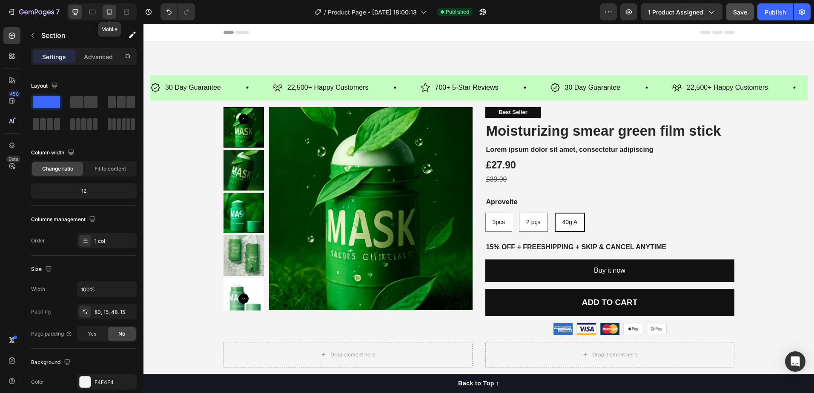
click at [107, 9] on icon at bounding box center [109, 12] width 9 height 9
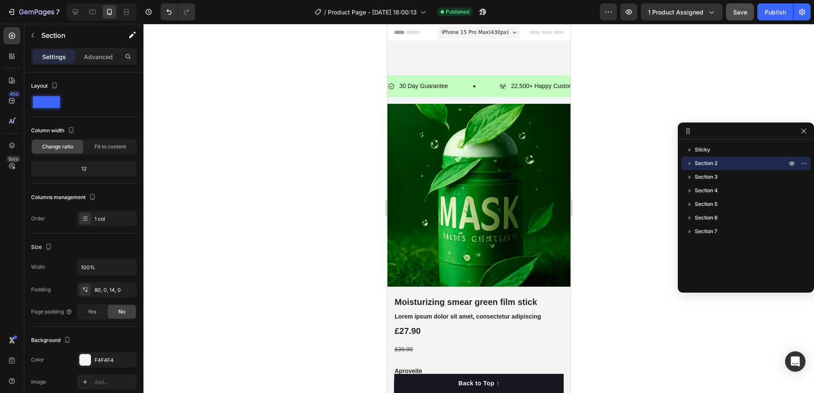
click at [546, 56] on div "30 Day Guarantee Item List 22,500+ Happy Customers Item List 700+ 5-Star Review…" at bounding box center [478, 295] width 183 height 509
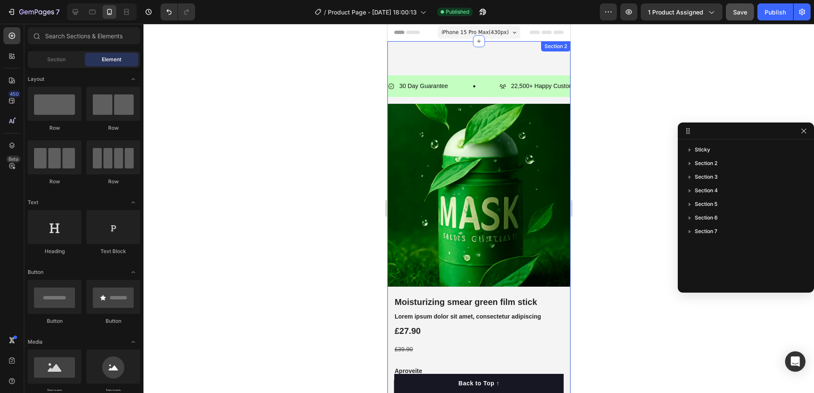
click at [409, 60] on div "30 Day Guarantee Item List 22,500+ Happy Customers Item List 700+ 5-Star Review…" at bounding box center [478, 295] width 183 height 509
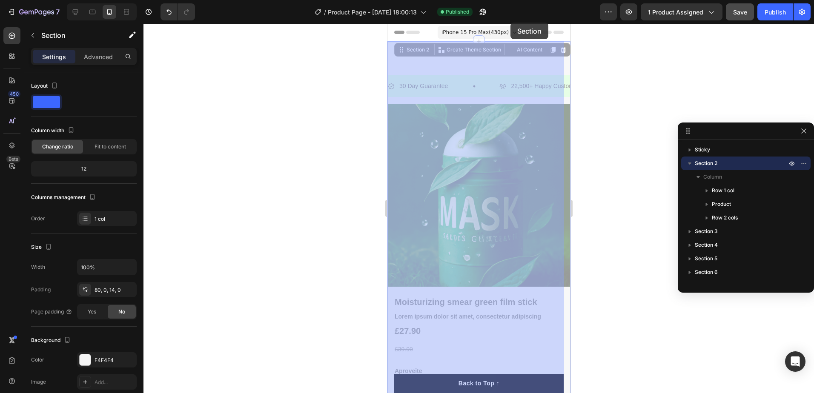
drag, startPoint x: 514, startPoint y: 67, endPoint x: 897, endPoint y: 46, distance: 384.1
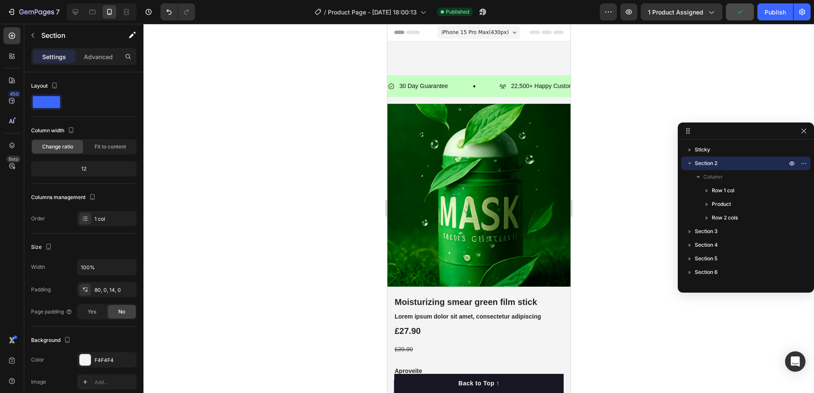
click at [459, 60] on div "30 Day Guarantee Item List 22,500+ Happy Customers Item List 700+ 5-Star Review…" at bounding box center [478, 295] width 183 height 509
click at [512, 32] on icon at bounding box center [513, 32] width 3 height 2
click at [545, 46] on div "30 Day Guarantee Item List 22,500+ Happy Customers Item List 700+ 5-Star Review…" at bounding box center [478, 295] width 183 height 509
click at [747, 9] on span "Save" at bounding box center [740, 12] width 14 height 7
click at [771, 20] on div "7 / Product Page - Aug 25, 18:00:13 Published Preview 1 product assigned Publish" at bounding box center [407, 12] width 814 height 24
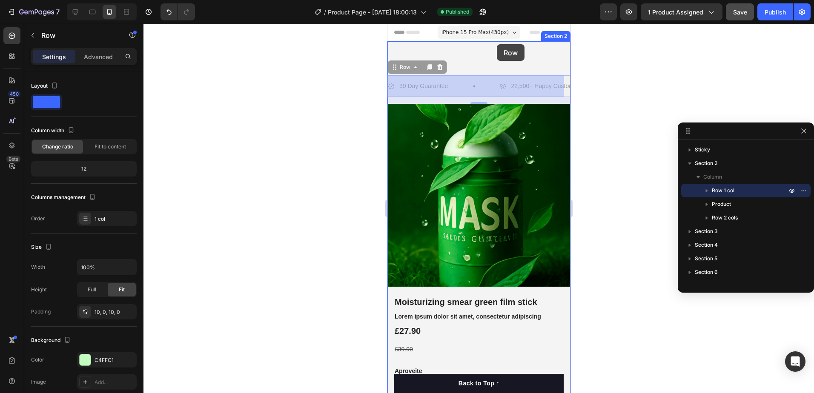
drag, startPoint x: 496, startPoint y: 95, endPoint x: 497, endPoint y: 43, distance: 51.5
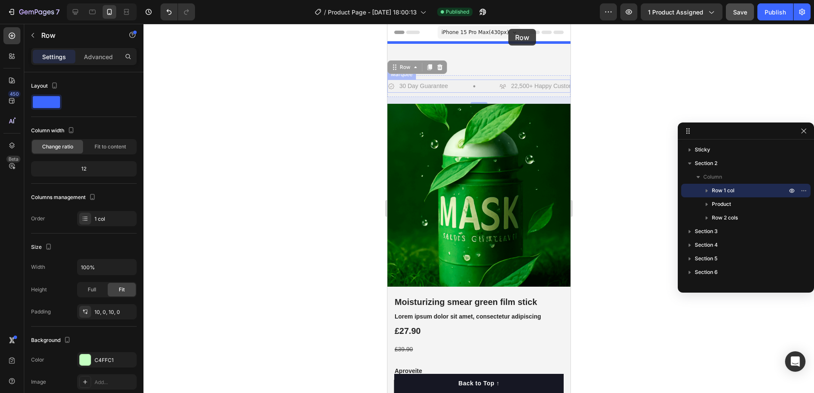
drag, startPoint x: 487, startPoint y: 94, endPoint x: 508, endPoint y: 29, distance: 68.5
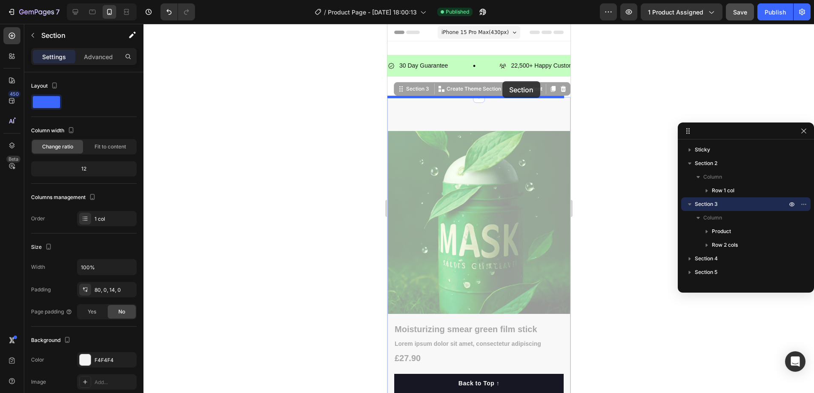
drag, startPoint x: 501, startPoint y: 112, endPoint x: 502, endPoint y: 81, distance: 30.7
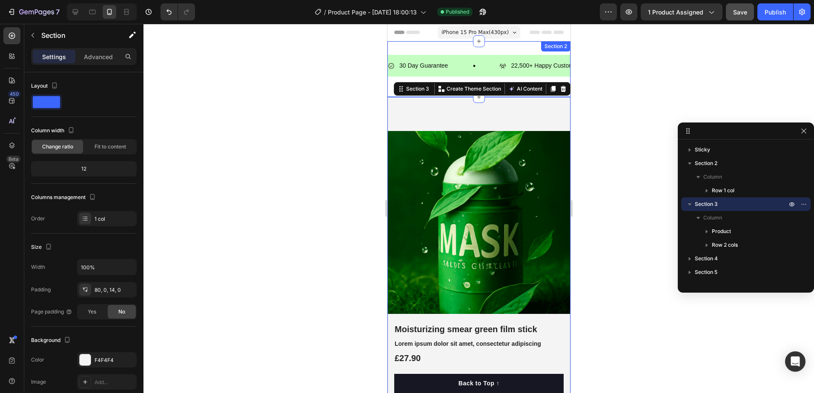
click at [507, 46] on div "30 Day Guarantee Item List 22,500+ Happy Customers Item List 700+ 5-Star Review…" at bounding box center [478, 69] width 183 height 56
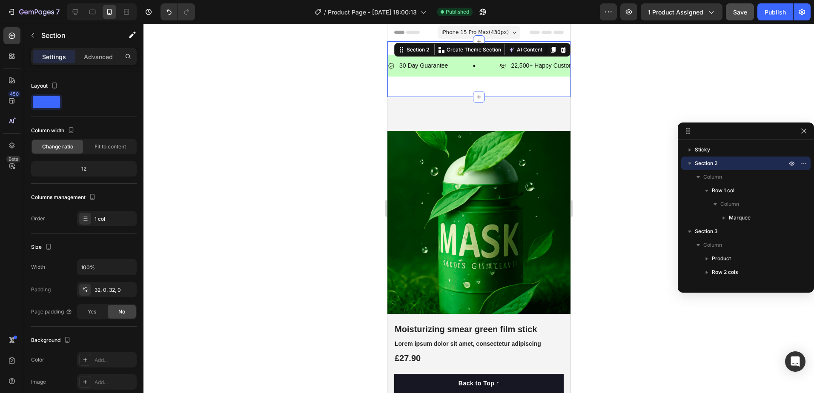
click at [503, 92] on div "30 Day Guarantee Item List 22,500+ Happy Customers Item List 700+ 5-Star Review…" at bounding box center [478, 69] width 183 height 56
click at [504, 95] on div "30 Day Guarantee Item List 22,500+ Happy Customers Item List 700+ 5-Star Review…" at bounding box center [478, 69] width 183 height 56
click at [504, 98] on div "Product Images Best Seller Text Block Moisturizing smear green film stick Produ…" at bounding box center [478, 337] width 183 height 481
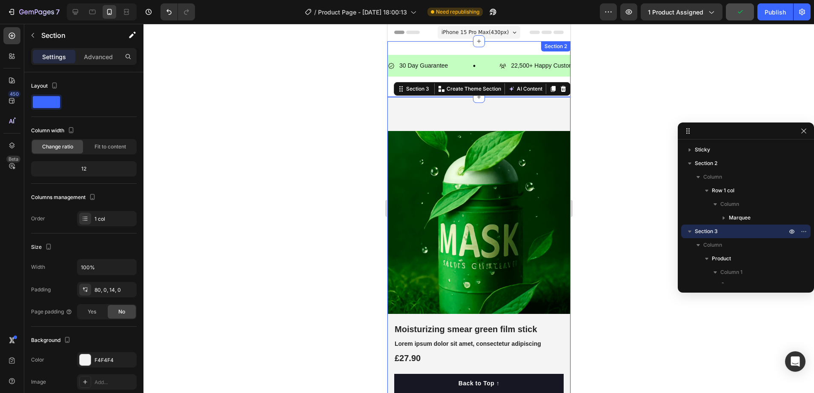
click at [514, 81] on div "30 Day Guarantee Item List 22,500+ Happy Customers Item List 700+ 5-Star Review…" at bounding box center [478, 69] width 183 height 29
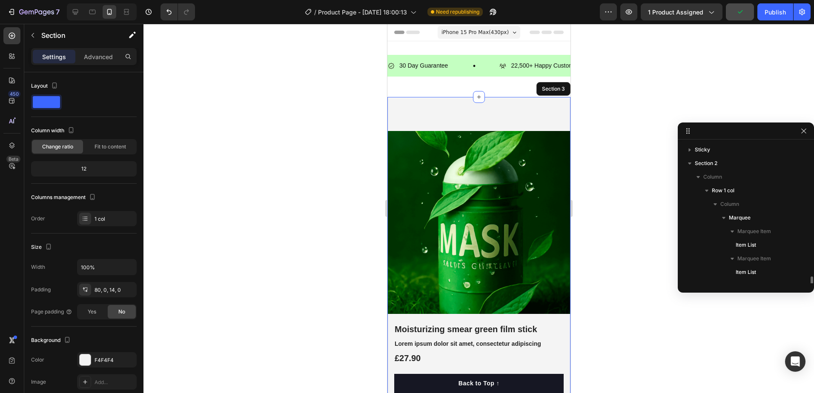
click at [499, 100] on div "Product Images Best Seller Text Block Moisturizing smear green film stick Produ…" at bounding box center [478, 337] width 183 height 481
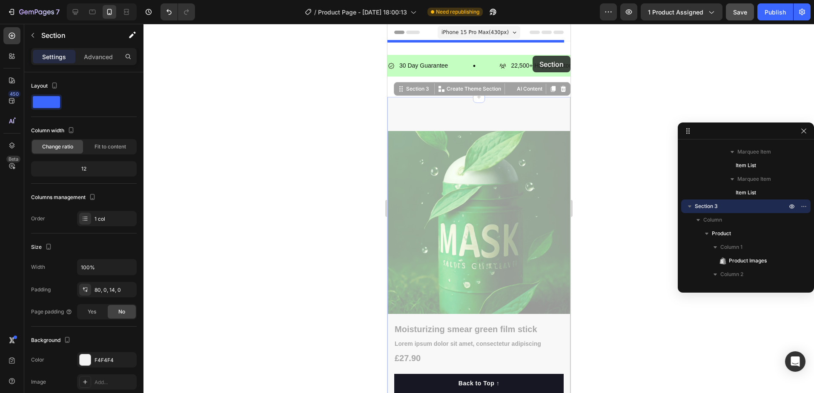
drag, startPoint x: 530, startPoint y: 103, endPoint x: 532, endPoint y: 56, distance: 47.3
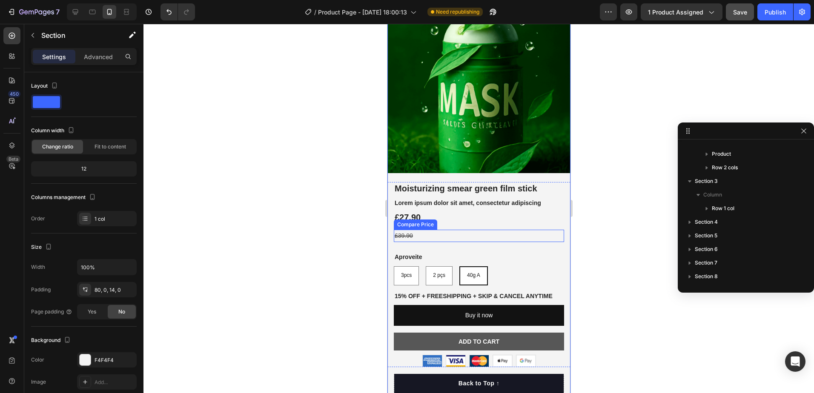
scroll to position [255, 0]
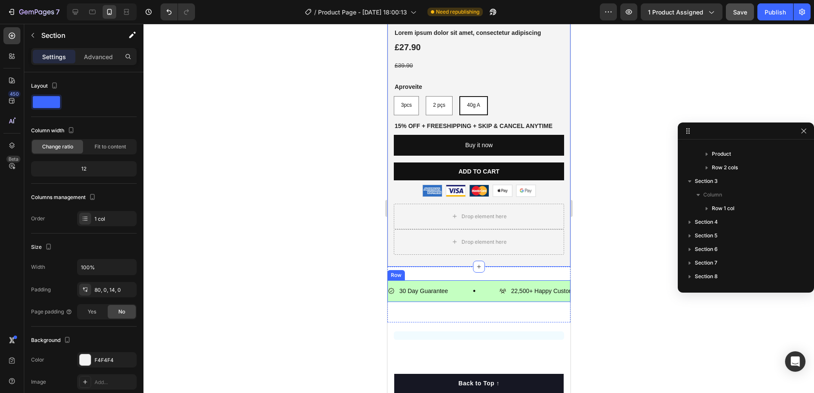
click at [495, 294] on div "30 Day Guarantee Item List 22,500+ Happy Customers Item List 700+ 5-Star Review…" at bounding box center [478, 291] width 183 height 22
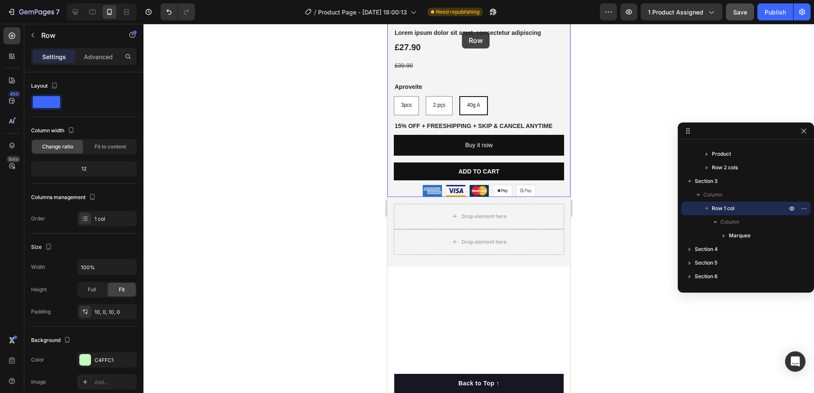
scroll to position [0, 0]
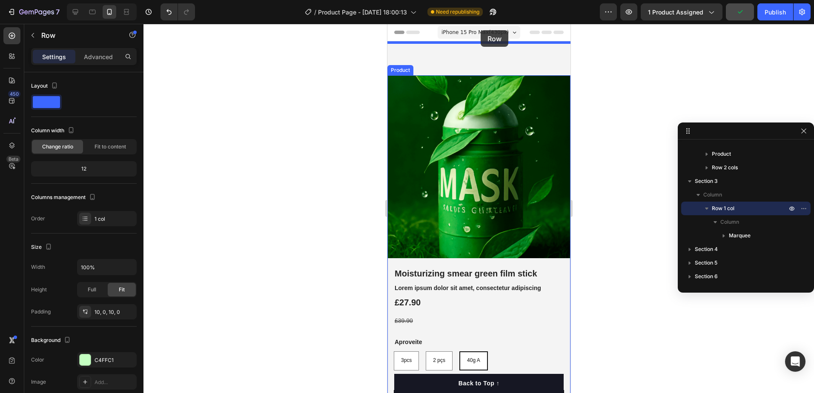
drag, startPoint x: 491, startPoint y: 293, endPoint x: 475, endPoint y: 29, distance: 265.2
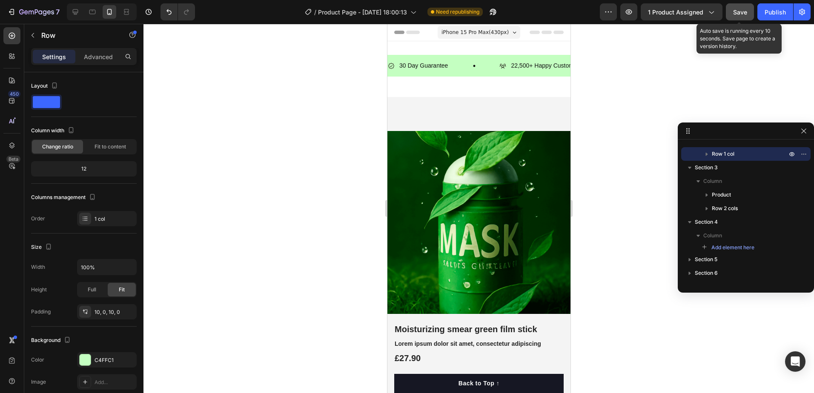
drag, startPoint x: 737, startPoint y: 13, endPoint x: 750, endPoint y: 16, distance: 12.6
click at [737, 13] on span "Save" at bounding box center [740, 12] width 14 height 7
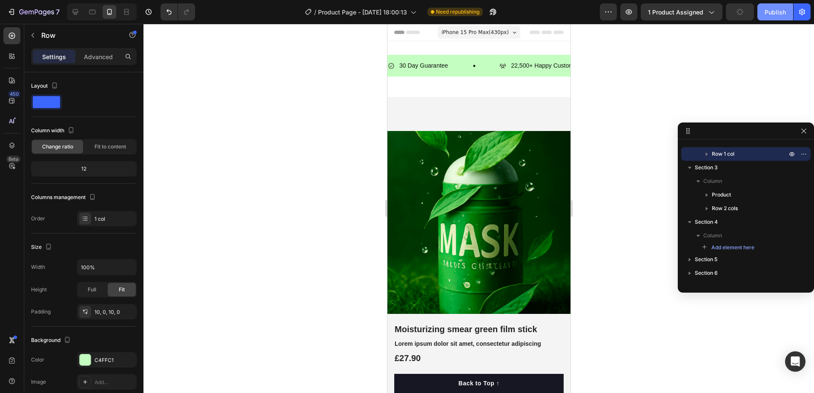
click at [770, 17] on button "Publish" at bounding box center [775, 11] width 36 height 17
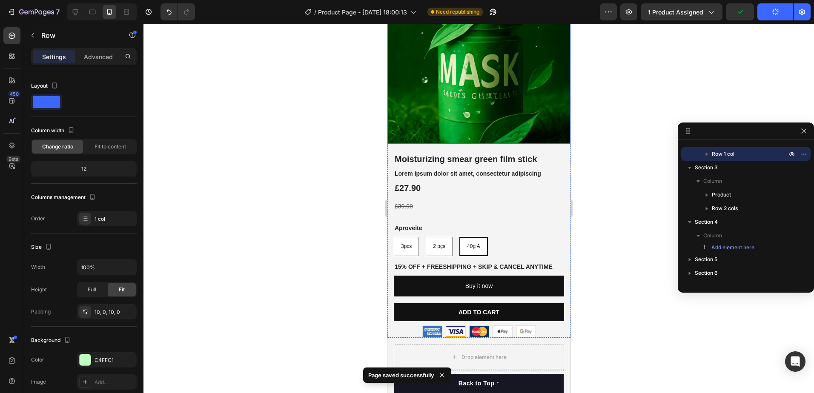
scroll to position [213, 0]
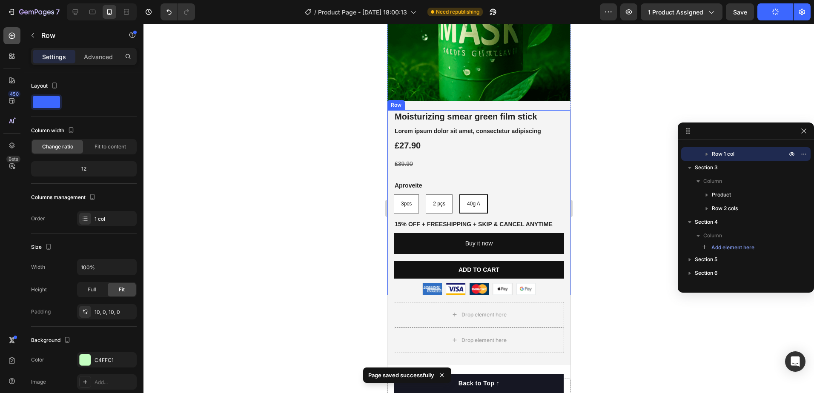
click at [16, 35] on icon at bounding box center [12, 35] width 9 height 9
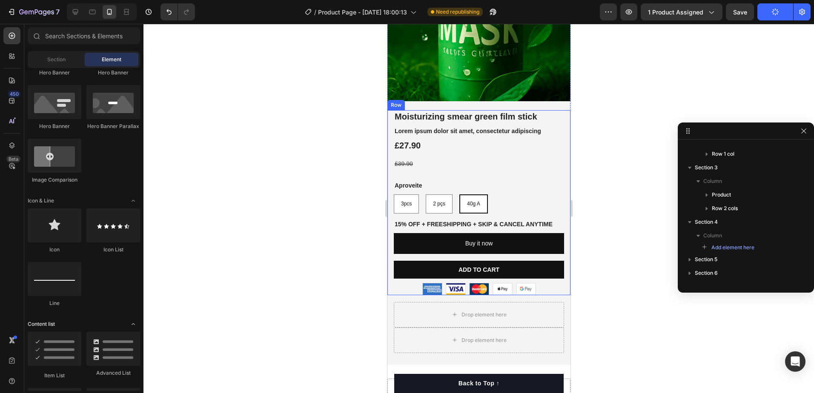
scroll to position [511, 0]
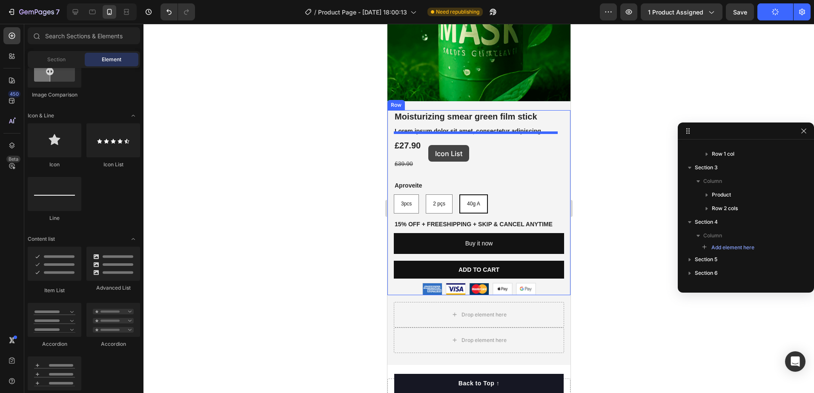
drag, startPoint x: 485, startPoint y: 173, endPoint x: 428, endPoint y: 145, distance: 63.4
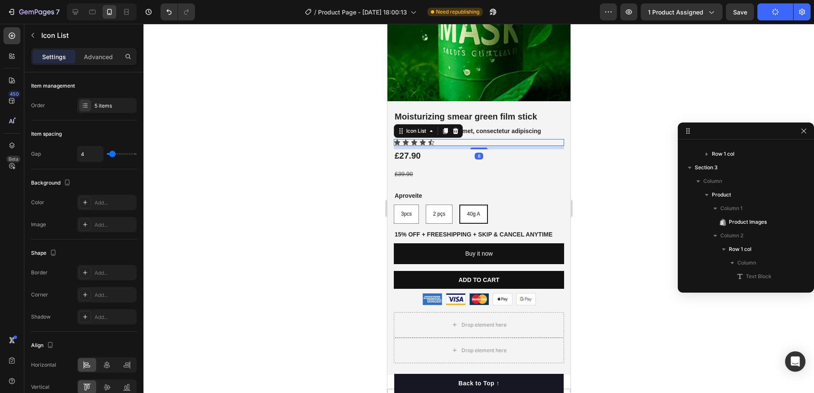
scroll to position [148, 0]
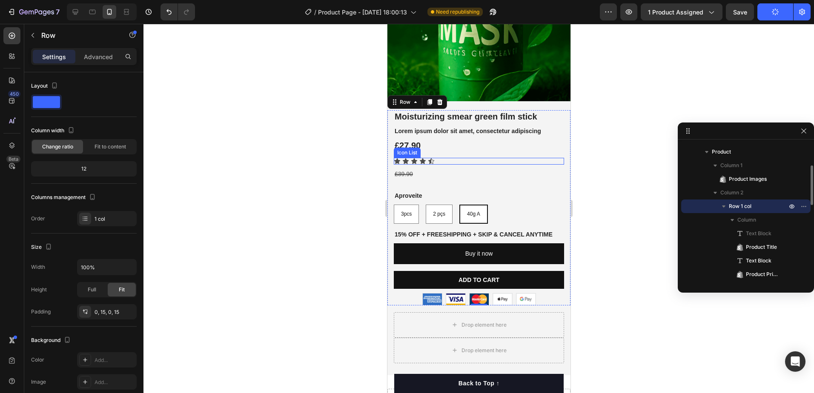
click at [446, 158] on div "Icon Icon Icon Icon Icon" at bounding box center [478, 161] width 170 height 7
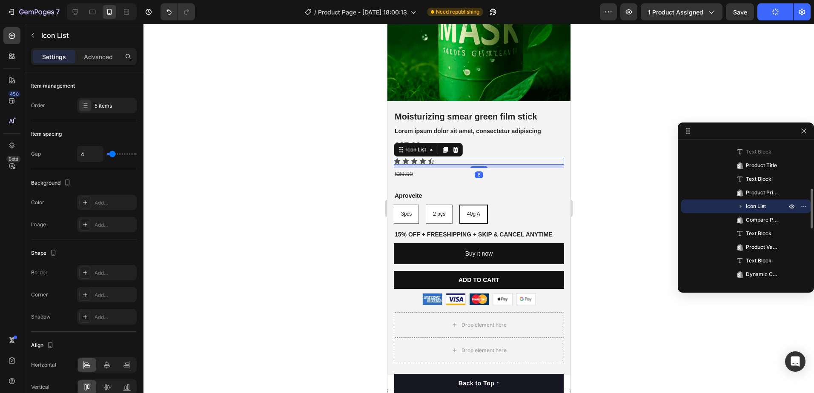
click at [430, 158] on icon at bounding box center [431, 161] width 6 height 6
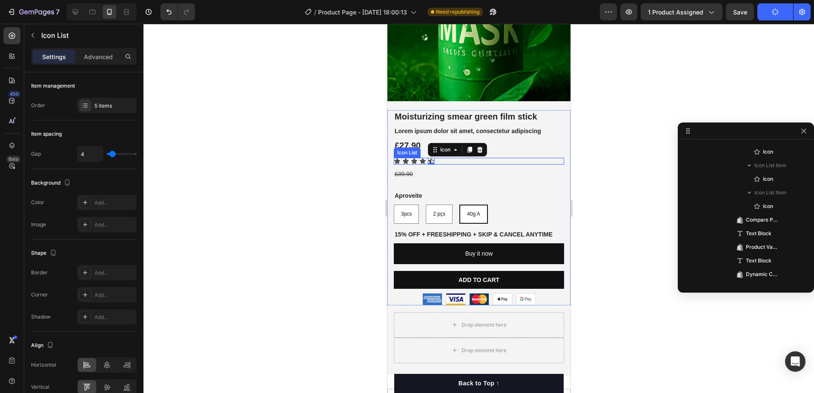
scroll to position [161, 0]
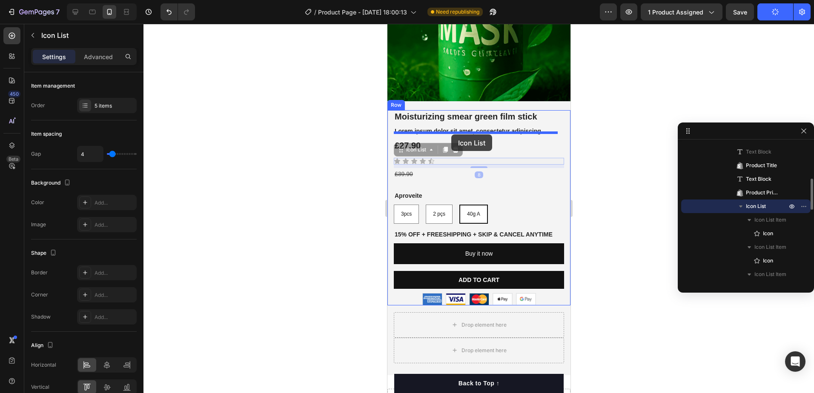
drag, startPoint x: 451, startPoint y: 155, endPoint x: 451, endPoint y: 134, distance: 20.4
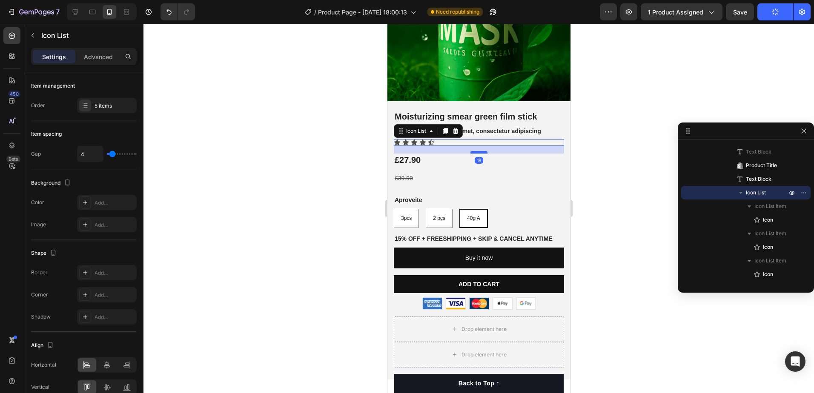
drag, startPoint x: 477, startPoint y: 142, endPoint x: 477, endPoint y: 146, distance: 4.7
click at [477, 151] on div at bounding box center [478, 152] width 17 height 3
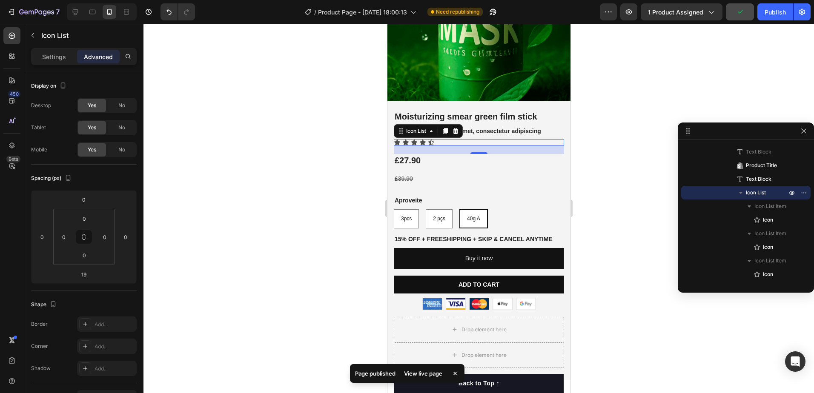
click at [767, 15] on div "Publish" at bounding box center [774, 12] width 21 height 9
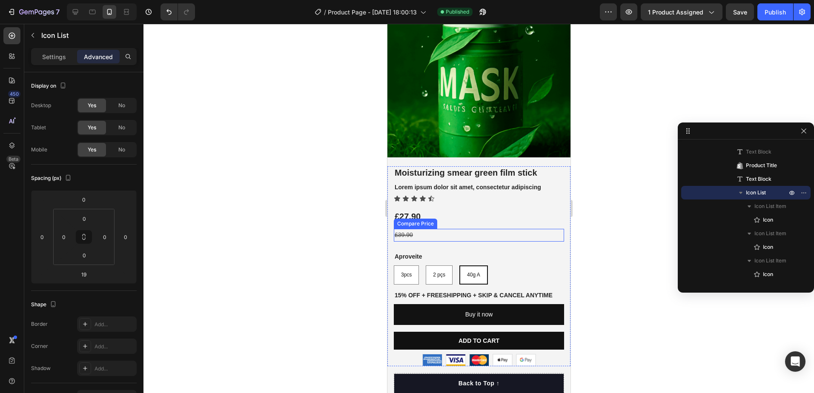
scroll to position [0, 0]
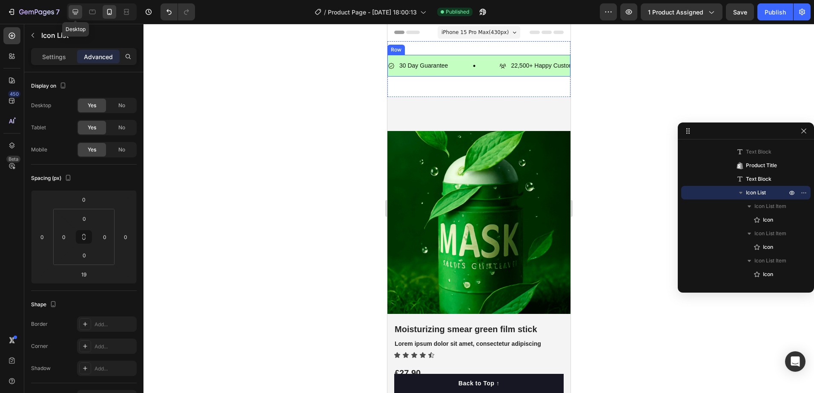
click at [79, 15] on icon at bounding box center [75, 12] width 9 height 9
type input "8"
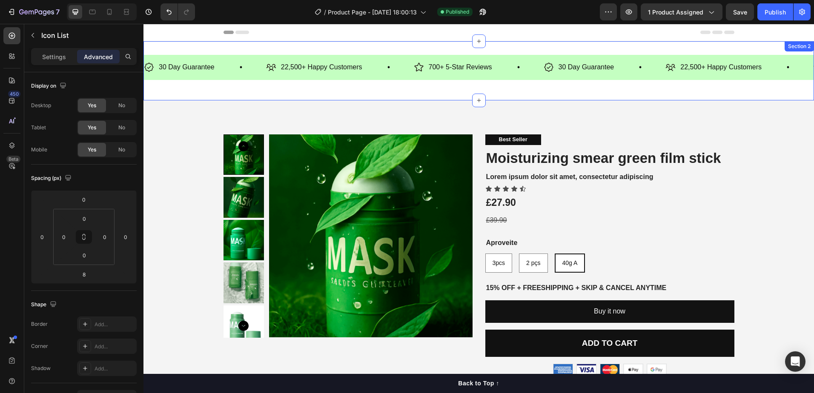
click at [498, 90] on div "30 Day Guarantee Item List 22,500+ Happy Customers Item List 700+ 5-Star Review…" at bounding box center [478, 70] width 670 height 59
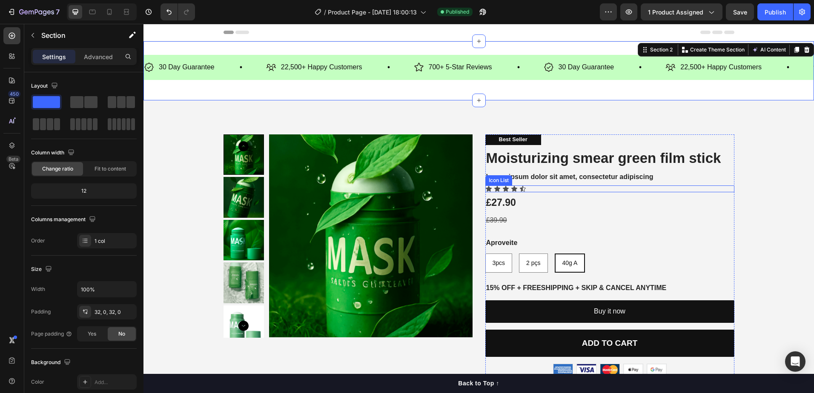
click at [546, 191] on div "Icon Icon Icon Icon Icon" at bounding box center [609, 189] width 249 height 7
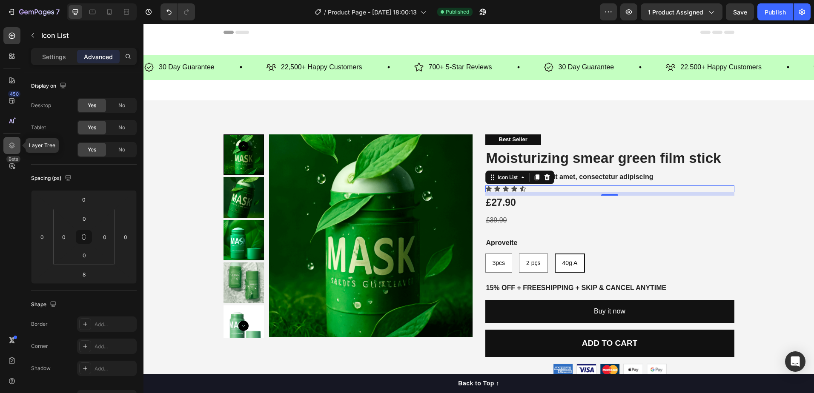
click at [16, 147] on icon at bounding box center [12, 145] width 9 height 9
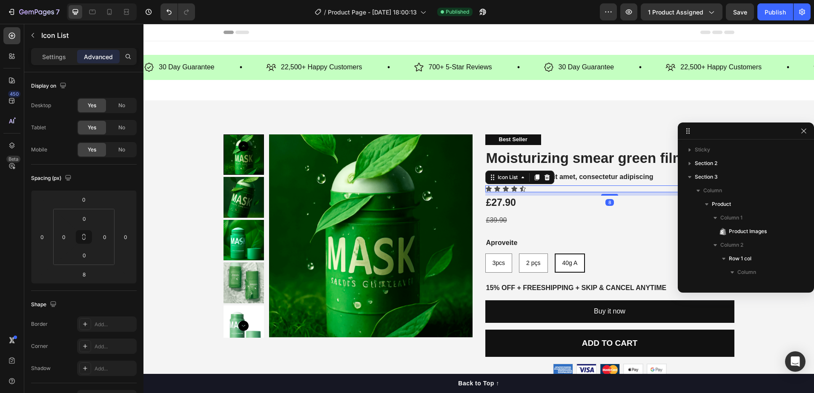
scroll to position [120, 0]
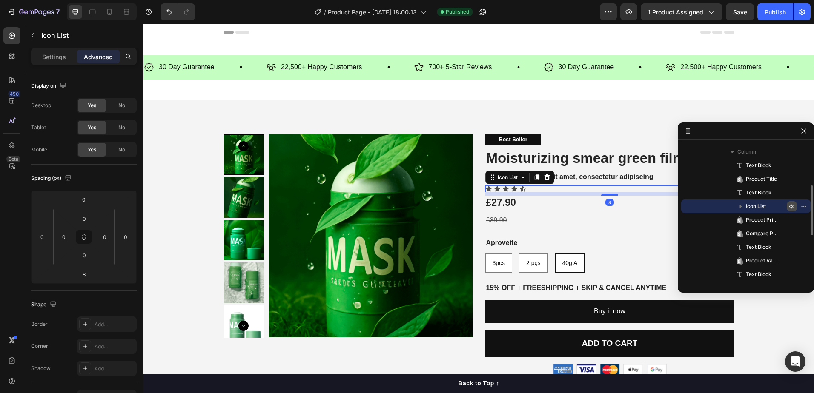
click at [794, 208] on icon "button" at bounding box center [791, 206] width 7 height 7
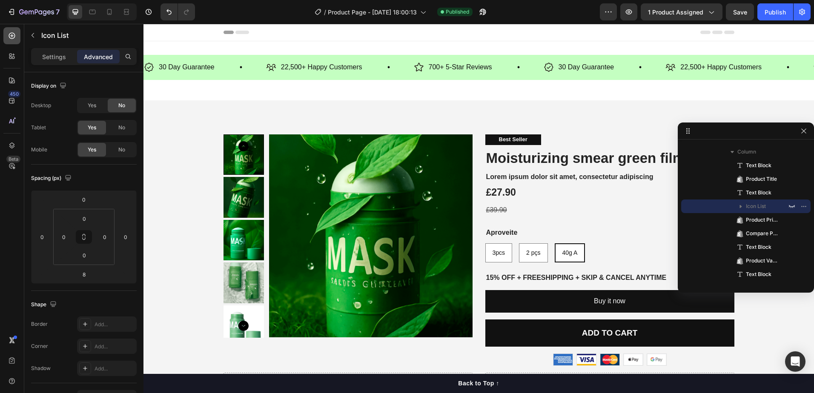
click at [8, 34] on icon at bounding box center [12, 35] width 9 height 9
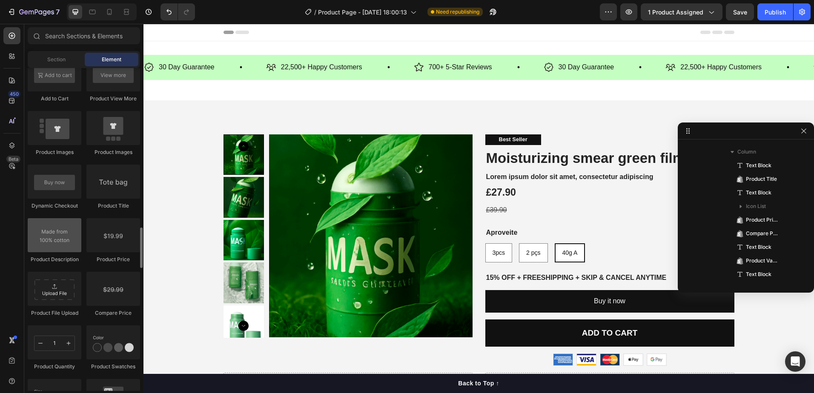
scroll to position [1106, 0]
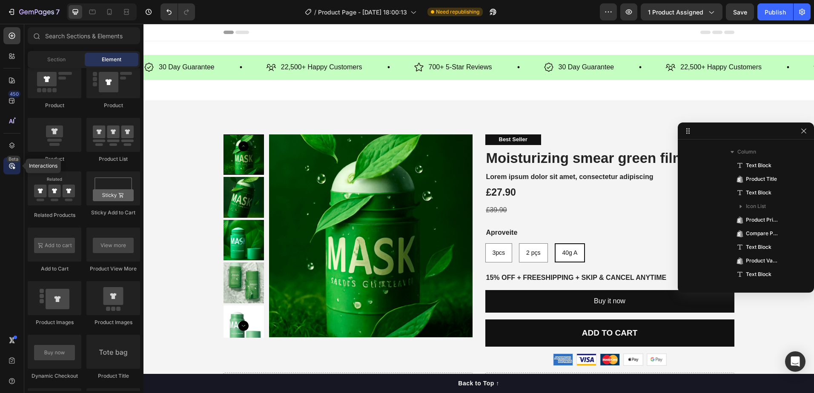
click at [12, 168] on icon at bounding box center [12, 166] width 9 height 9
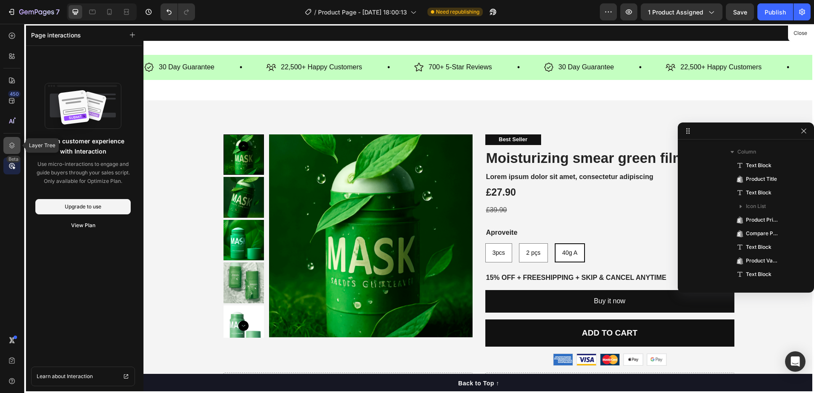
click at [7, 145] on div at bounding box center [11, 145] width 17 height 17
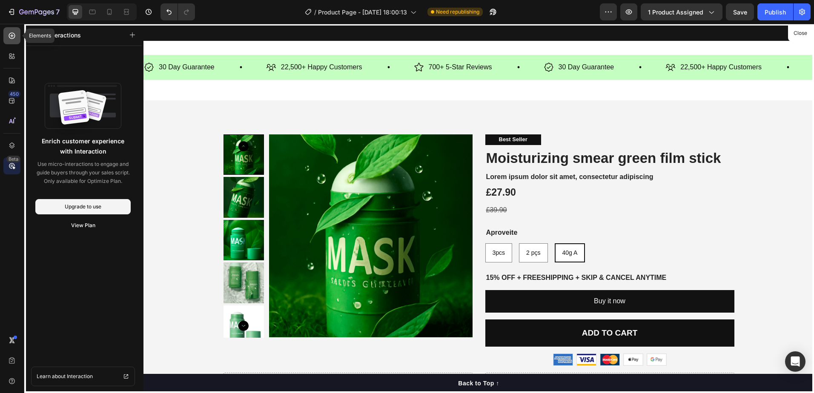
click at [14, 36] on icon at bounding box center [12, 35] width 9 height 9
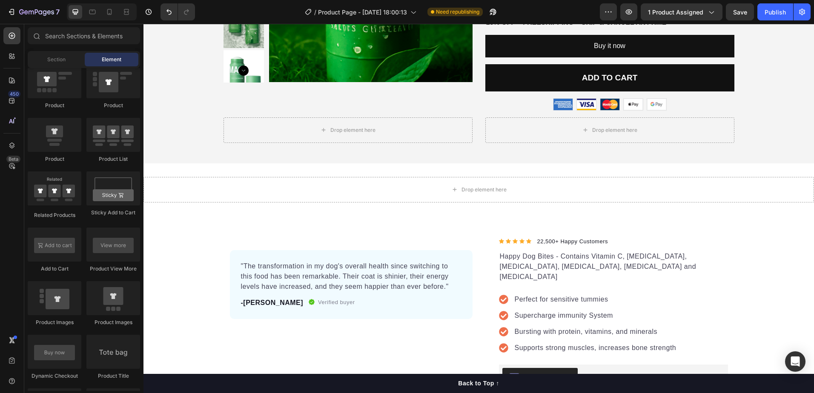
scroll to position [511, 0]
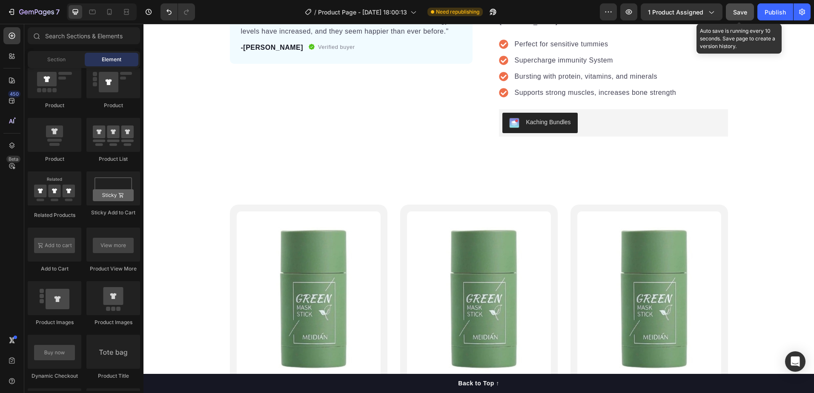
click at [735, 16] on div "Save" at bounding box center [740, 12] width 14 height 9
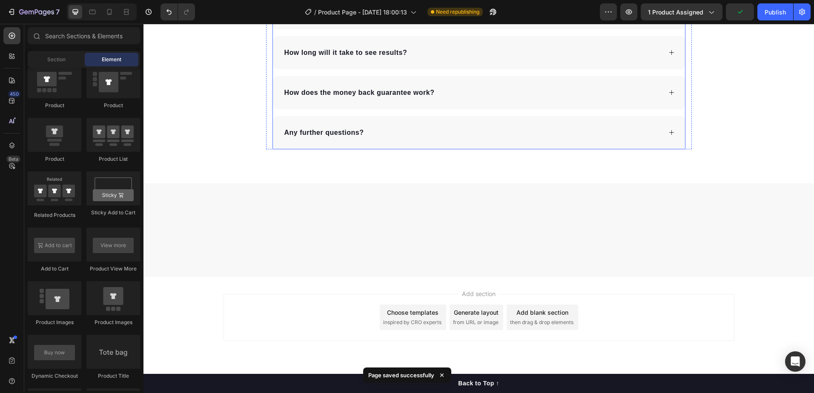
scroll to position [1283, 0]
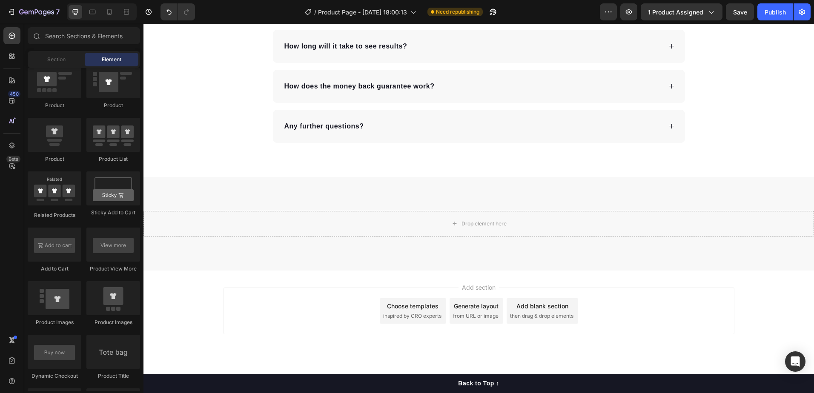
click at [520, 307] on div "Add blank section" at bounding box center [542, 306] width 52 height 9
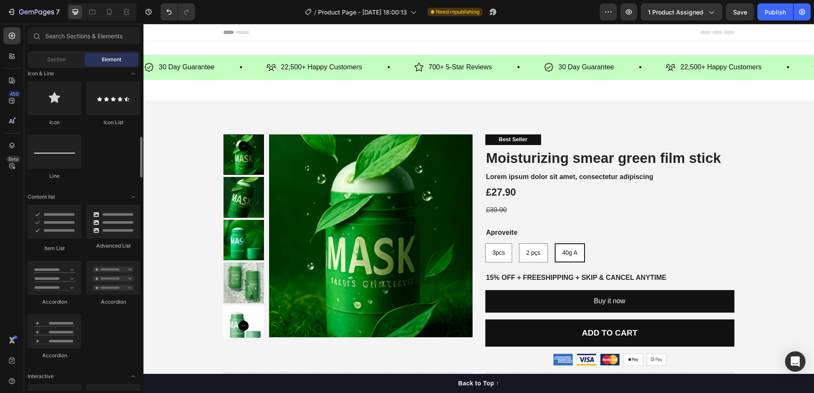
scroll to position [468, 0]
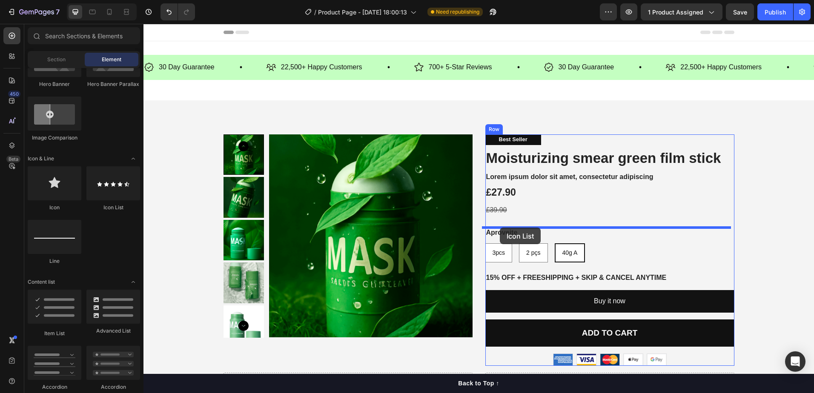
drag, startPoint x: 240, startPoint y: 223, endPoint x: 500, endPoint y: 228, distance: 259.7
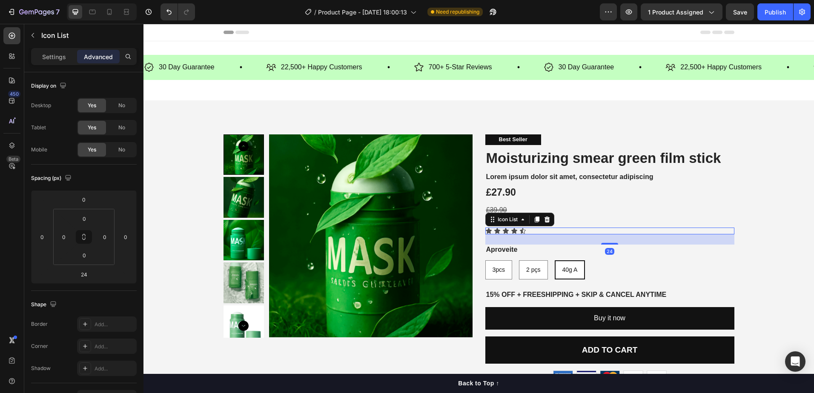
click at [563, 230] on div "Icon Icon Icon Icon Icon" at bounding box center [609, 231] width 249 height 7
click at [503, 222] on div "Icon List" at bounding box center [507, 220] width 23 height 8
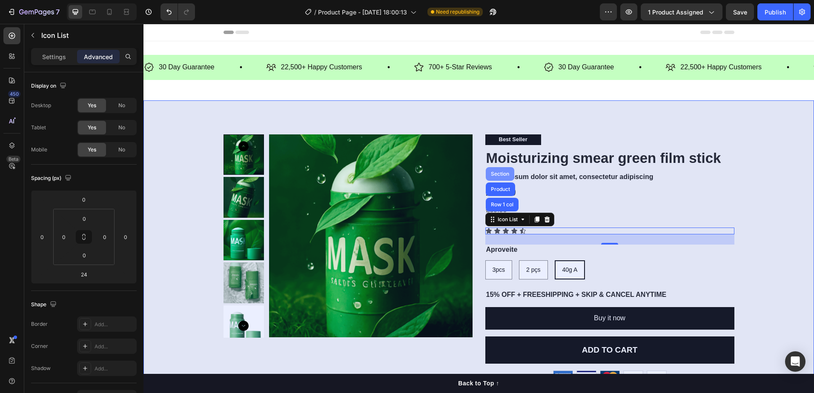
click at [498, 174] on div "Section" at bounding box center [500, 174] width 22 height 5
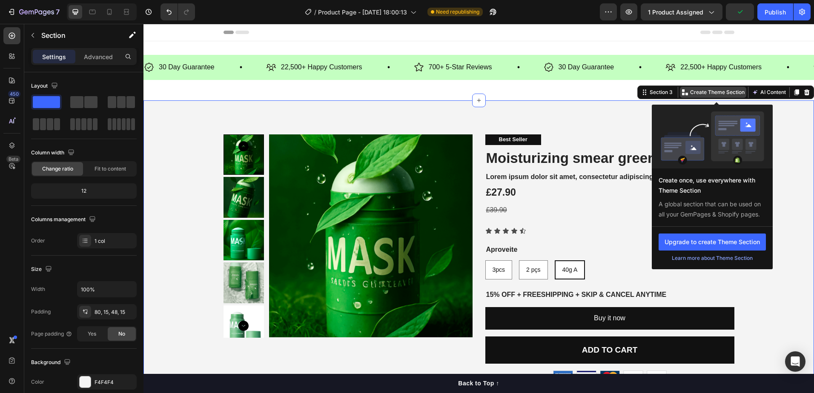
click at [713, 89] on p "Create Theme Section" at bounding box center [717, 93] width 54 height 8
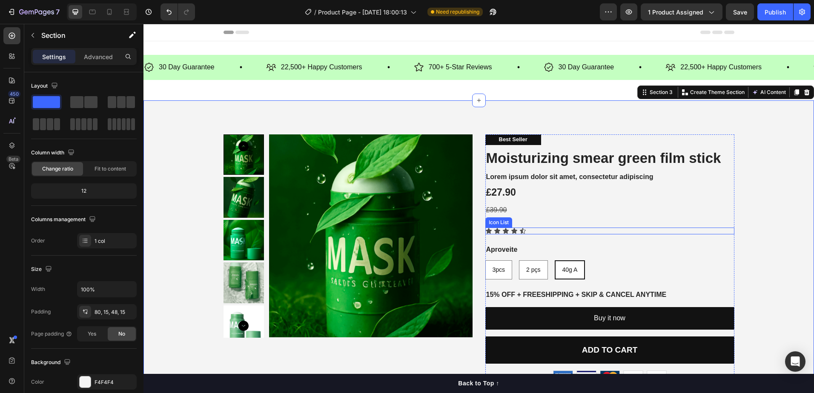
click at [532, 227] on div "Best Seller Text Block Moisturizing smear green film stick Product Title Lorem …" at bounding box center [609, 259] width 249 height 249
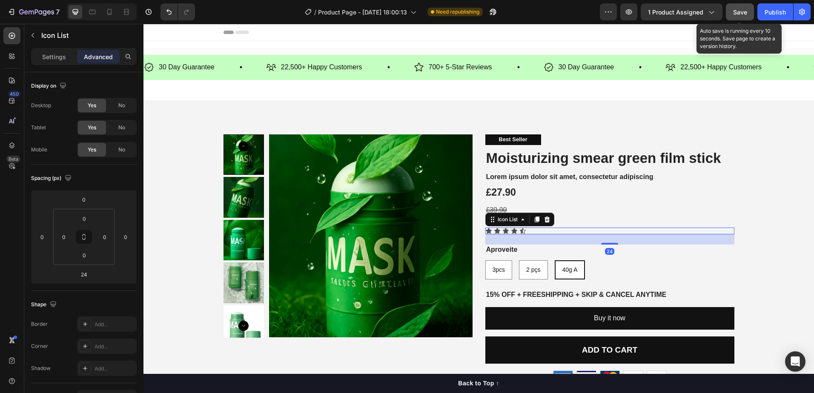
click at [733, 16] on div "Save" at bounding box center [740, 12] width 14 height 9
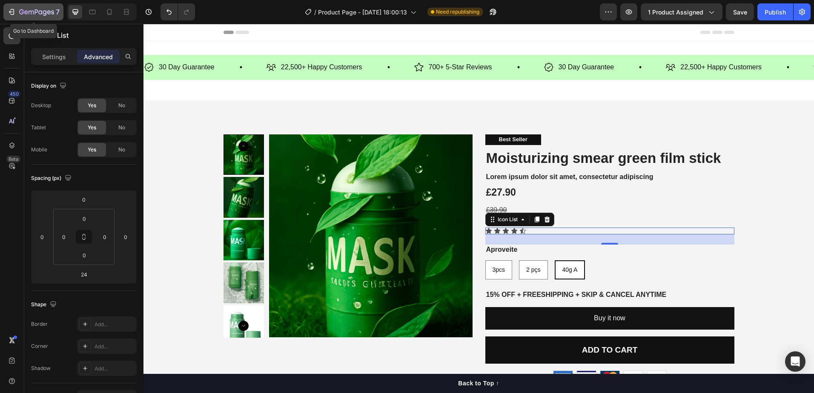
click at [13, 9] on icon "button" at bounding box center [13, 12] width 4 height 6
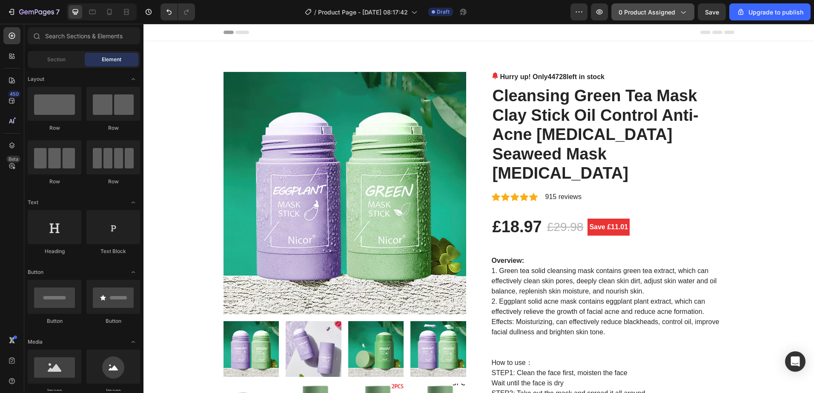
click at [686, 16] on icon "button" at bounding box center [682, 12] width 9 height 9
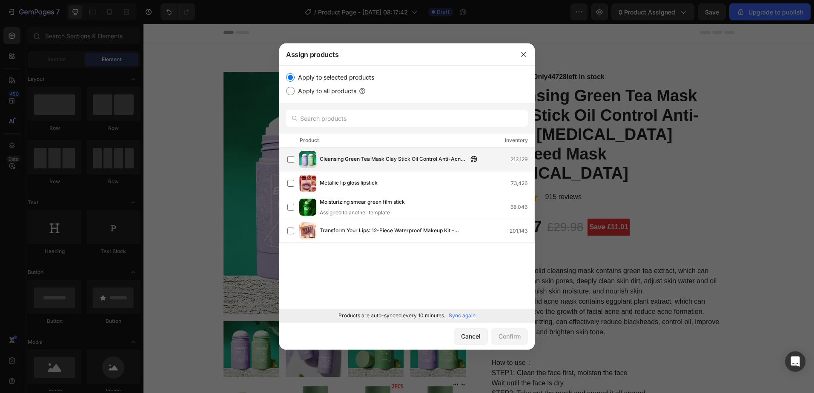
click at [313, 163] on img at bounding box center [307, 159] width 17 height 17
click at [504, 333] on div "Confirm" at bounding box center [509, 336] width 22 height 9
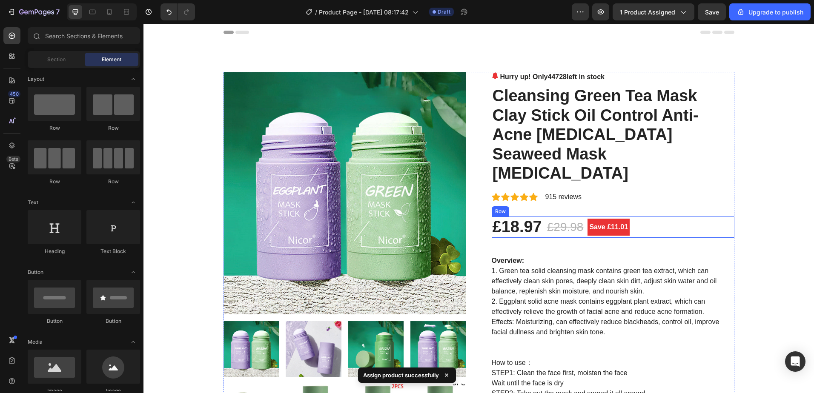
scroll to position [43, 0]
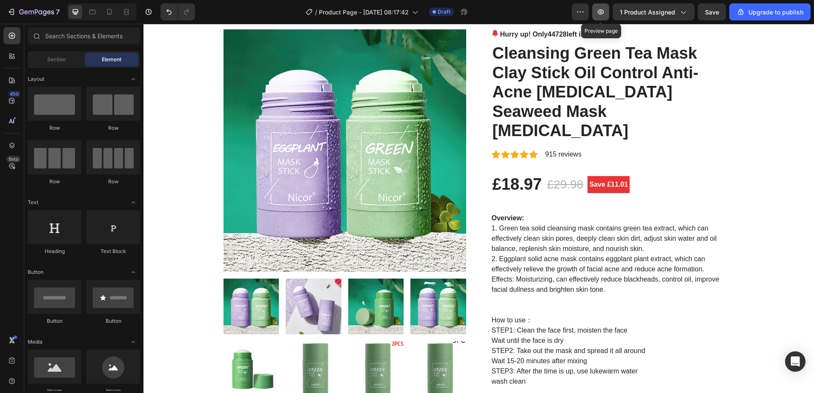
click at [603, 13] on icon "button" at bounding box center [600, 12] width 9 height 9
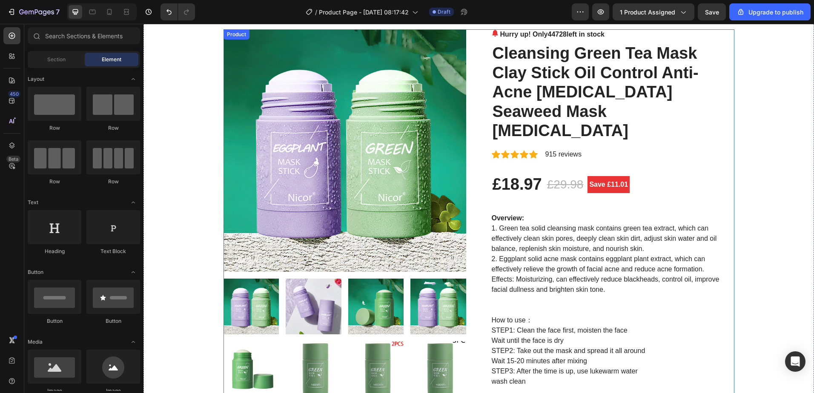
scroll to position [0, 0]
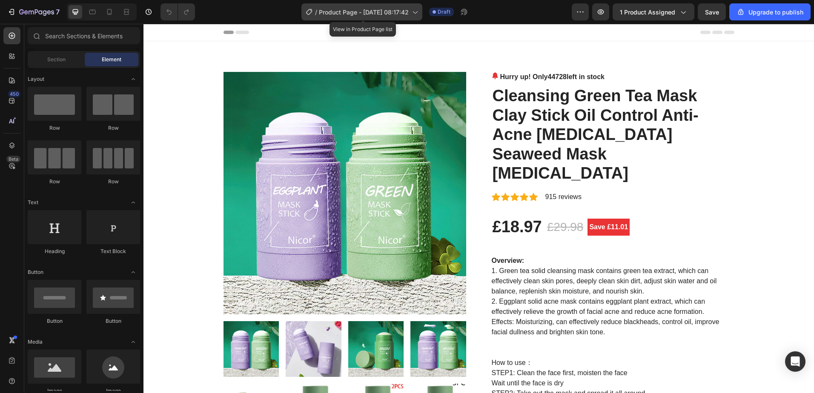
click at [413, 6] on div "/ Product Page - [DATE] 08:17:42" at bounding box center [361, 11] width 121 height 17
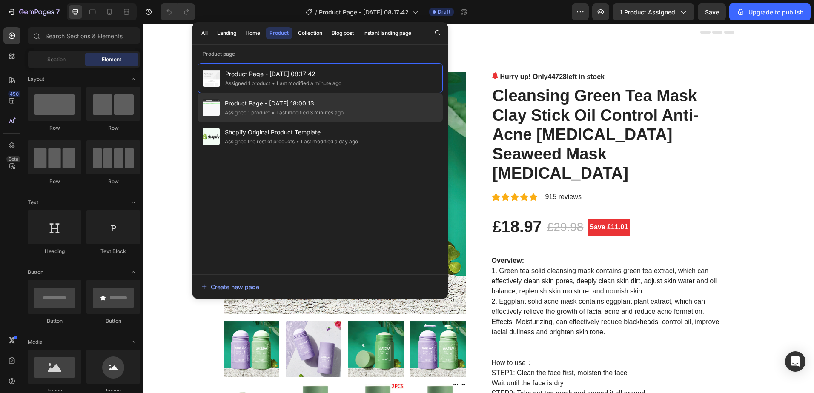
click at [359, 122] on div "Product Page - [DATE] 18:00:13 Assigned 1 product • Last modified 3 minutes ago" at bounding box center [319, 136] width 245 height 29
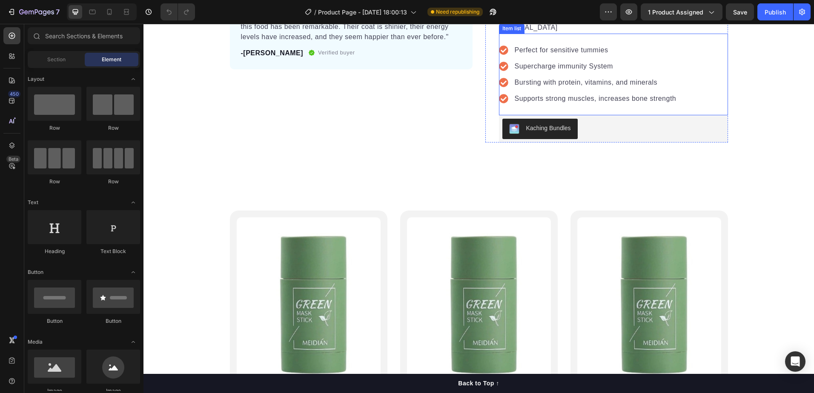
scroll to position [213, 0]
